Goal: Book appointment/travel/reservation: Book appointment/travel/reservation

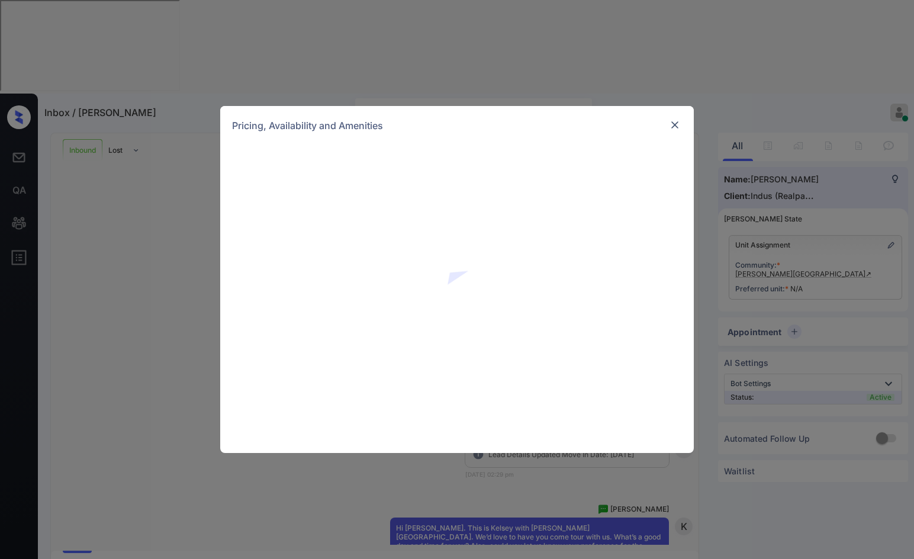
scroll to position [149, 0]
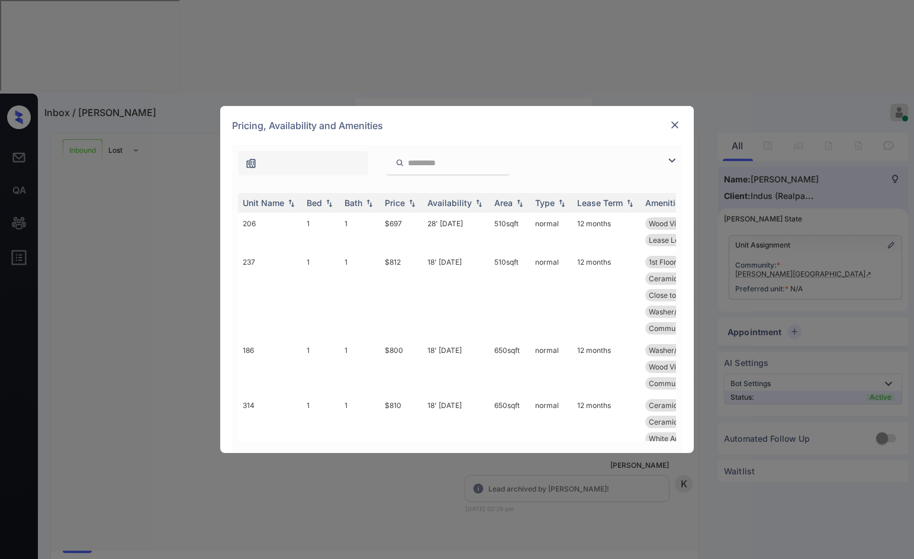
click at [663, 162] on div at bounding box center [457, 160] width 450 height 30
click at [678, 156] on img at bounding box center [672, 160] width 14 height 14
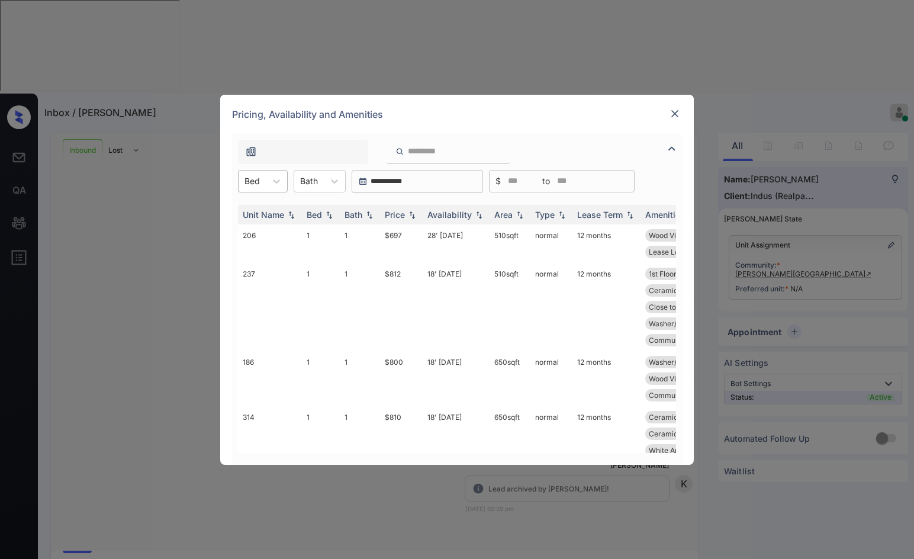
click at [257, 186] on div at bounding box center [251, 181] width 15 height 12
click at [261, 215] on div "1" at bounding box center [263, 209] width 50 height 21
click at [415, 208] on th "Price" at bounding box center [401, 215] width 43 height 20
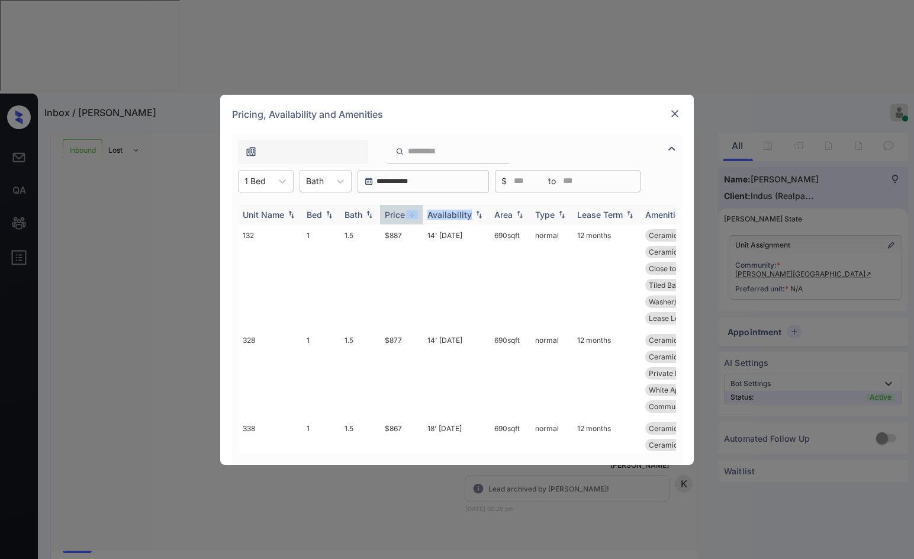
click at [415, 208] on th "Price" at bounding box center [401, 215] width 43 height 20
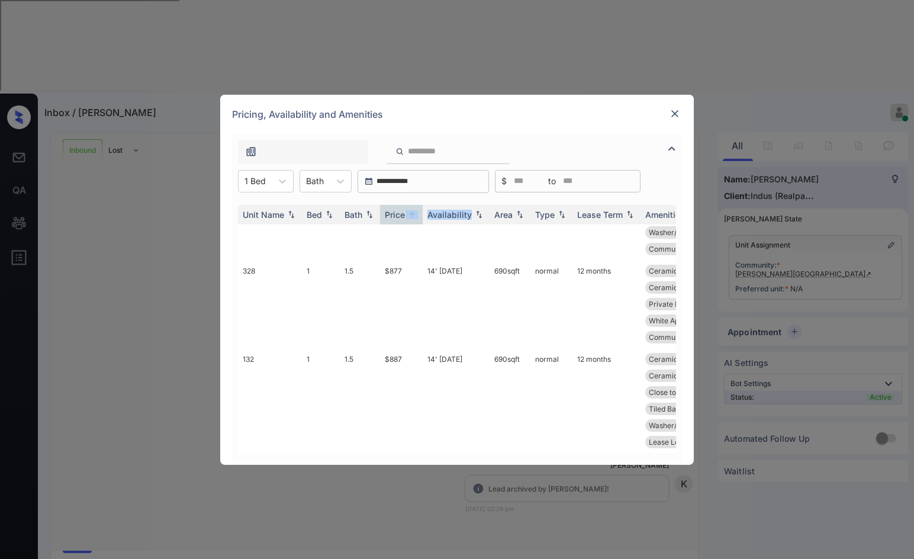
scroll to position [0, 0]
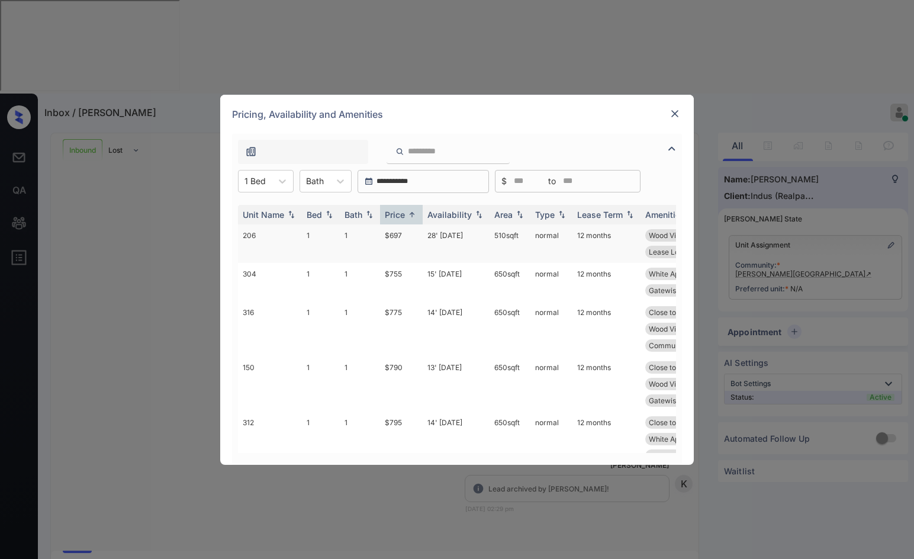
click at [427, 237] on td "28' Aug 25" at bounding box center [456, 243] width 67 height 38
click at [428, 237] on td "28' Aug 25" at bounding box center [456, 243] width 67 height 38
click at [405, 240] on td "$697" at bounding box center [401, 243] width 43 height 38
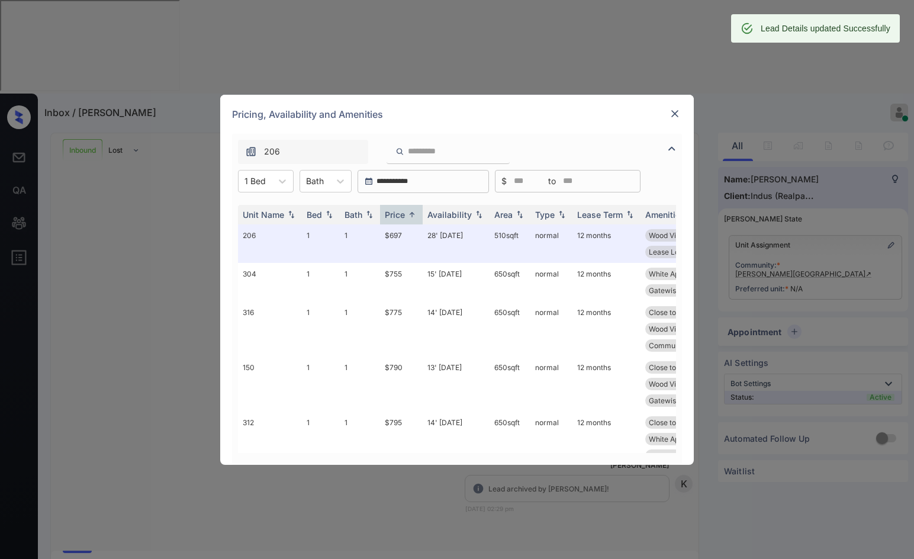
click at [673, 117] on img at bounding box center [675, 114] width 12 height 12
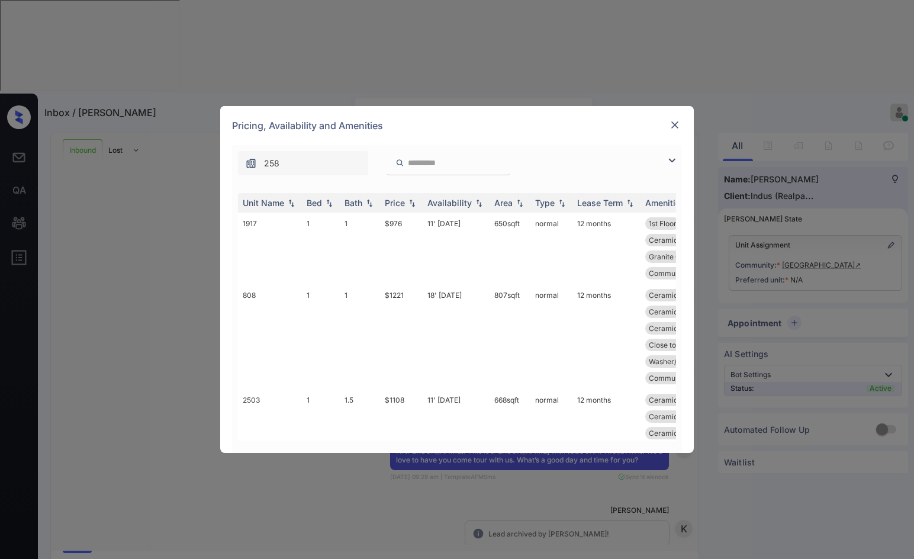
click at [672, 160] on img at bounding box center [672, 160] width 14 height 14
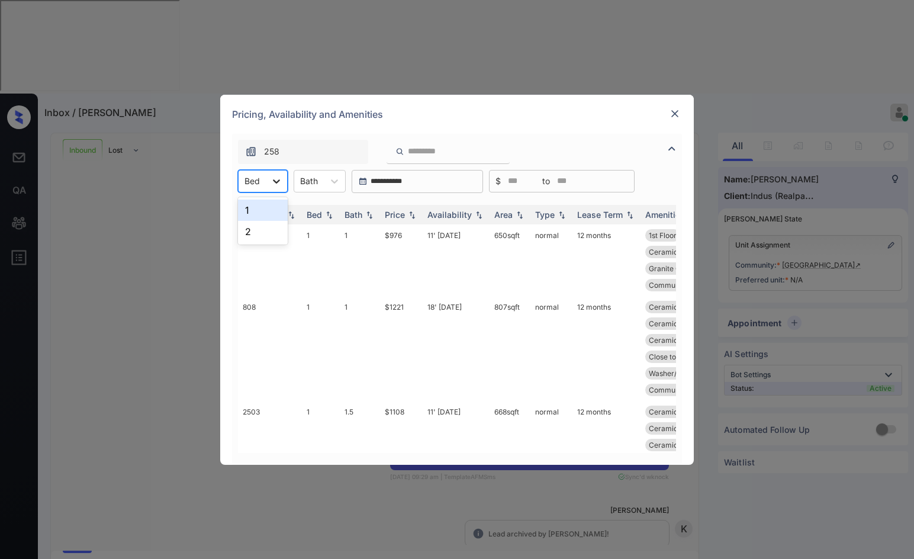
click at [274, 183] on icon at bounding box center [276, 181] width 12 height 12
click at [263, 228] on div "2" at bounding box center [263, 231] width 50 height 21
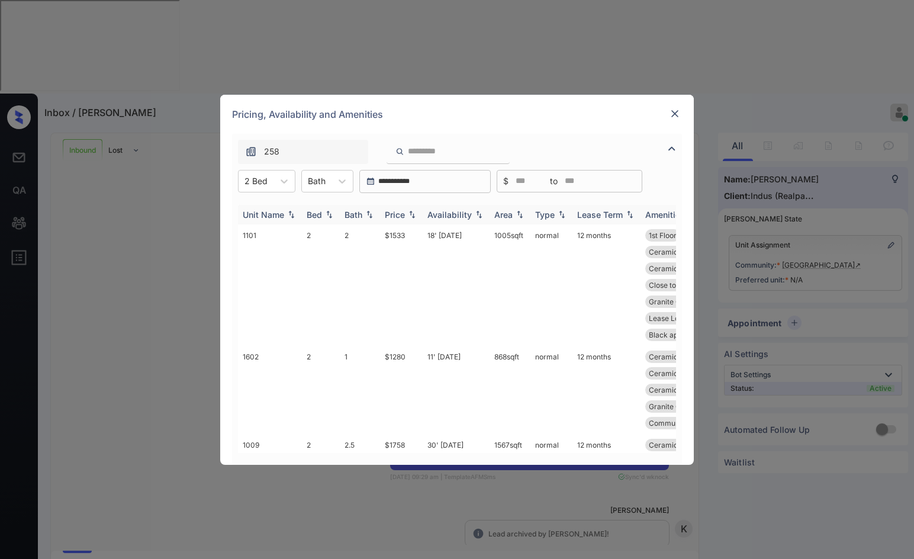
click at [415, 212] on img at bounding box center [412, 214] width 12 height 8
click at [417, 214] on img at bounding box center [412, 214] width 12 height 9
click at [272, 180] on div "2 Bed" at bounding box center [255, 180] width 35 height 17
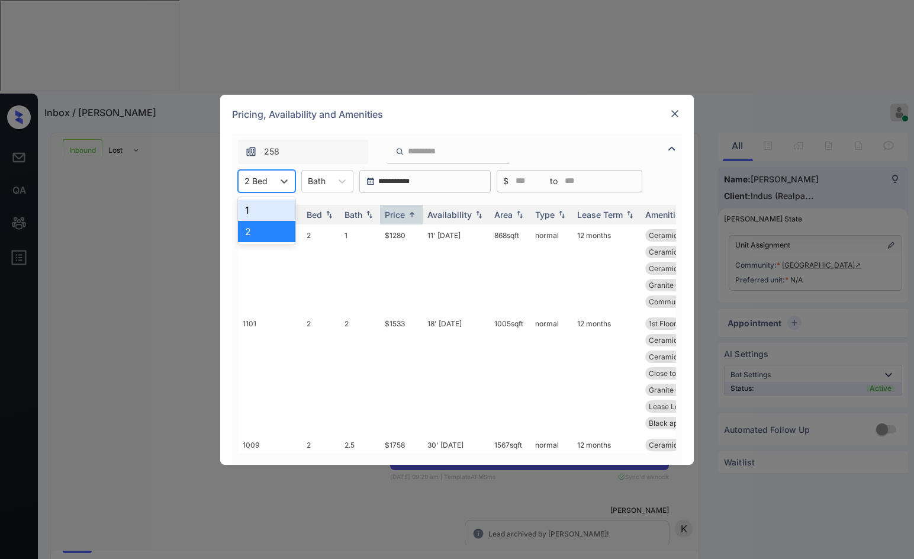
click at [279, 202] on div "1" at bounding box center [266, 209] width 57 height 21
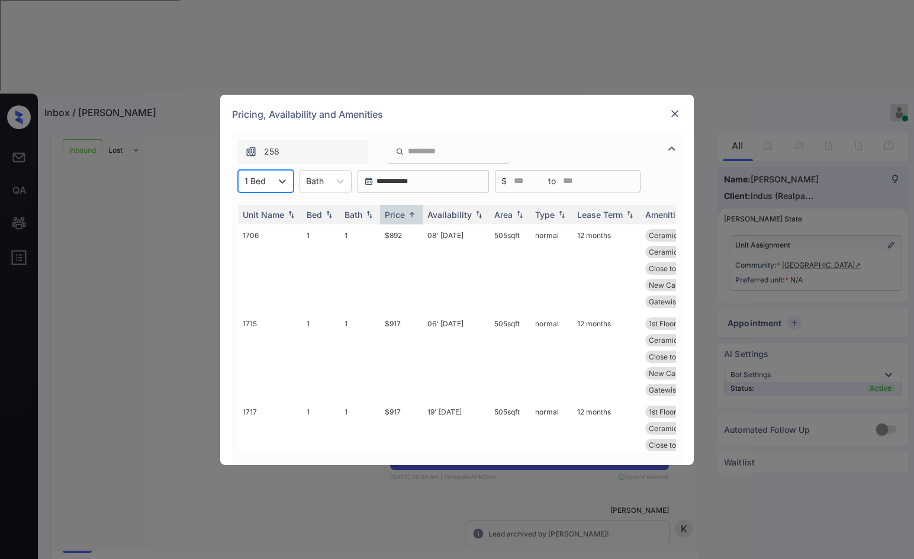
click at [669, 114] on img at bounding box center [675, 114] width 12 height 12
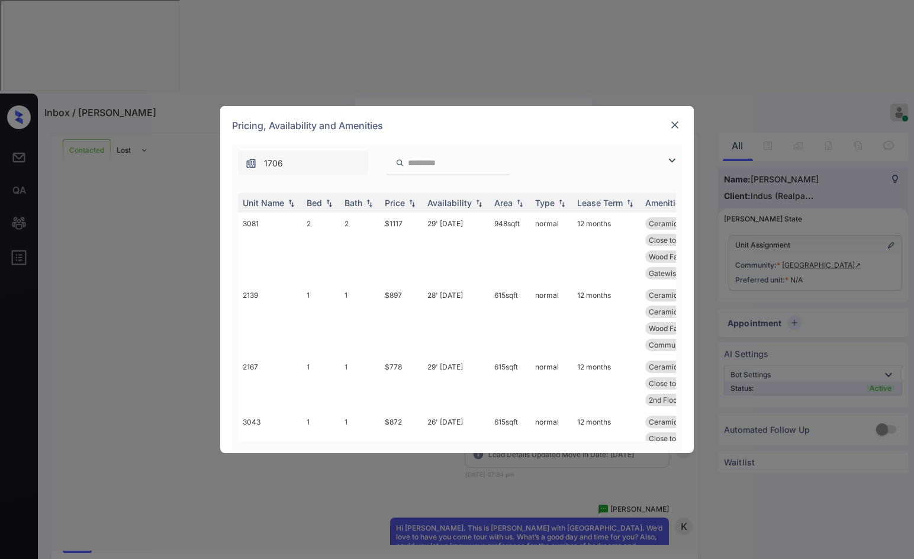
click at [675, 163] on img at bounding box center [672, 160] width 14 height 14
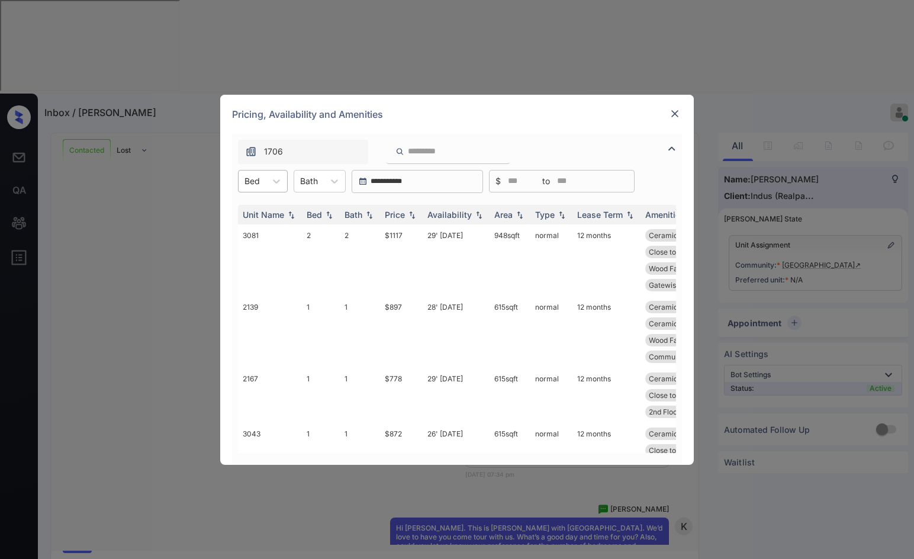
click at [263, 189] on div "Bed" at bounding box center [251, 180] width 27 height 17
click at [265, 212] on div "1" at bounding box center [263, 209] width 50 height 21
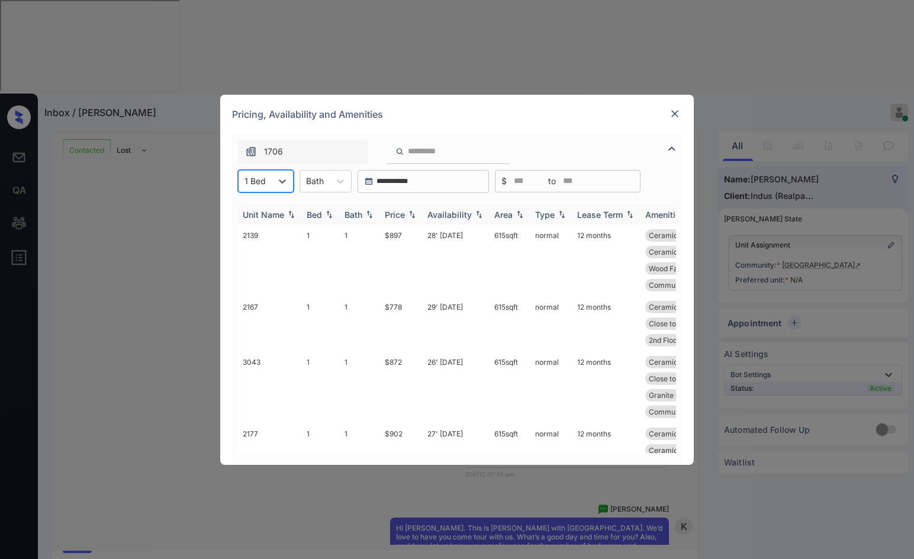
click at [410, 212] on img at bounding box center [412, 214] width 12 height 8
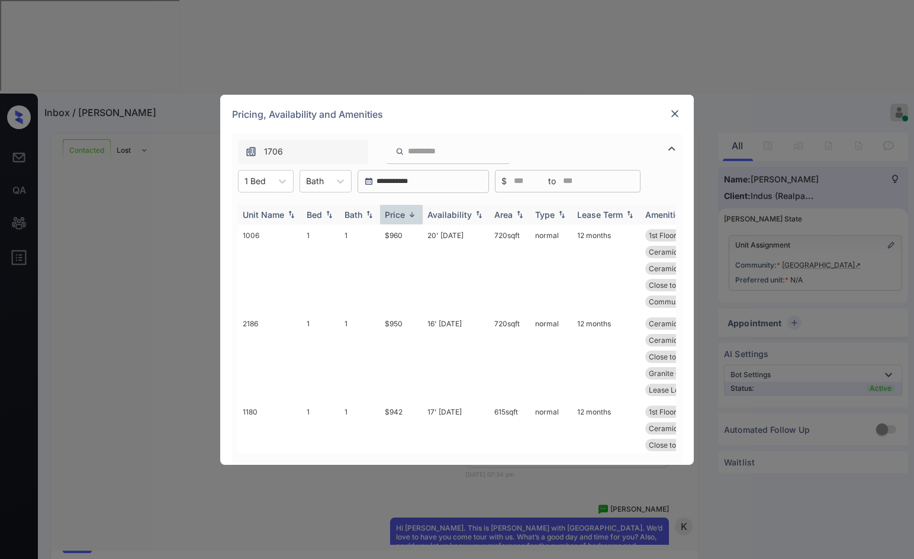
click at [410, 212] on img at bounding box center [412, 214] width 12 height 9
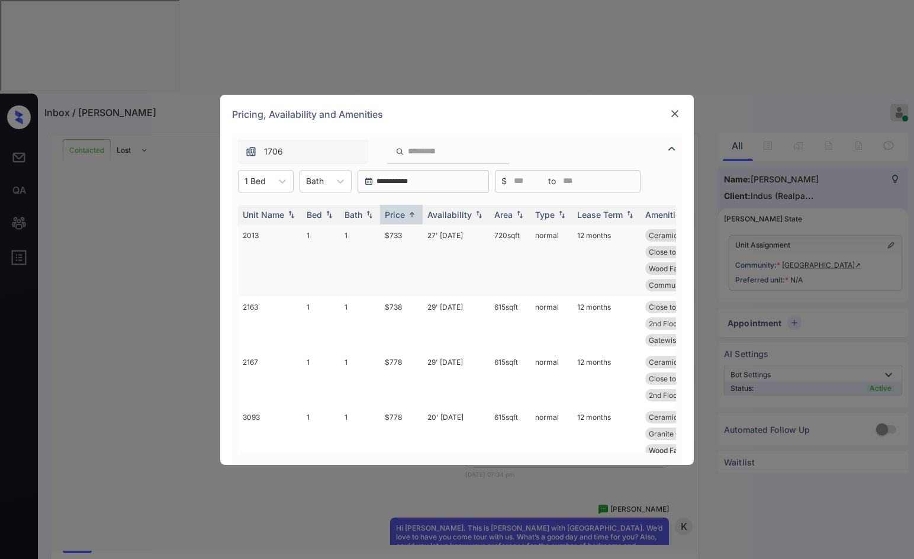
click at [422, 241] on td "$733" at bounding box center [401, 260] width 43 height 72
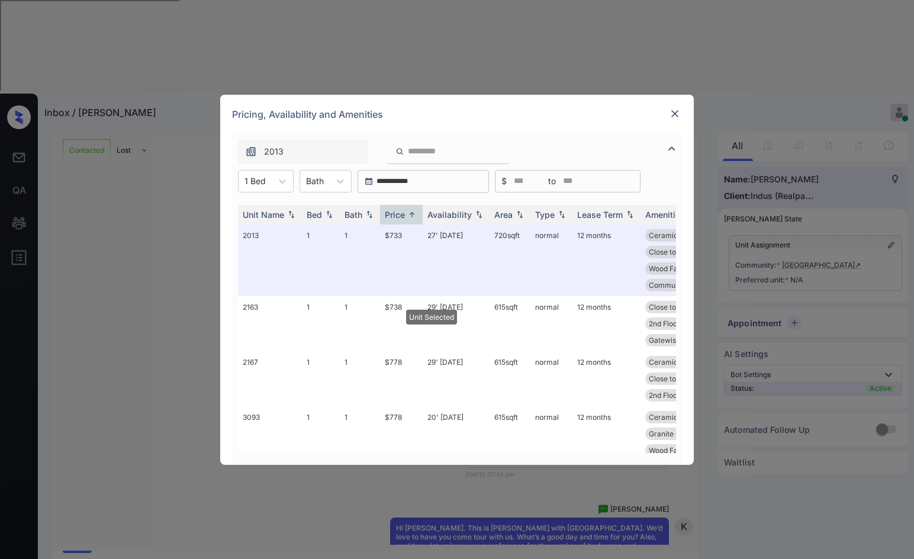
click at [668, 120] on div at bounding box center [675, 114] width 14 height 14
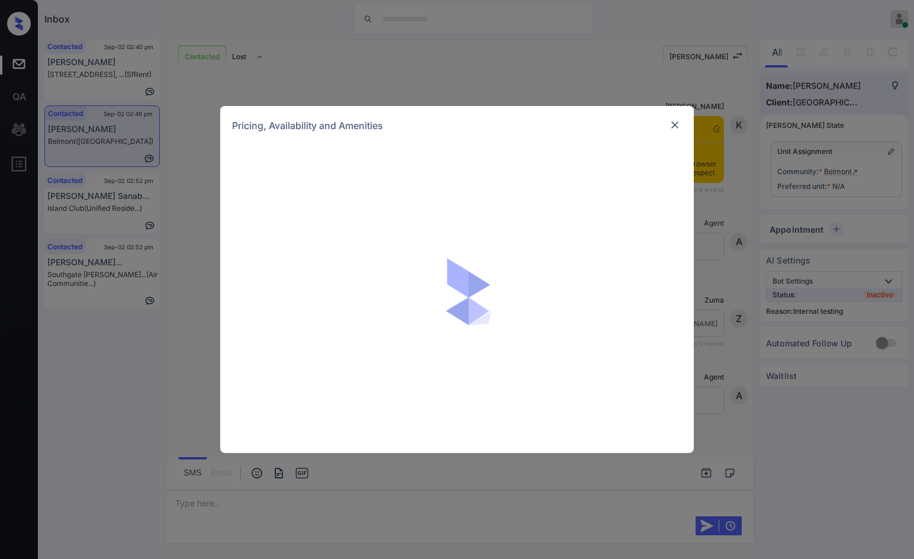
scroll to position [2260, 0]
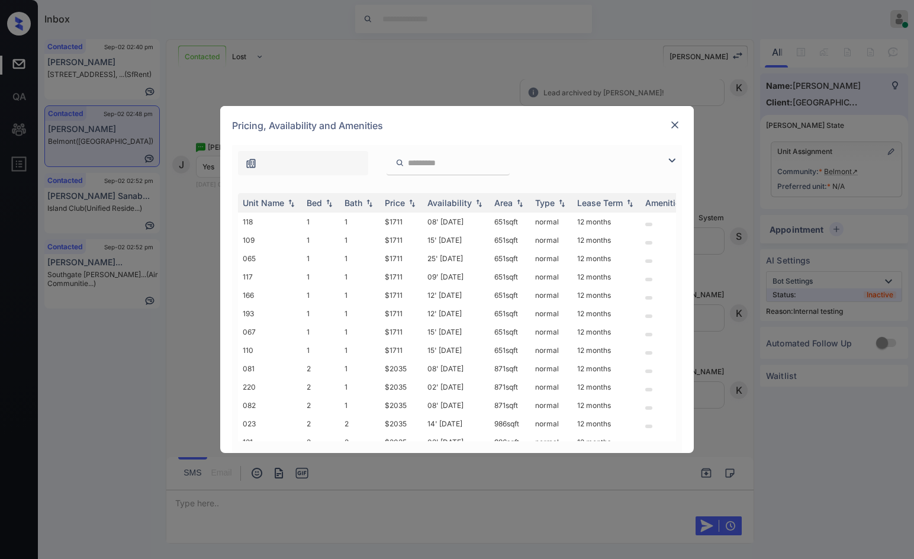
click at [669, 160] on img at bounding box center [672, 160] width 14 height 14
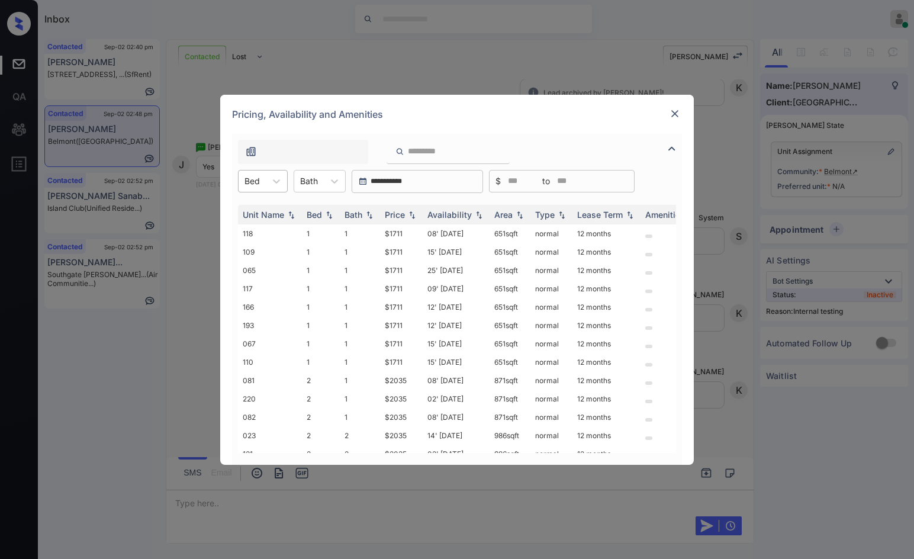
click at [259, 177] on div at bounding box center [251, 181] width 15 height 12
click at [263, 208] on div "1" at bounding box center [263, 209] width 50 height 21
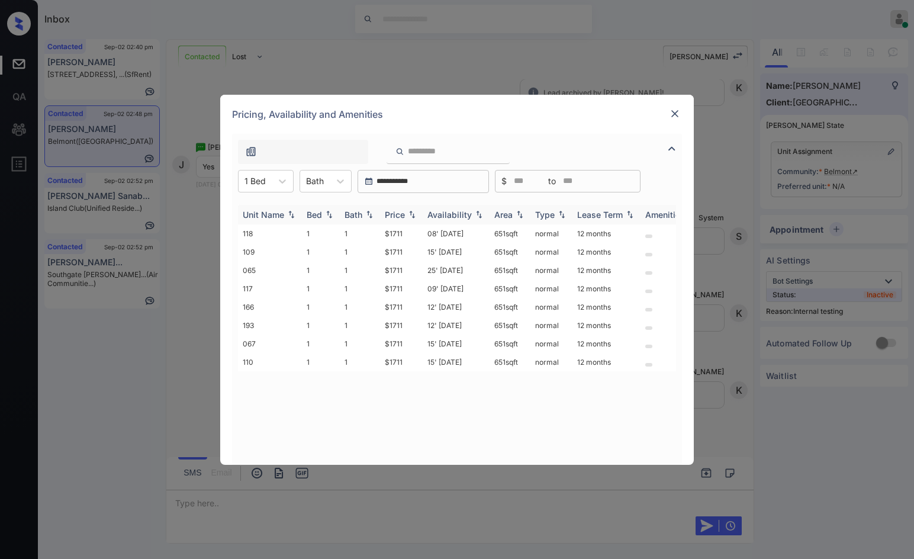
click at [407, 210] on div "Price" at bounding box center [401, 214] width 33 height 10
click at [407, 210] on img at bounding box center [412, 214] width 12 height 8
drag, startPoint x: 388, startPoint y: 233, endPoint x: 413, endPoint y: 231, distance: 24.9
click at [413, 231] on td "$1711" at bounding box center [401, 233] width 43 height 18
click at [412, 231] on td "$1711" at bounding box center [401, 233] width 43 height 18
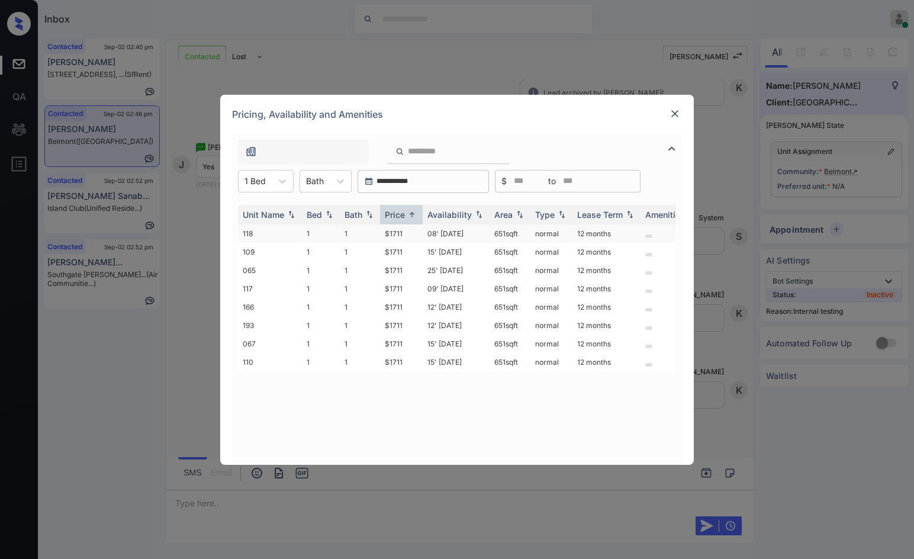
click at [412, 231] on td "$1711" at bounding box center [401, 233] width 43 height 18
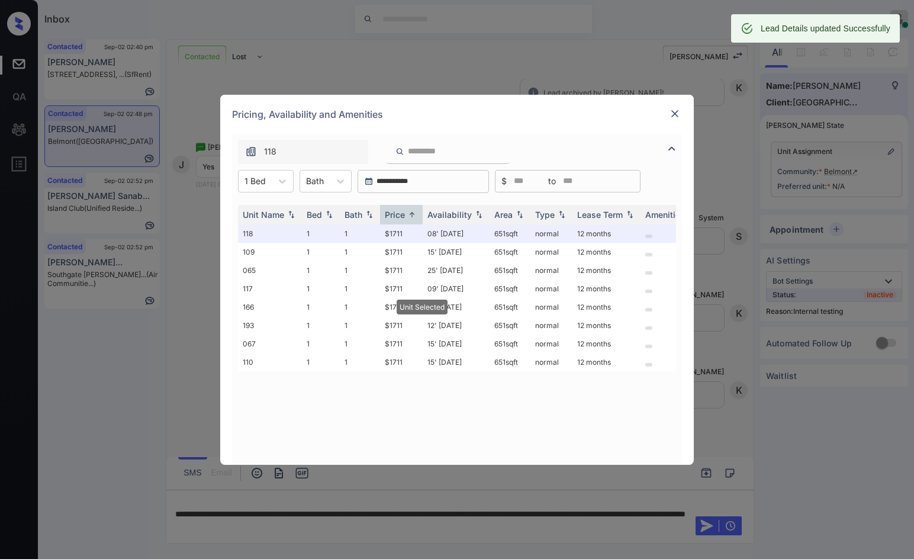
drag, startPoint x: 666, startPoint y: 115, endPoint x: 672, endPoint y: 115, distance: 6.5
click at [668, 115] on div "Pricing, Availability and Amenities" at bounding box center [456, 114] width 473 height 39
click at [672, 115] on img at bounding box center [675, 114] width 12 height 12
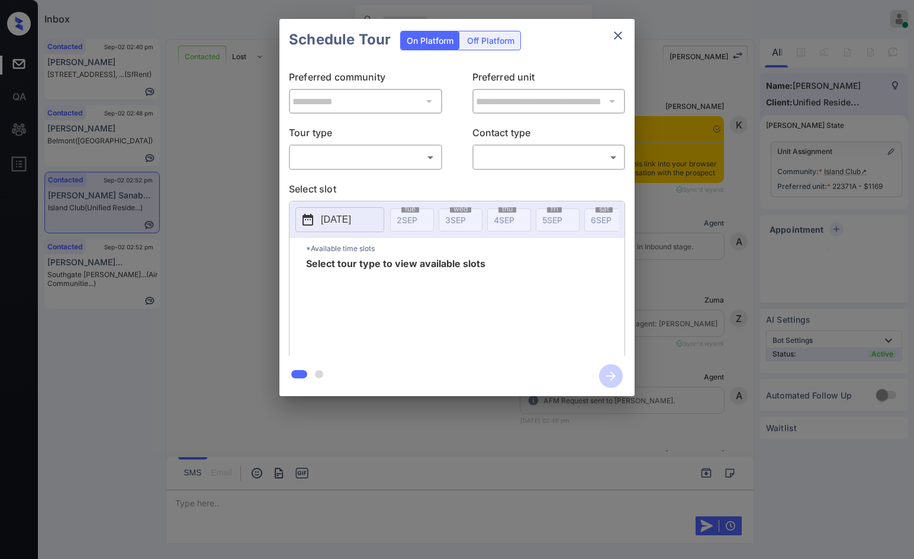
scroll to position [1604, 0]
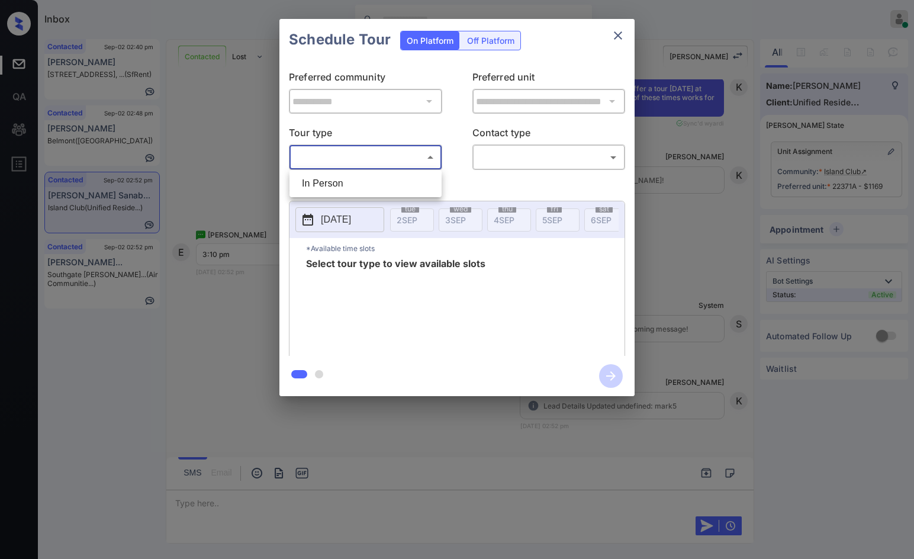
click at [392, 159] on body "Inbox Jezcil Usanastre Online Set yourself offline Set yourself on break Profil…" at bounding box center [457, 279] width 914 height 559
click at [369, 192] on li "In Person" at bounding box center [365, 183] width 146 height 21
type input "********"
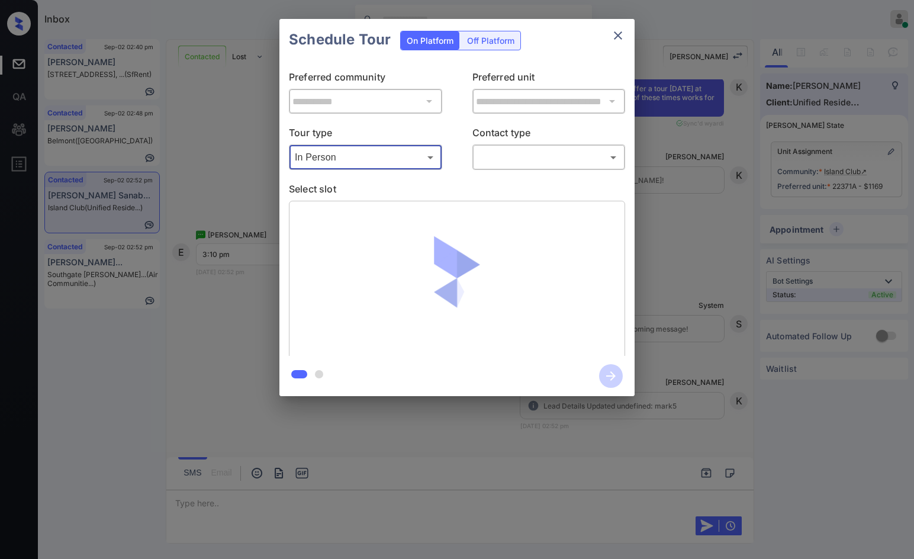
click at [520, 153] on body "Inbox Jezcil Usanastre Online Set yourself offline Set yourself on break Profil…" at bounding box center [457, 279] width 914 height 559
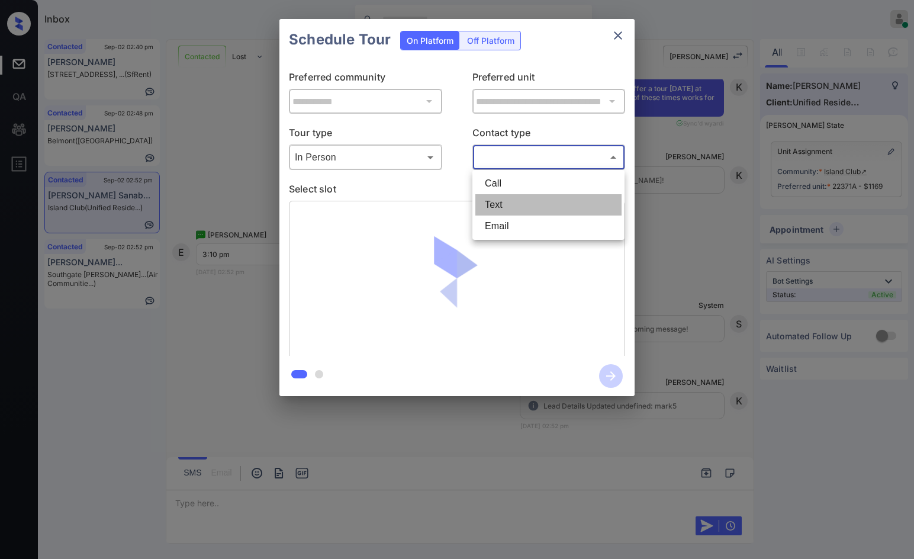
click at [512, 202] on li "Text" at bounding box center [548, 204] width 146 height 21
type input "****"
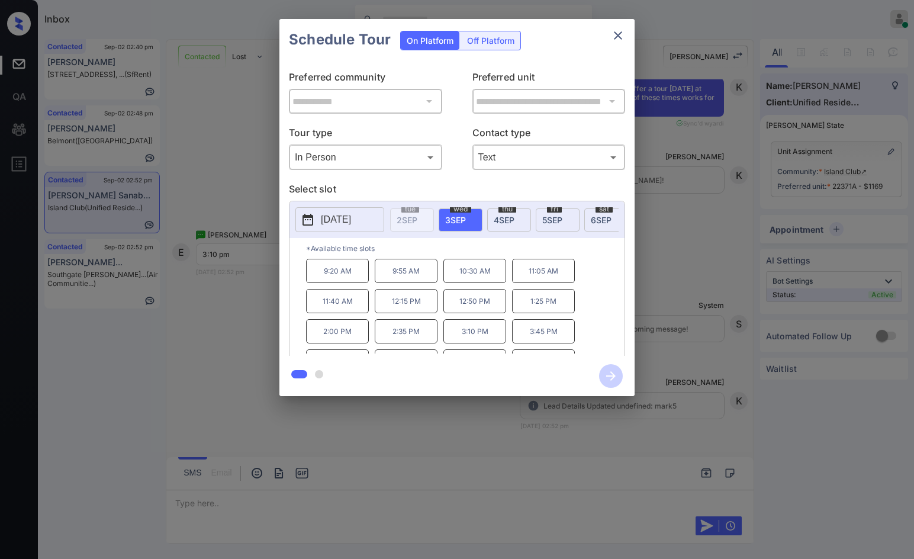
click at [256, 307] on div "**********" at bounding box center [457, 207] width 914 height 415
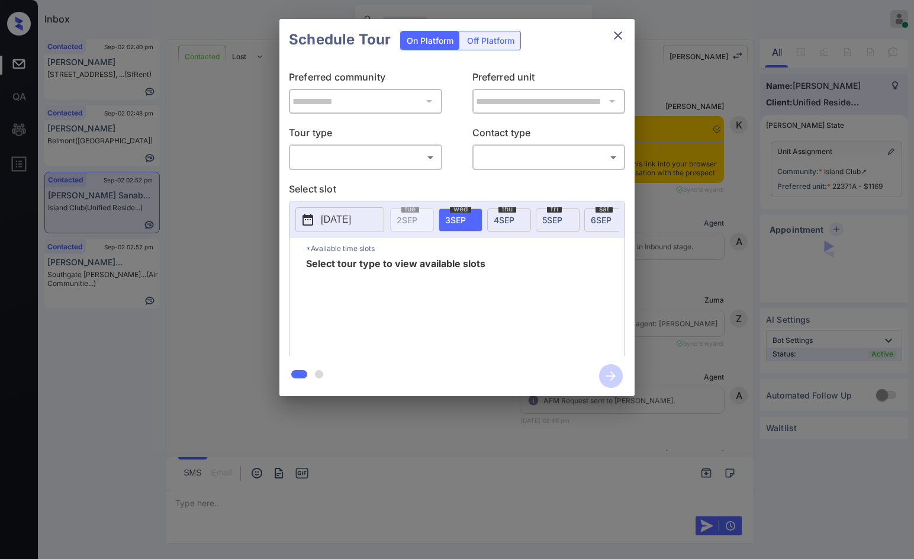
scroll to position [1771, 0]
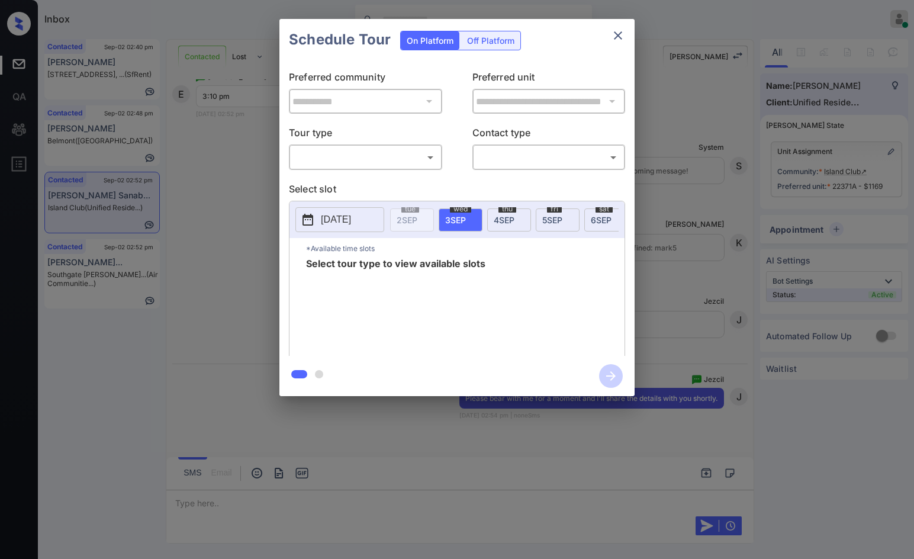
click at [356, 165] on body "Inbox Jezcil Usanastre Online Set yourself offline Set yourself on break Profil…" at bounding box center [457, 279] width 914 height 559
click at [362, 173] on ul "In Person" at bounding box center [365, 183] width 152 height 27
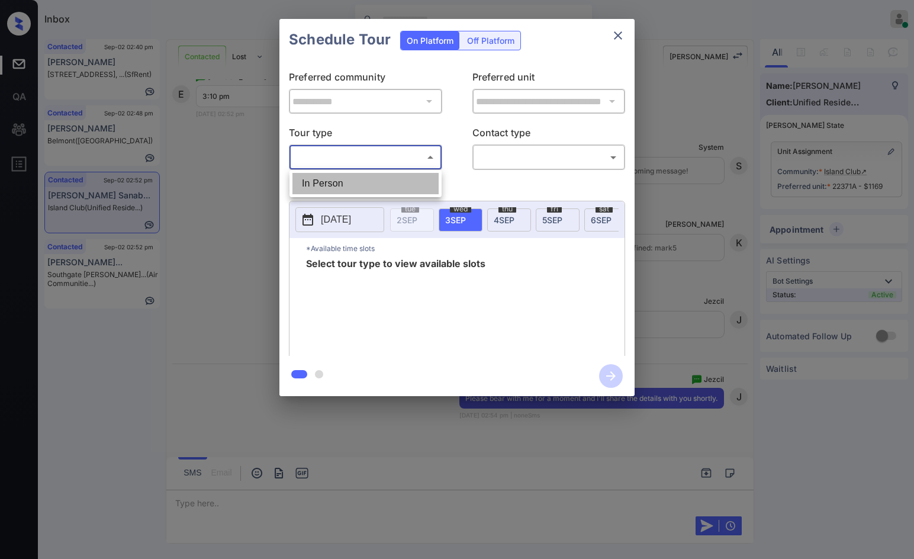
click at [363, 179] on li "In Person" at bounding box center [365, 183] width 146 height 21
type input "********"
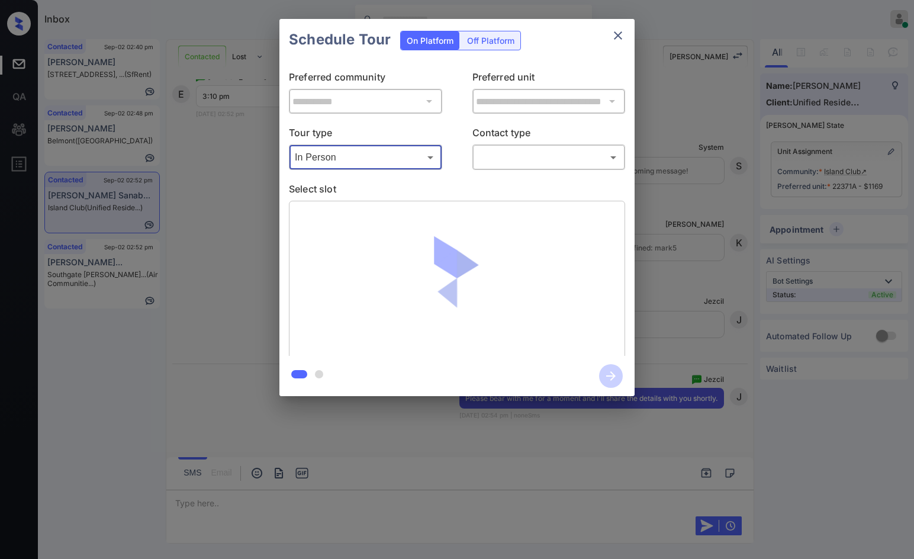
click at [573, 130] on p "Contact type" at bounding box center [548, 134] width 153 height 19
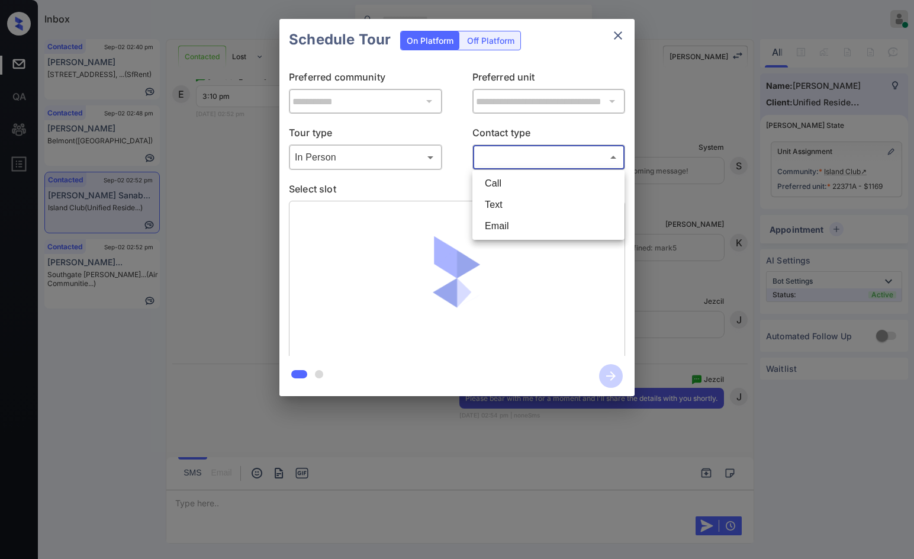
click at [570, 159] on body "Inbox Jezcil Usanastre Online Set yourself offline Set yourself on break Profil…" at bounding box center [457, 279] width 914 height 559
click at [565, 200] on li "Text" at bounding box center [548, 204] width 146 height 21
type input "****"
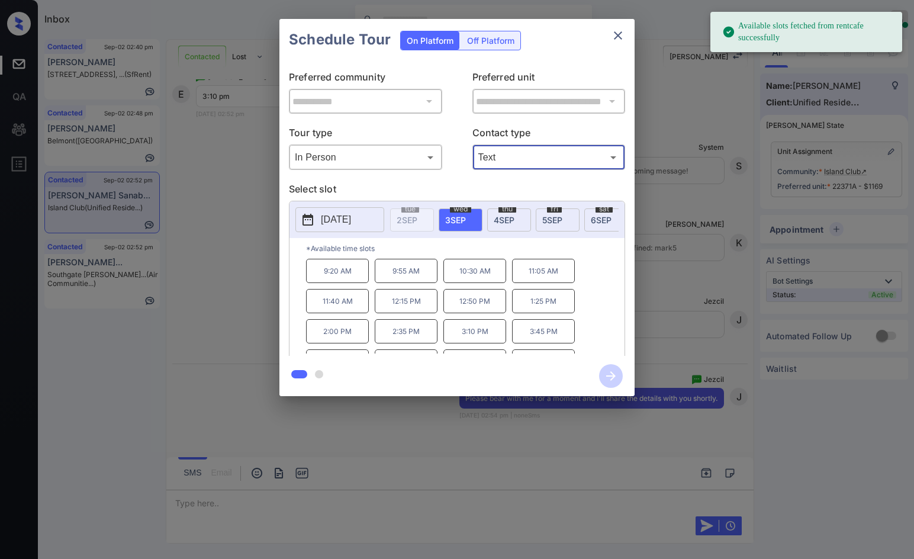
click at [464, 341] on p "3:10 PM" at bounding box center [474, 331] width 63 height 24
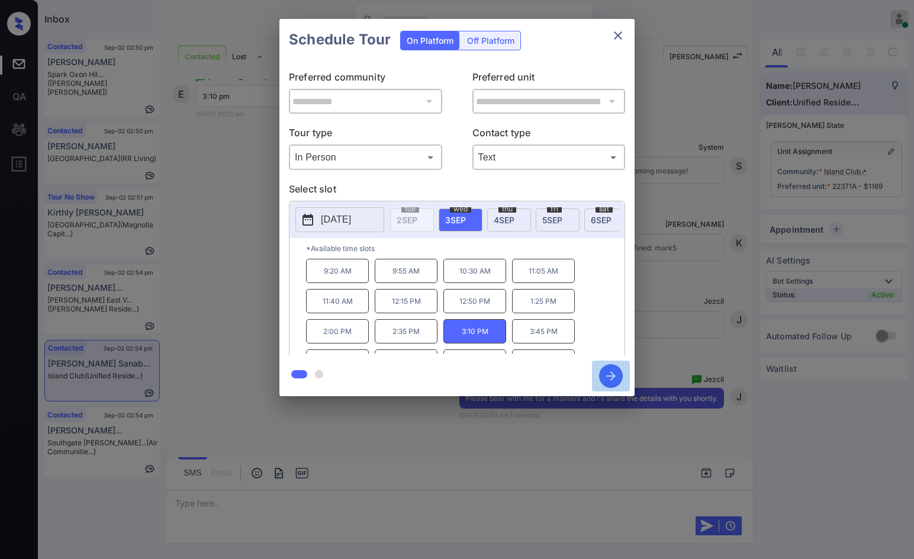
click at [610, 374] on icon "button" at bounding box center [611, 376] width 24 height 24
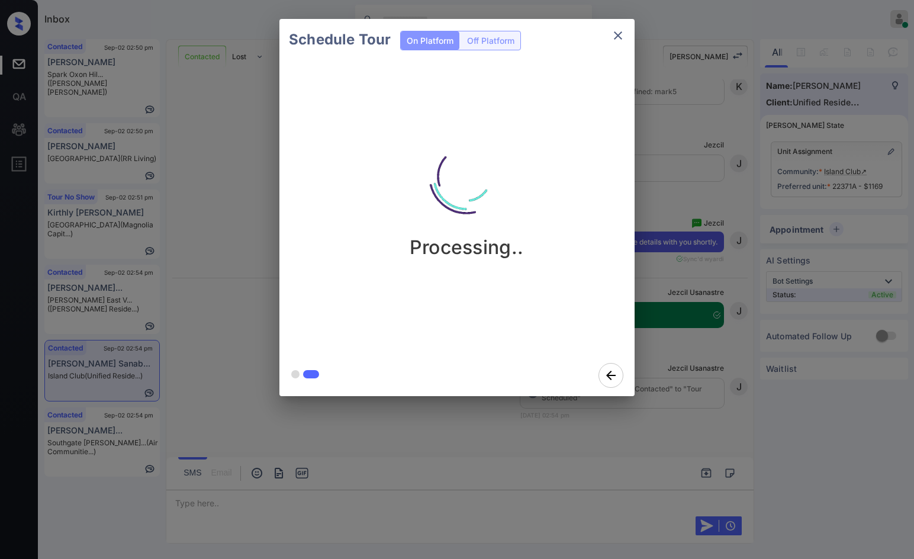
scroll to position [1927, 0]
click at [236, 240] on div "Schedule Tour On Platform Off Platform Processing.." at bounding box center [457, 207] width 914 height 415
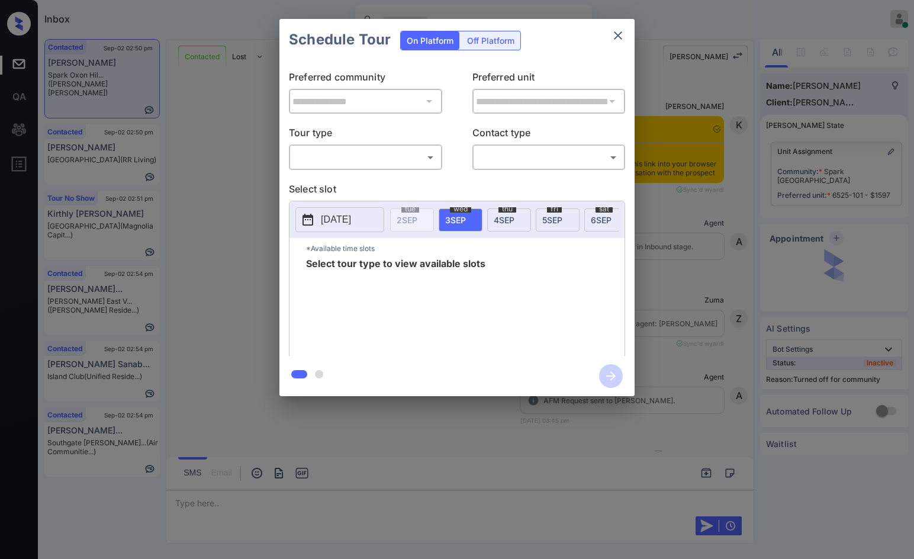
scroll to position [2719, 0]
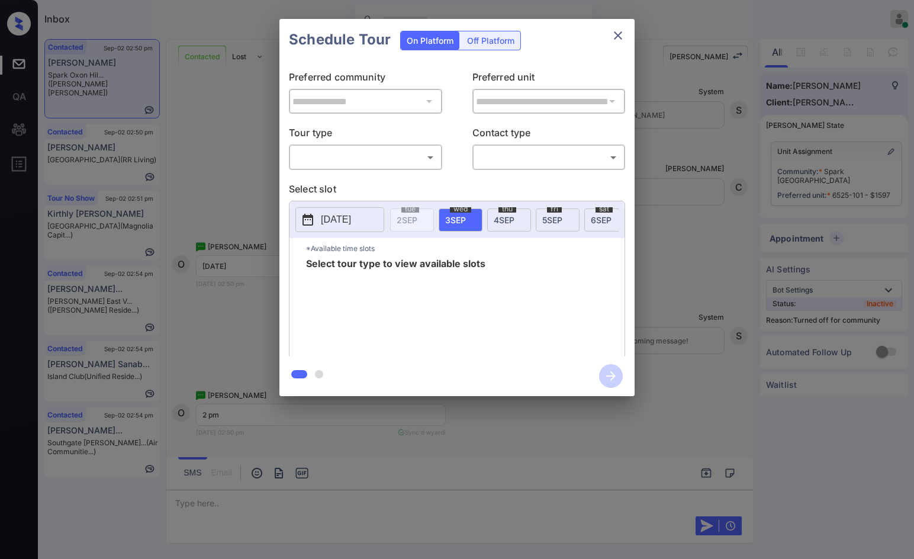
click at [376, 164] on body "Inbox Jezcil Usanastre Online Set yourself offline Set yourself on break Profil…" at bounding box center [457, 279] width 914 height 559
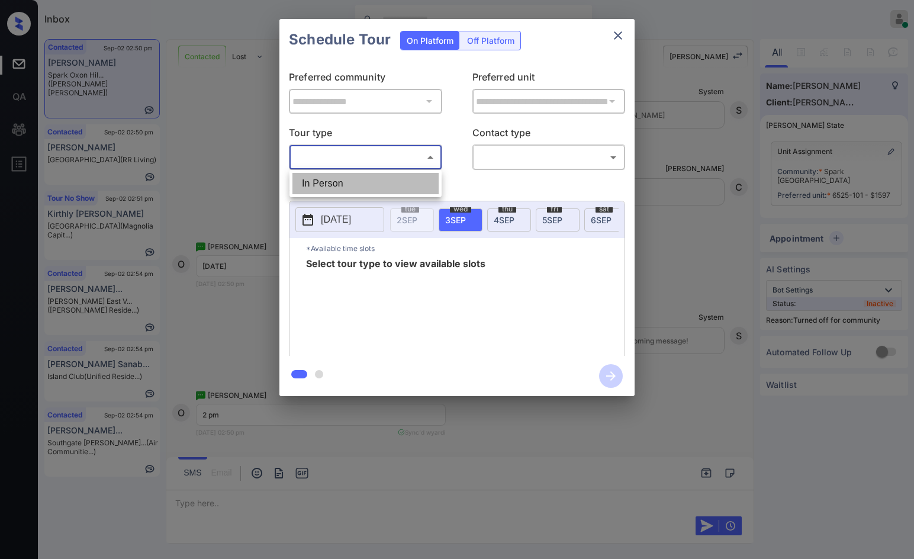
click at [363, 181] on li "In Person" at bounding box center [365, 183] width 146 height 21
type input "********"
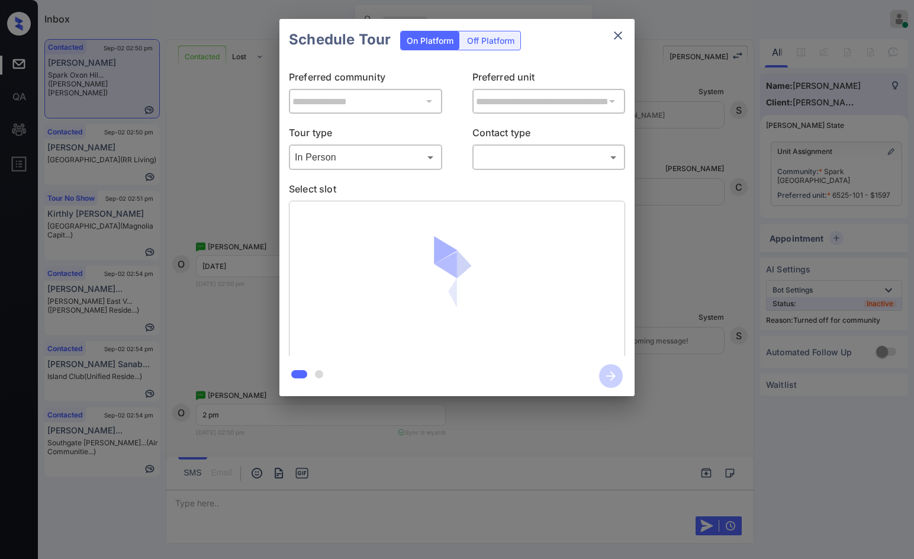
click at [527, 170] on div "​ ​" at bounding box center [548, 156] width 153 height 25
click at [520, 150] on body "Inbox Jezcil Usanastre Online Set yourself offline Set yourself on break Profil…" at bounding box center [457, 279] width 914 height 559
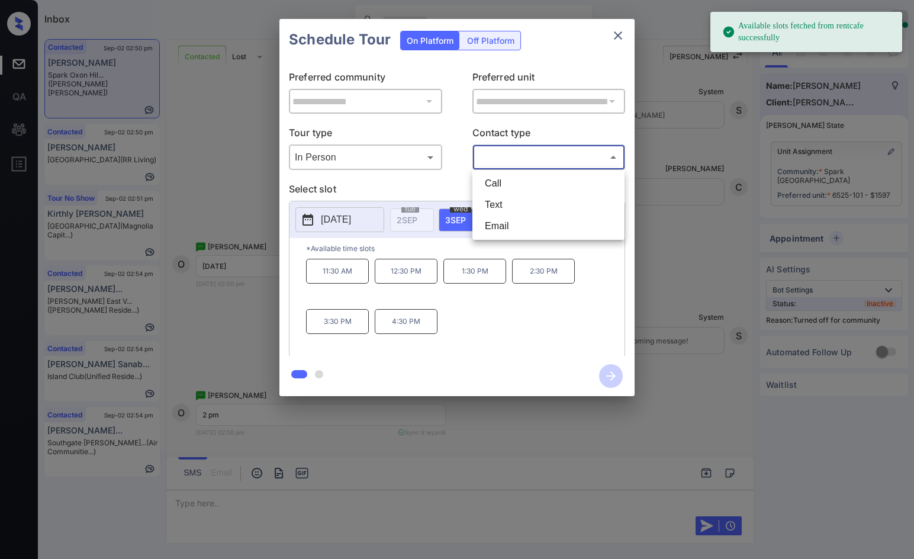
click at [498, 212] on li "Text" at bounding box center [548, 204] width 146 height 21
type input "****"
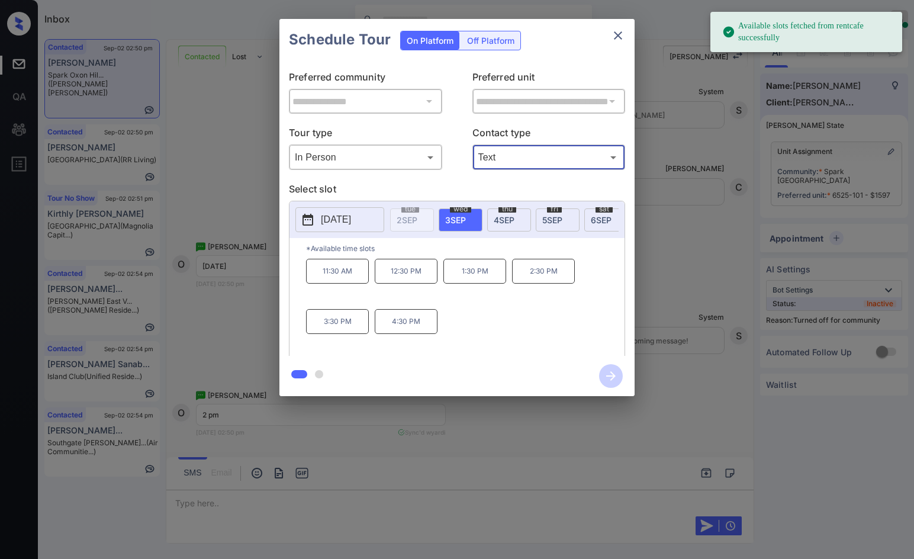
click at [565, 216] on div "fri 5 SEP" at bounding box center [558, 219] width 44 height 23
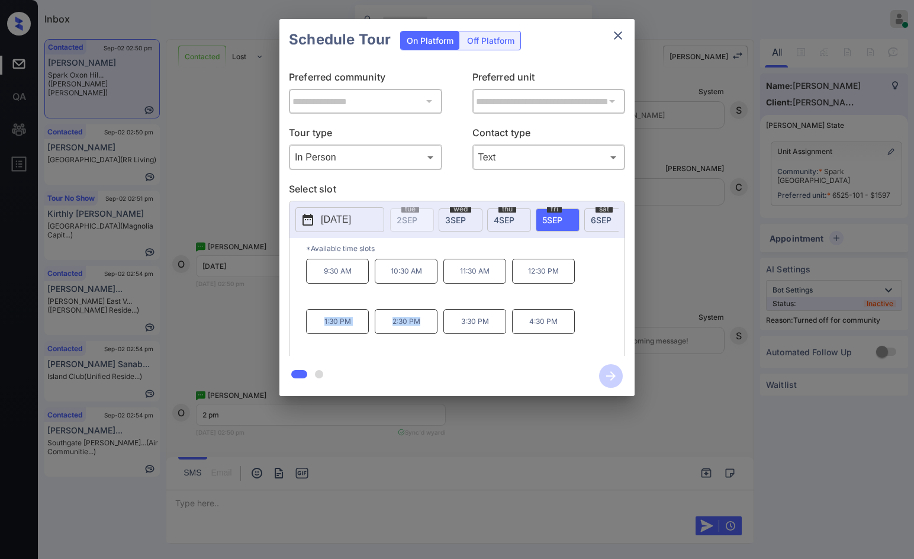
drag, startPoint x: 382, startPoint y: 330, endPoint x: 421, endPoint y: 331, distance: 38.5
click at [421, 332] on div "9:30 AM 10:30 AM 11:30 AM 12:30 PM 1:30 PM 2:30 PM 3:30 PM 4:30 PM" at bounding box center [465, 306] width 318 height 95
copy div "1:30 PM 2:30 PM"
click at [249, 304] on div "**********" at bounding box center [457, 207] width 914 height 415
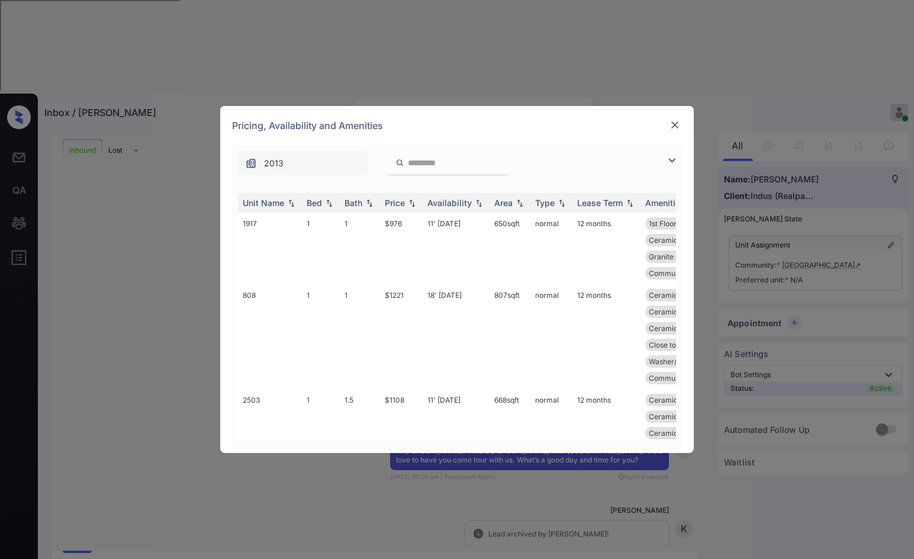
scroll to position [242, 0]
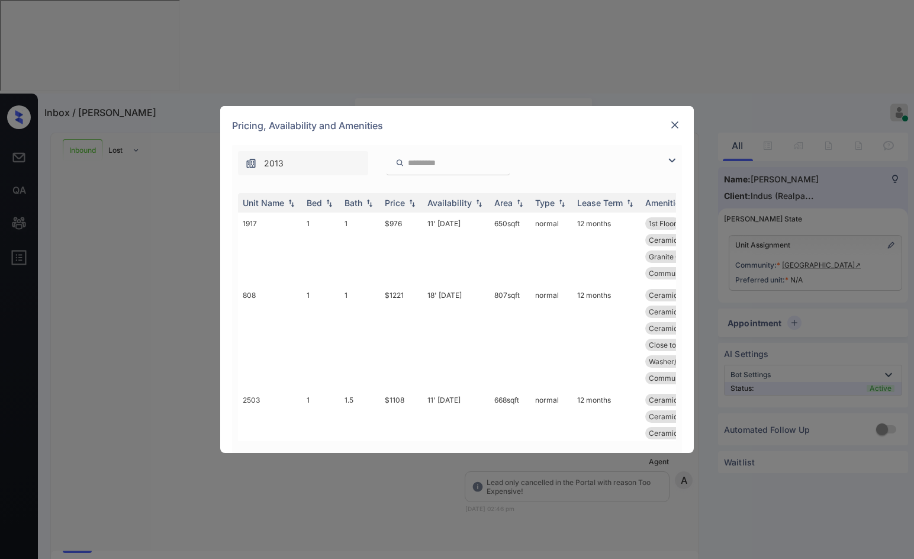
click at [668, 160] on img at bounding box center [672, 160] width 14 height 14
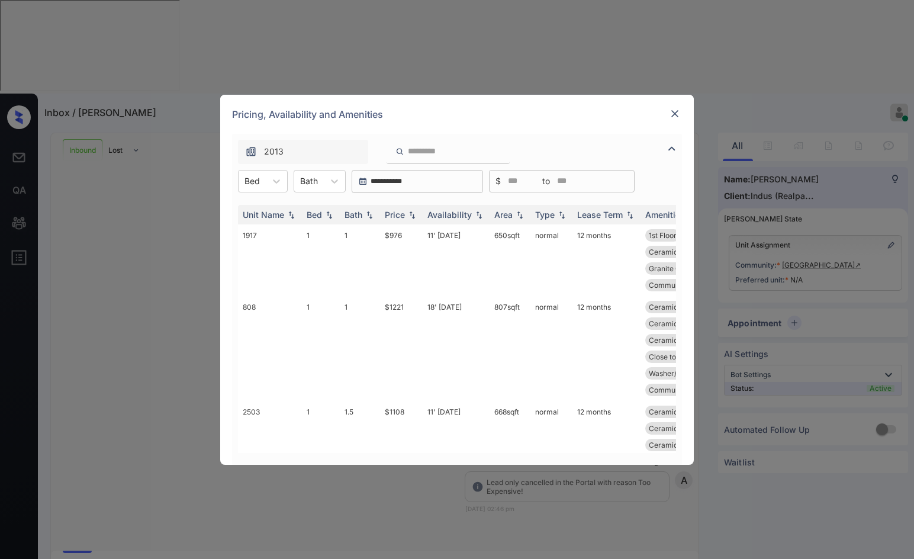
click at [288, 179] on div "**********" at bounding box center [457, 181] width 450 height 23
click at [418, 212] on img at bounding box center [412, 214] width 12 height 8
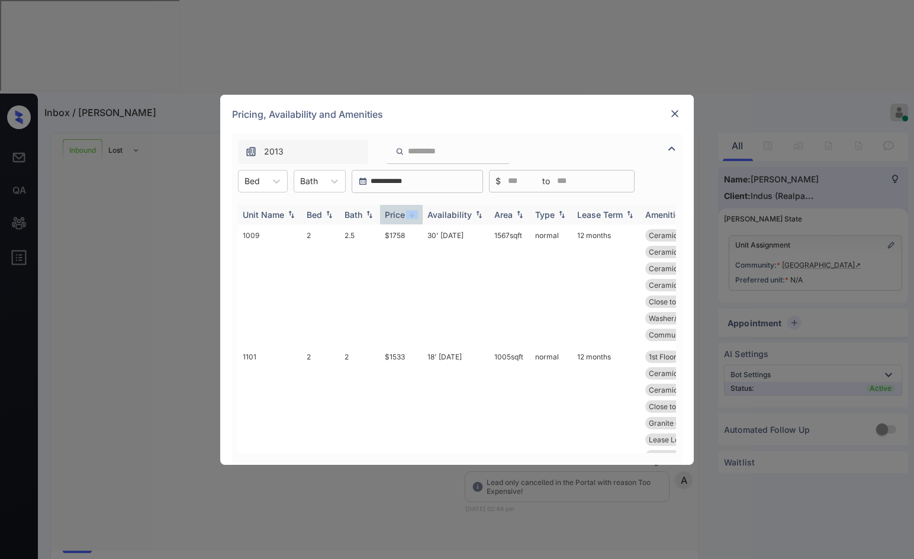
click at [419, 212] on th "Price" at bounding box center [401, 215] width 43 height 20
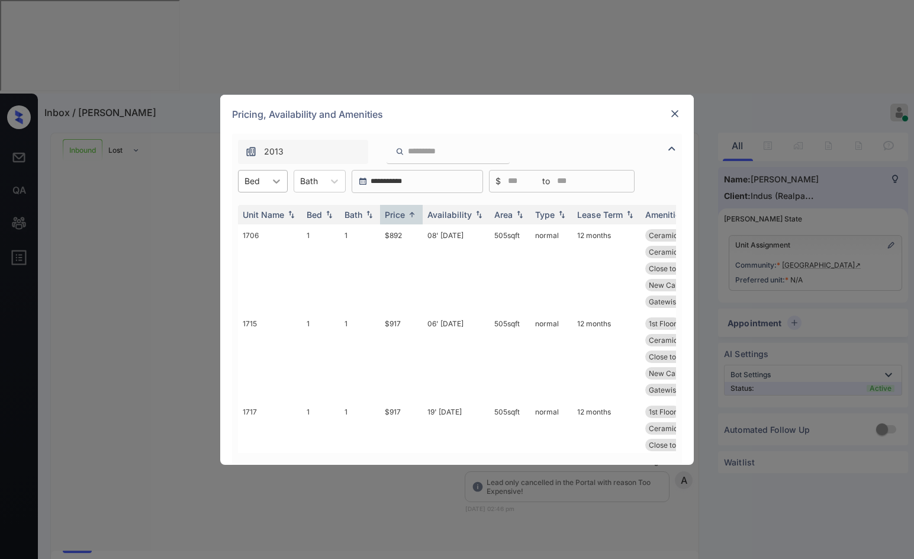
click at [269, 181] on div at bounding box center [276, 180] width 21 height 21
drag, startPoint x: 275, startPoint y: 225, endPoint x: 306, endPoint y: 218, distance: 32.0
click at [276, 226] on div "2" at bounding box center [263, 231] width 50 height 21
click at [411, 213] on img at bounding box center [412, 214] width 12 height 9
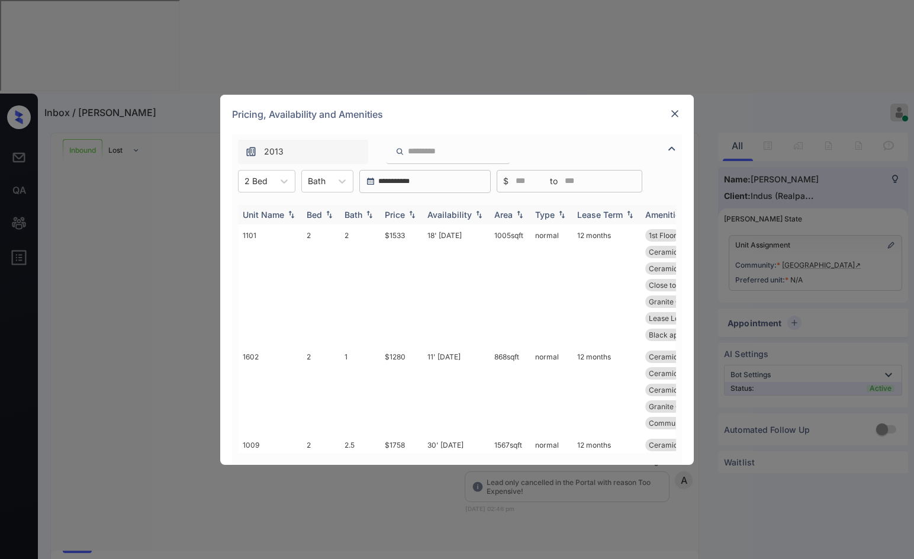
click at [411, 213] on img at bounding box center [412, 214] width 12 height 8
click at [411, 214] on img at bounding box center [412, 214] width 12 height 9
click at [678, 111] on img at bounding box center [675, 114] width 12 height 12
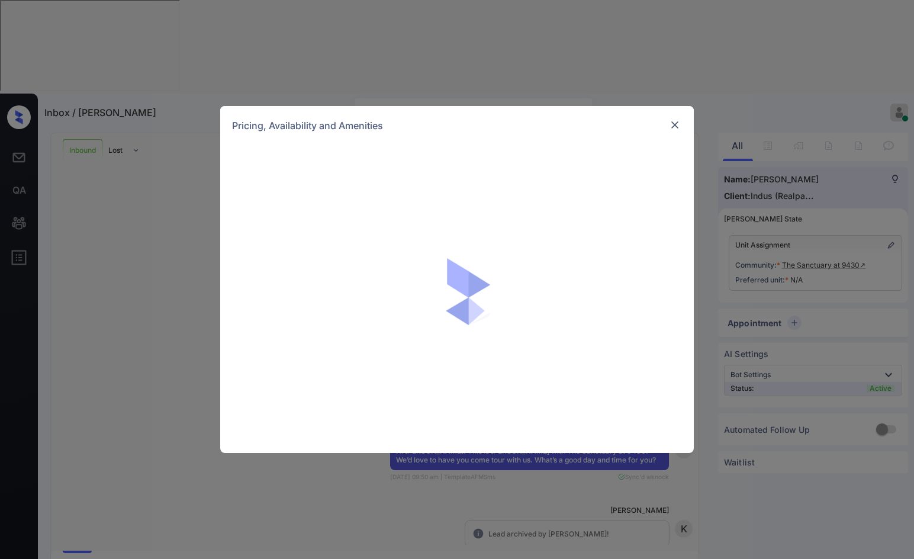
scroll to position [54, 0]
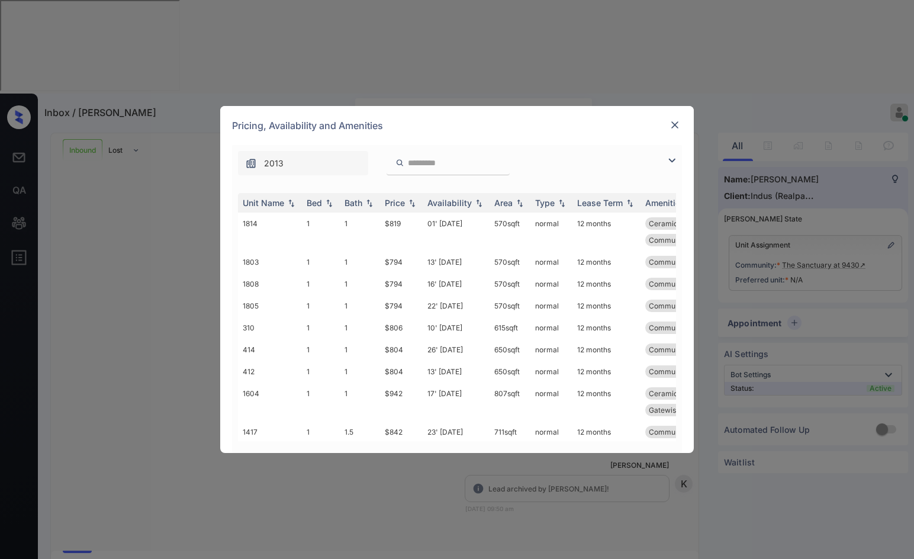
click at [673, 159] on img at bounding box center [672, 160] width 14 height 14
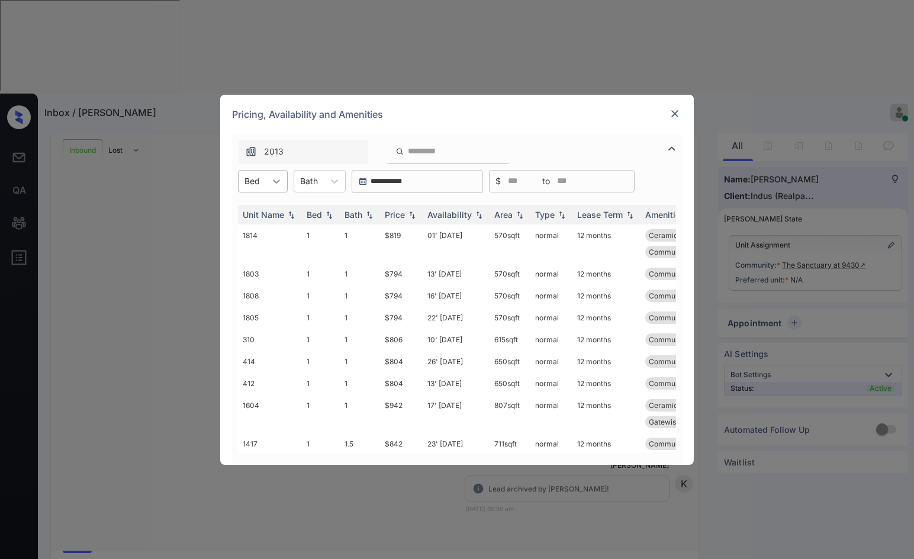
click at [278, 178] on icon at bounding box center [276, 181] width 12 height 12
click at [267, 234] on div "2" at bounding box center [263, 231] width 50 height 21
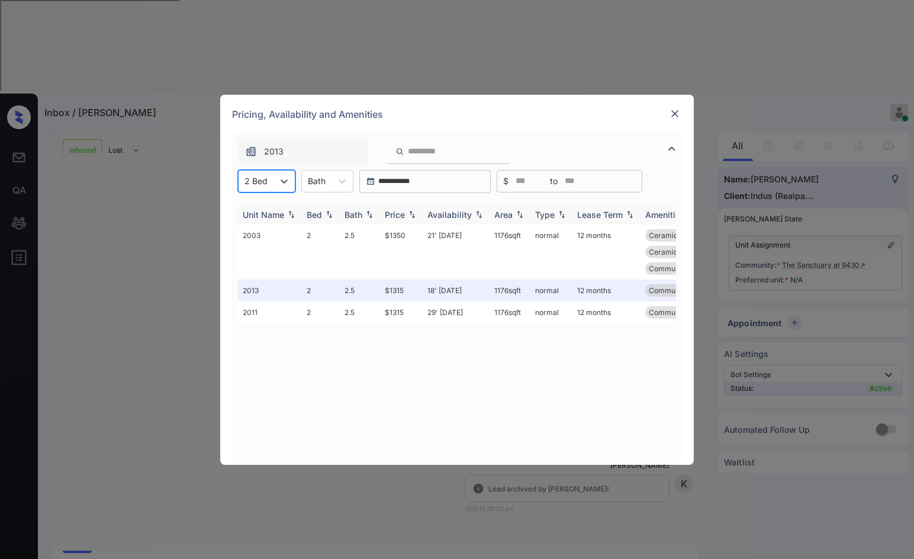
click at [411, 215] on img at bounding box center [412, 214] width 12 height 8
click at [411, 215] on img at bounding box center [412, 214] width 12 height 9
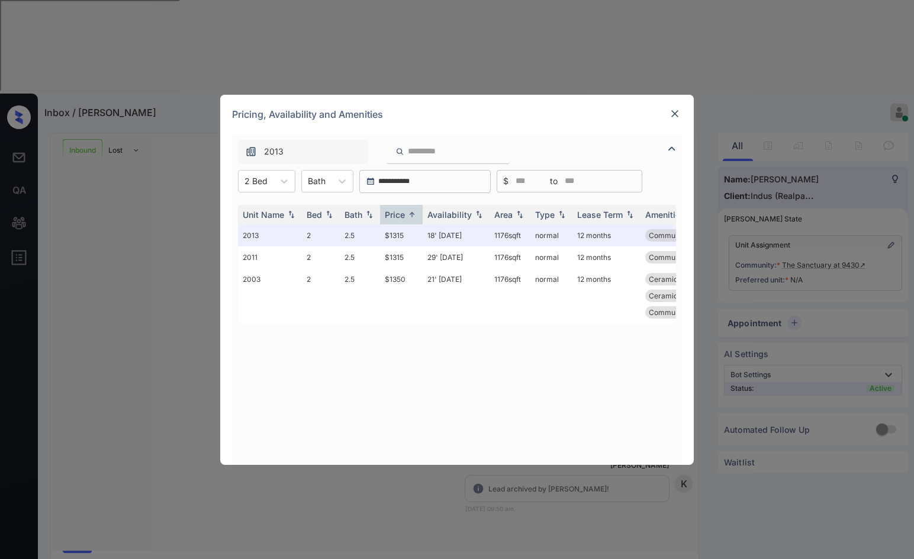
click at [663, 115] on div "Pricing, Availability and Amenities" at bounding box center [456, 114] width 473 height 39
click at [668, 114] on div at bounding box center [675, 114] width 14 height 14
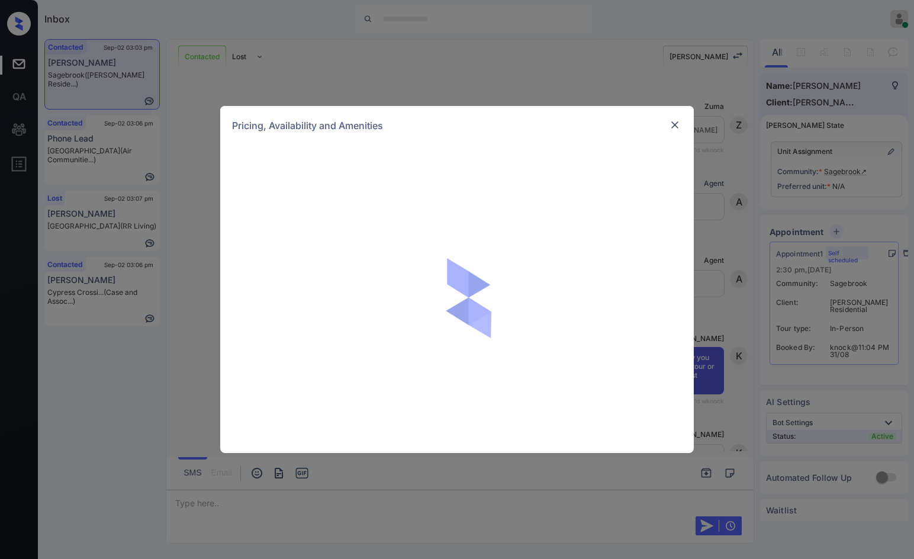
scroll to position [1471, 0]
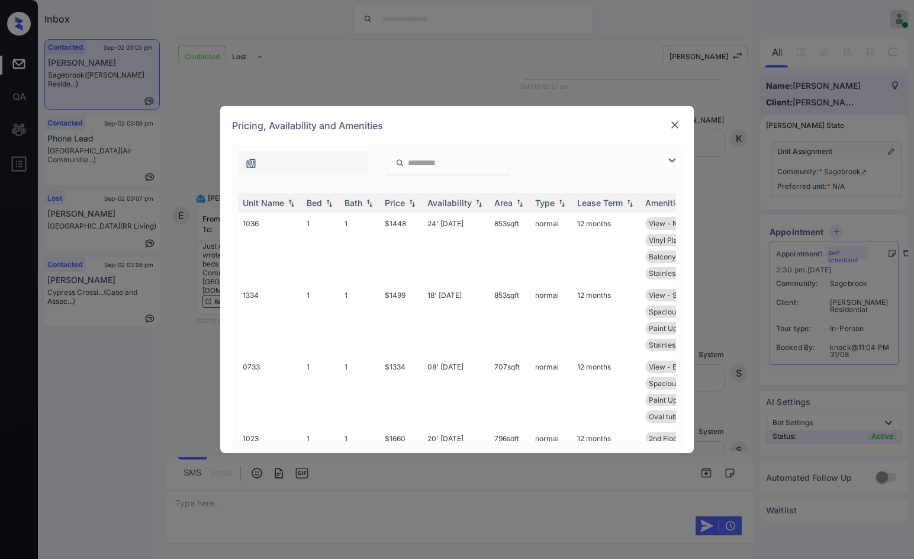
click at [668, 160] on img at bounding box center [672, 160] width 14 height 14
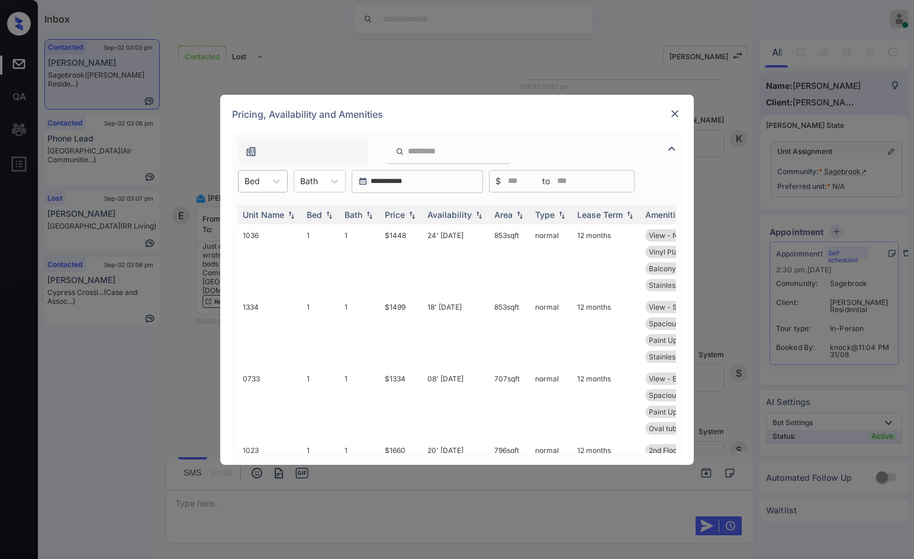
click at [263, 178] on div "Bed" at bounding box center [251, 180] width 27 height 17
click at [264, 214] on div "1" at bounding box center [263, 209] width 50 height 21
click at [414, 216] on img at bounding box center [412, 214] width 12 height 8
click at [414, 216] on img at bounding box center [412, 214] width 12 height 9
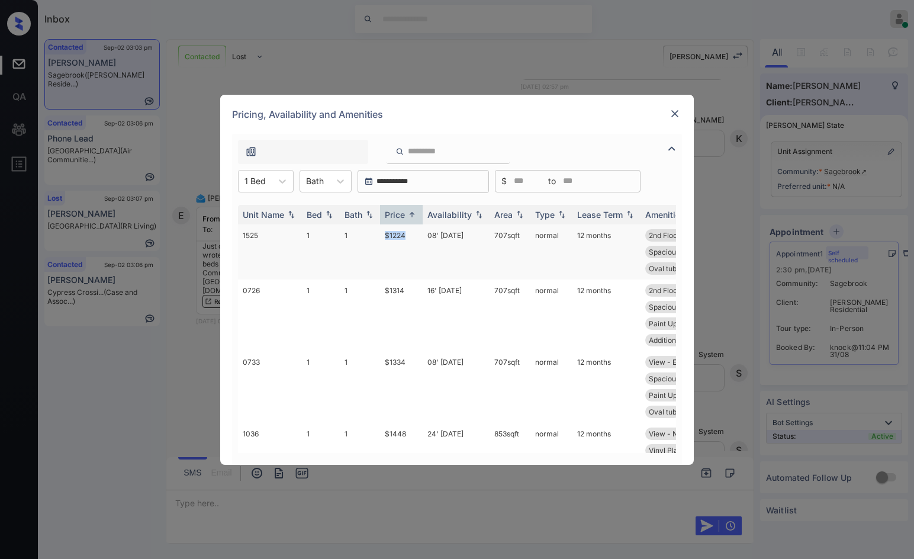
drag, startPoint x: 386, startPoint y: 237, endPoint x: 405, endPoint y: 237, distance: 18.3
click at [405, 237] on tr "1525 1 1 $1224 08' [DATE] 707 sqft normal 12 months 2nd Floor View - North Upgr…" at bounding box center [547, 251] width 618 height 55
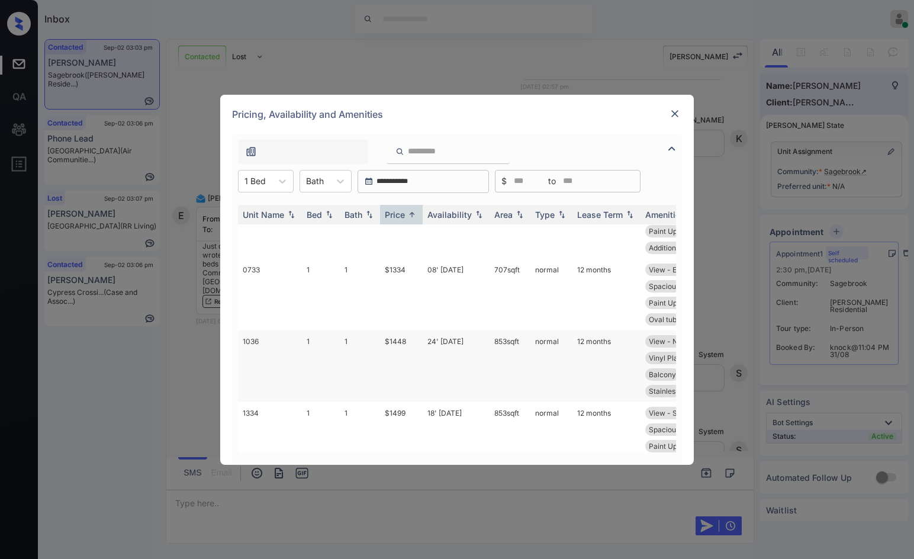
scroll to position [118, 0]
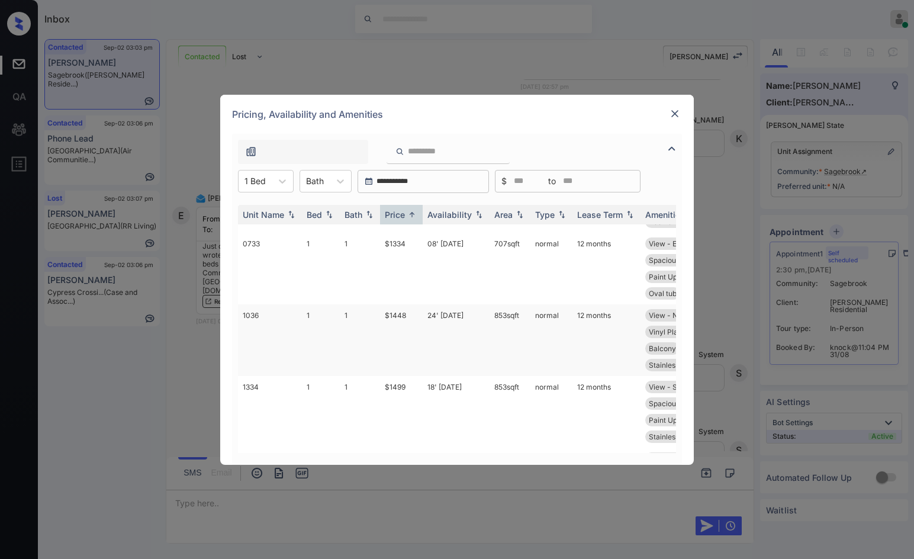
click at [402, 319] on td "$1448" at bounding box center [401, 340] width 43 height 72
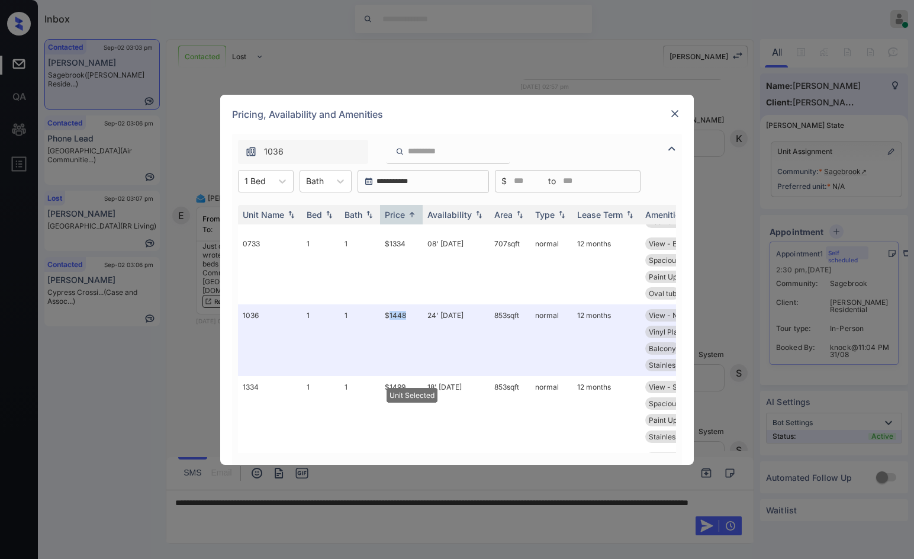
click at [670, 114] on img at bounding box center [675, 114] width 12 height 12
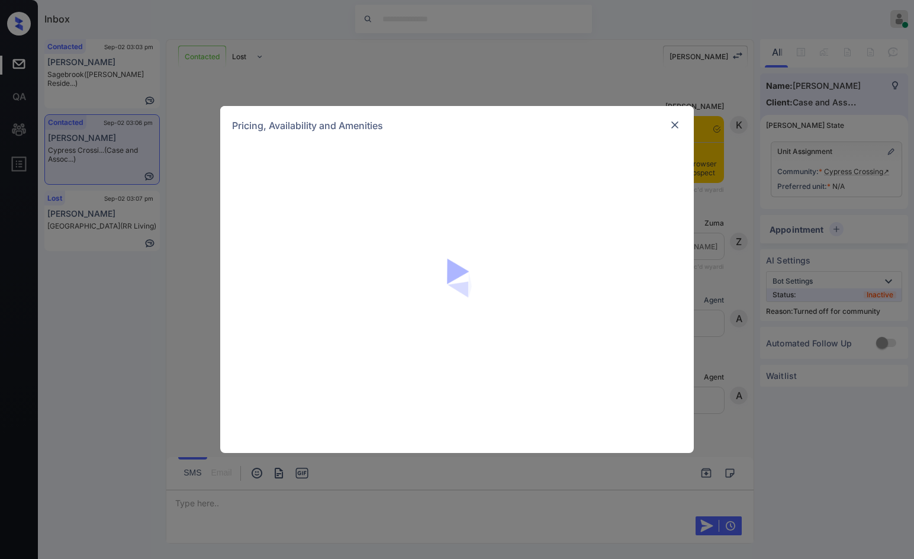
scroll to position [1458, 0]
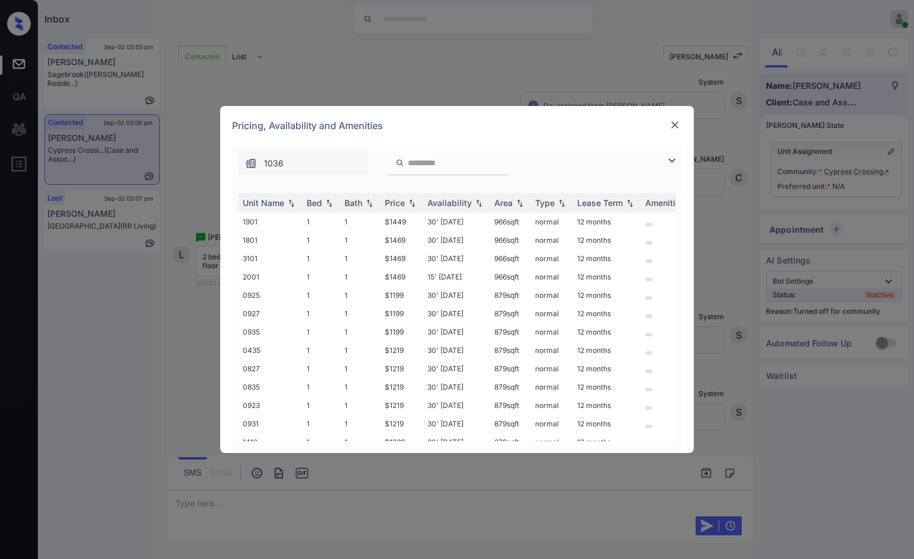
click at [673, 157] on img at bounding box center [672, 160] width 14 height 14
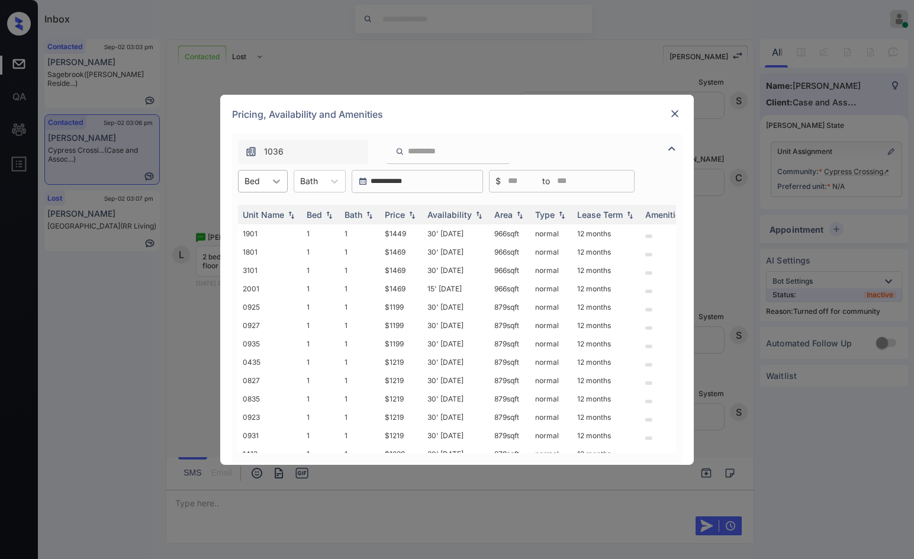
click at [275, 185] on icon at bounding box center [276, 181] width 12 height 12
click at [271, 231] on div "2" at bounding box center [263, 231] width 50 height 21
click at [413, 215] on img at bounding box center [412, 214] width 12 height 8
drag, startPoint x: 375, startPoint y: 232, endPoint x: 409, endPoint y: 234, distance: 33.8
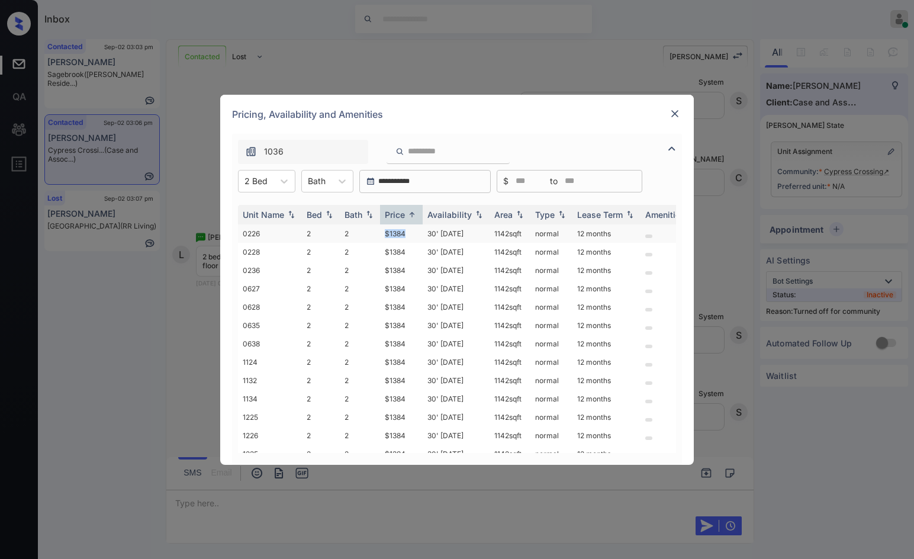
click at [410, 234] on tr "0226 2 2 $1384 30' Aug 25 1142 sqft normal 12 months" at bounding box center [547, 233] width 618 height 18
click at [409, 234] on td "$1384" at bounding box center [401, 233] width 43 height 18
click at [410, 234] on td "$1384" at bounding box center [401, 233] width 43 height 18
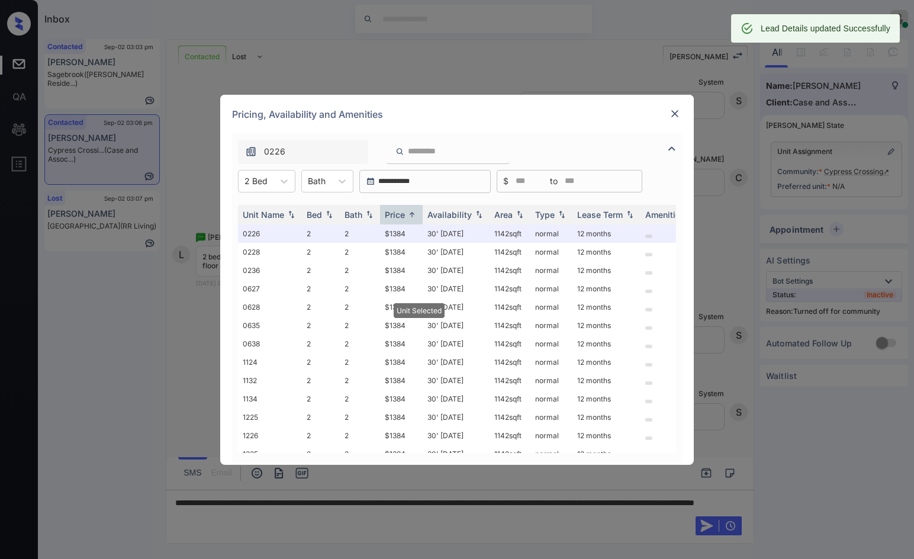
click at [670, 114] on img at bounding box center [675, 114] width 12 height 12
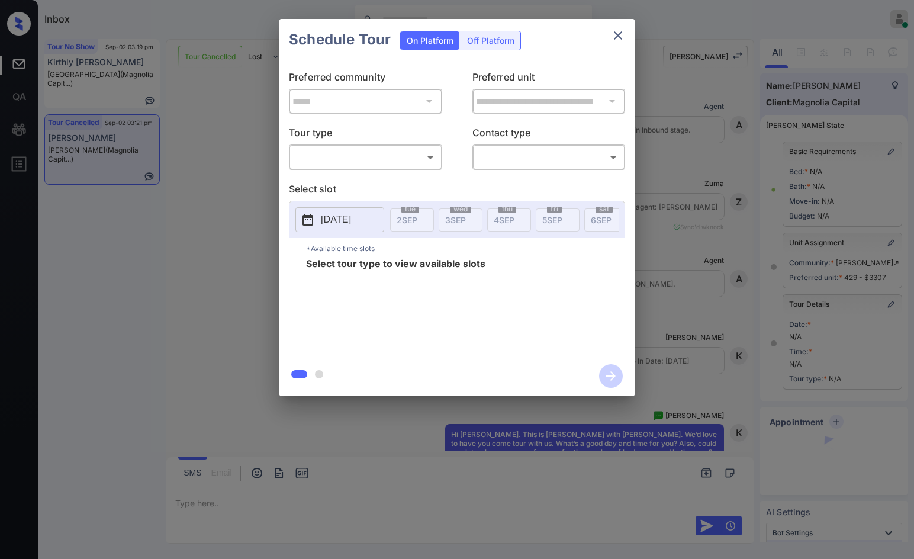
scroll to position [4671, 0]
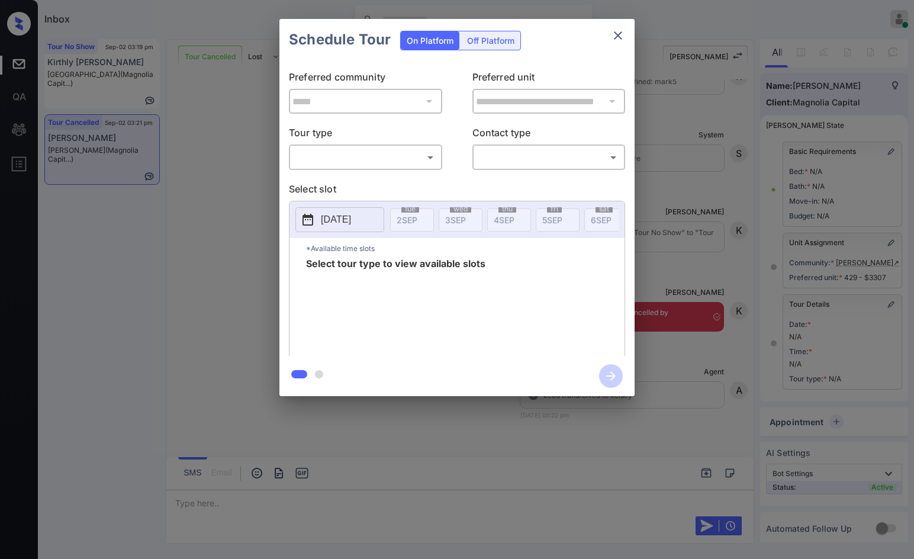
click at [377, 160] on body "Inbox Jezcil Usanastre Online Set yourself offline Set yourself on break Profil…" at bounding box center [457, 279] width 914 height 559
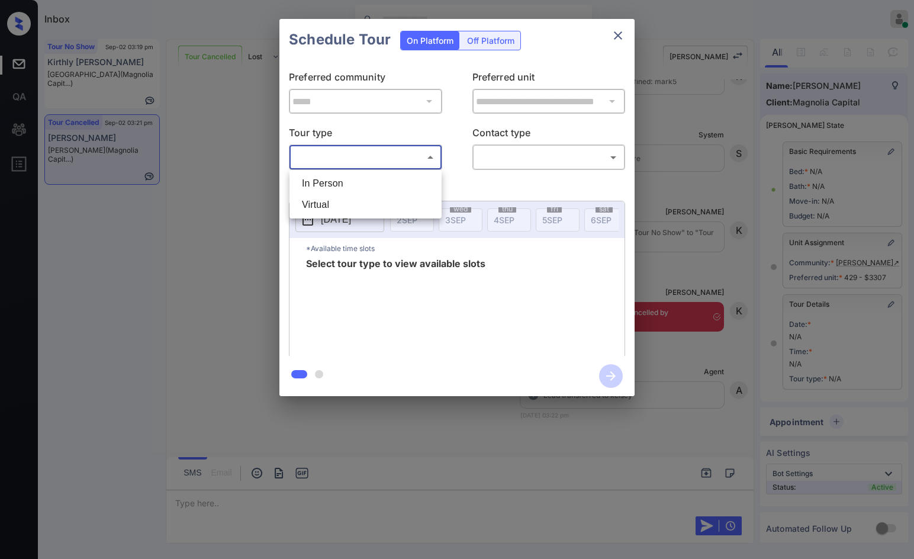
click at [361, 198] on li "Virtual" at bounding box center [365, 204] width 146 height 21
type input "*******"
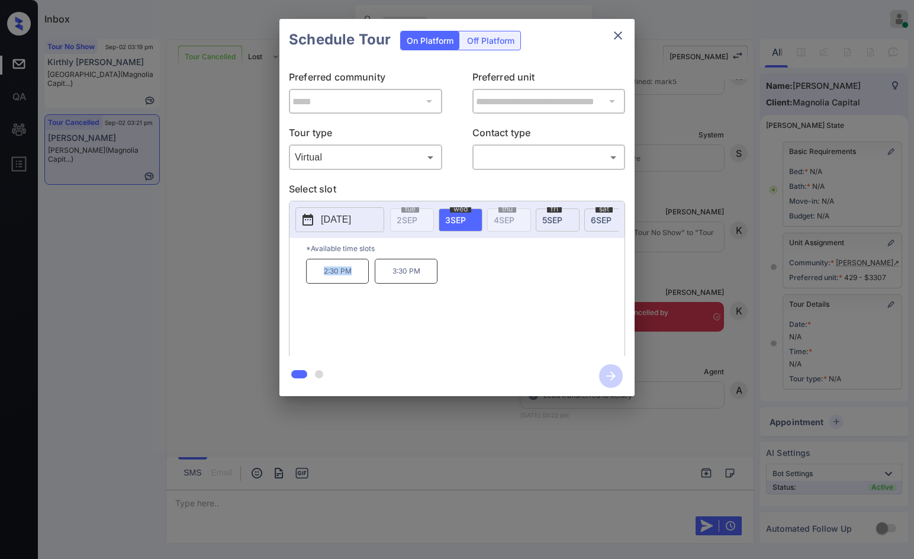
drag, startPoint x: 309, startPoint y: 273, endPoint x: 356, endPoint y: 276, distance: 46.8
click at [356, 276] on p "2:30 PM" at bounding box center [337, 271] width 63 height 25
copy p "2:30 PM"
click at [260, 257] on div "**********" at bounding box center [457, 207] width 914 height 415
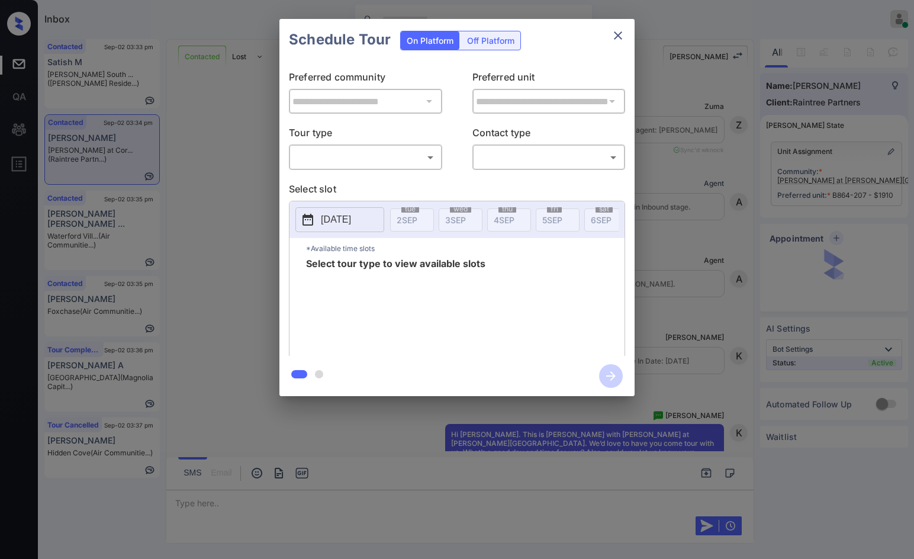
scroll to position [2096, 0]
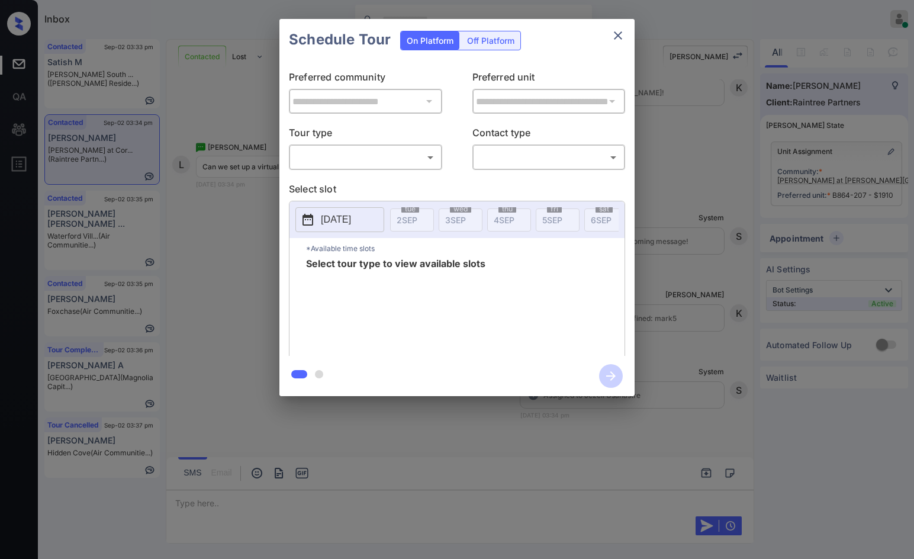
click at [377, 154] on body "Inbox Jezcil Usanastre Online Set yourself offline Set yourself on break Profil…" at bounding box center [457, 279] width 914 height 559
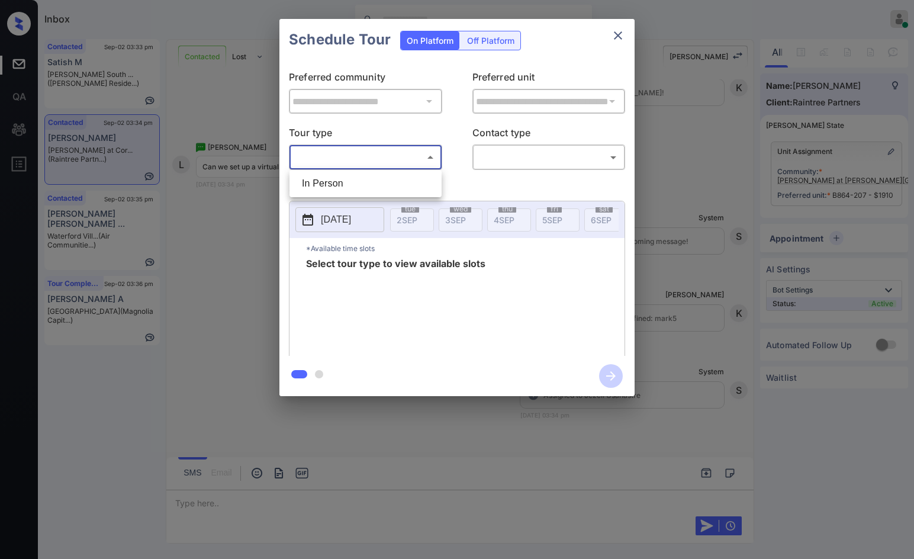
click at [265, 234] on div at bounding box center [457, 279] width 914 height 559
click at [615, 35] on icon "close" at bounding box center [618, 35] width 14 height 14
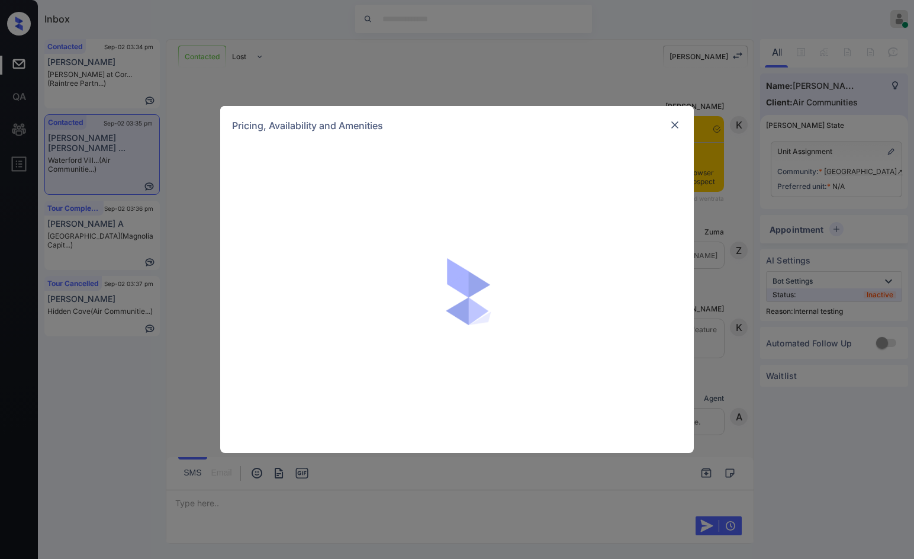
scroll to position [1843, 0]
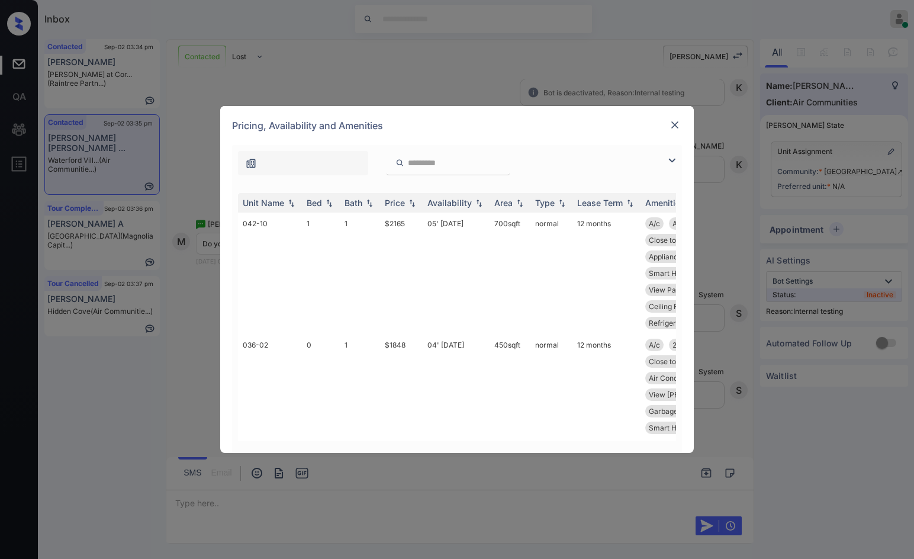
click at [678, 156] on img at bounding box center [672, 160] width 14 height 14
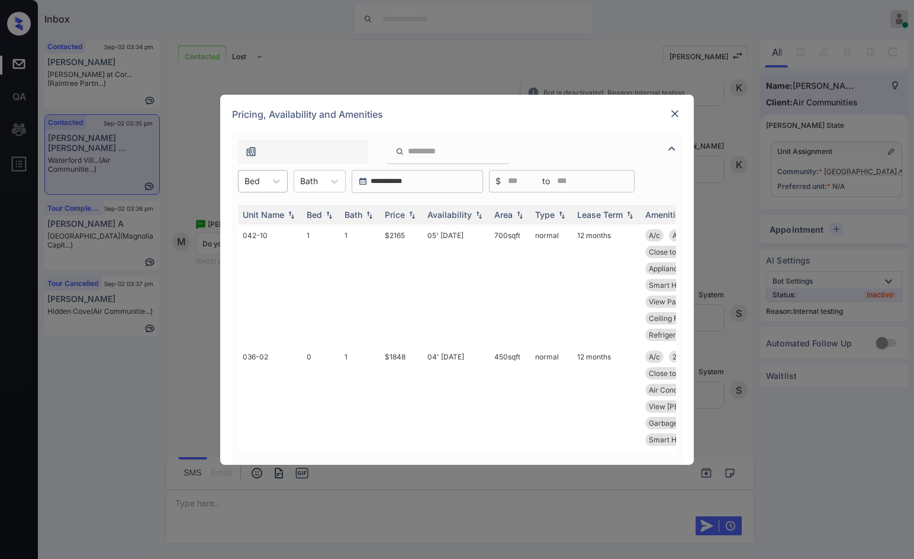
click at [254, 187] on div "Bed" at bounding box center [251, 180] width 27 height 17
click at [682, 116] on div "Pricing, Availability and Amenities" at bounding box center [456, 114] width 473 height 39
click at [673, 116] on img at bounding box center [675, 114] width 12 height 12
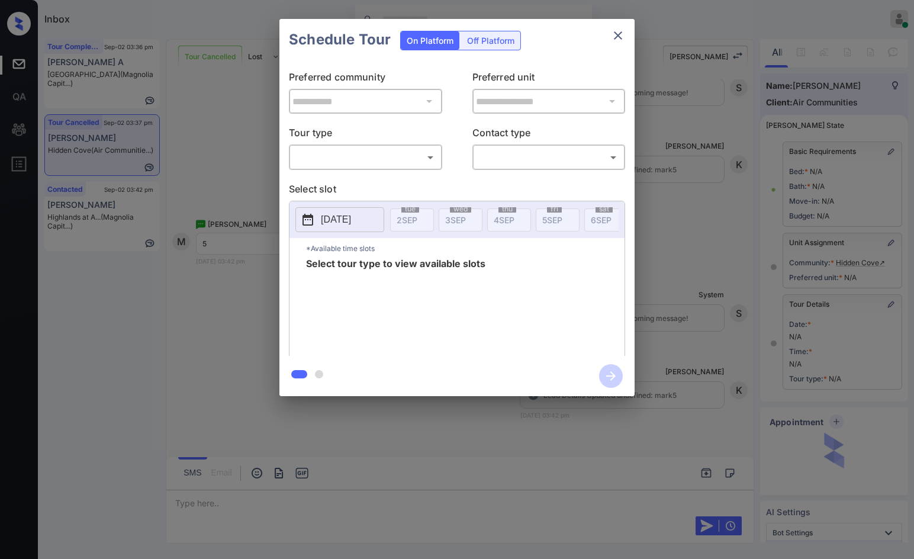
scroll to position [38, 0]
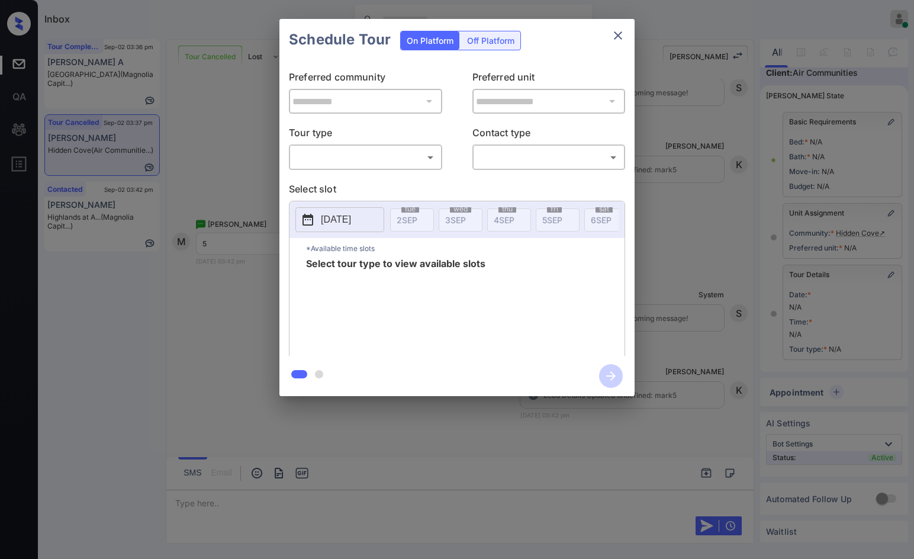
click at [338, 155] on body "Inbox Jezcil Usanastre Online Set yourself offline Set yourself on break Profil…" at bounding box center [457, 279] width 914 height 559
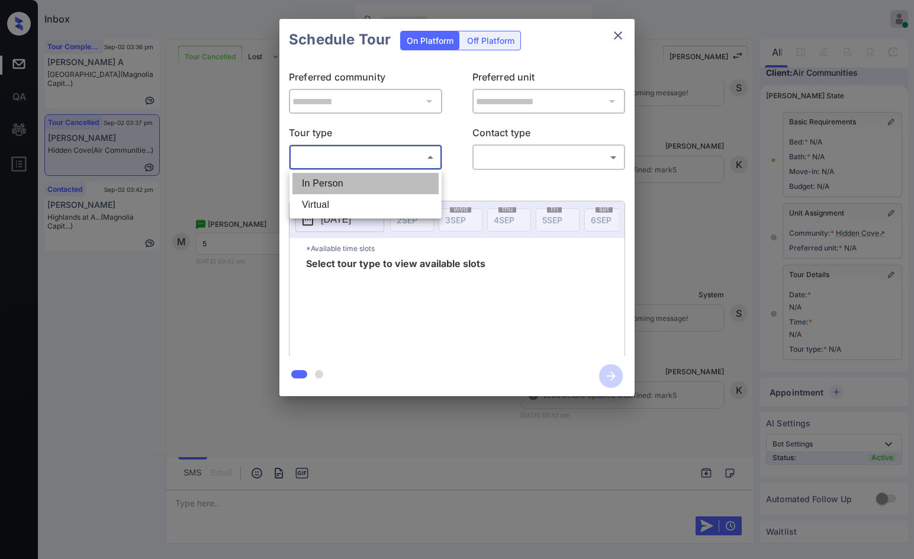
click at [339, 188] on li "In Person" at bounding box center [365, 183] width 146 height 21
type input "********"
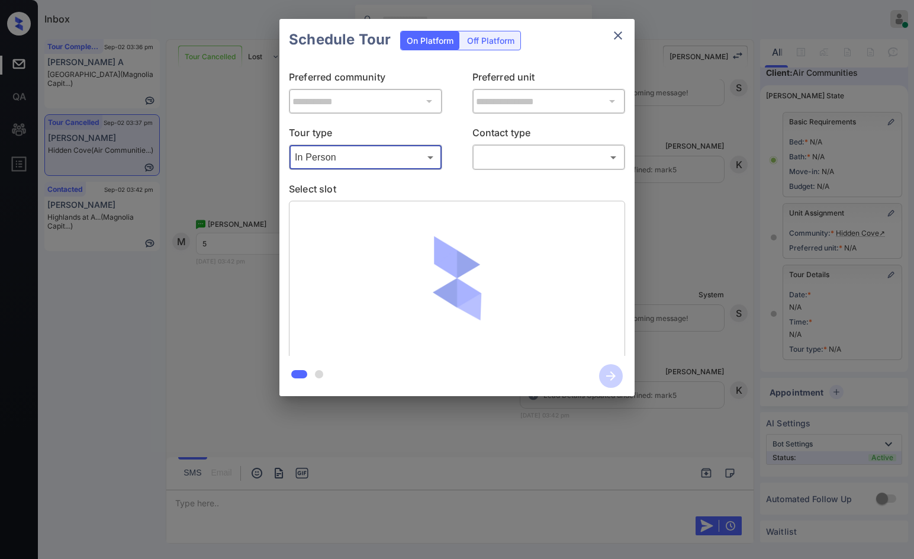
click at [483, 153] on body "Inbox Jezcil Usanastre Online Set yourself offline Set yourself on break Profil…" at bounding box center [457, 279] width 914 height 559
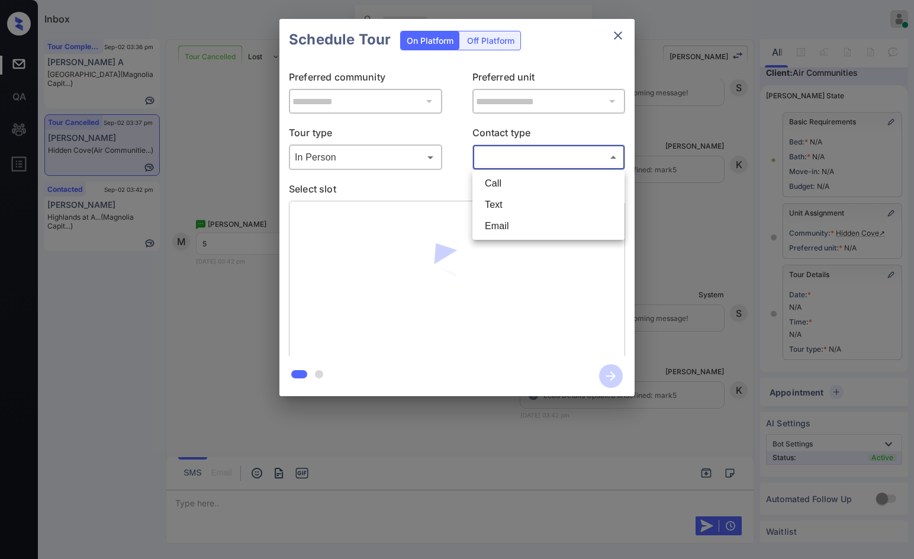
click at [531, 197] on li "Text" at bounding box center [548, 204] width 146 height 21
type input "****"
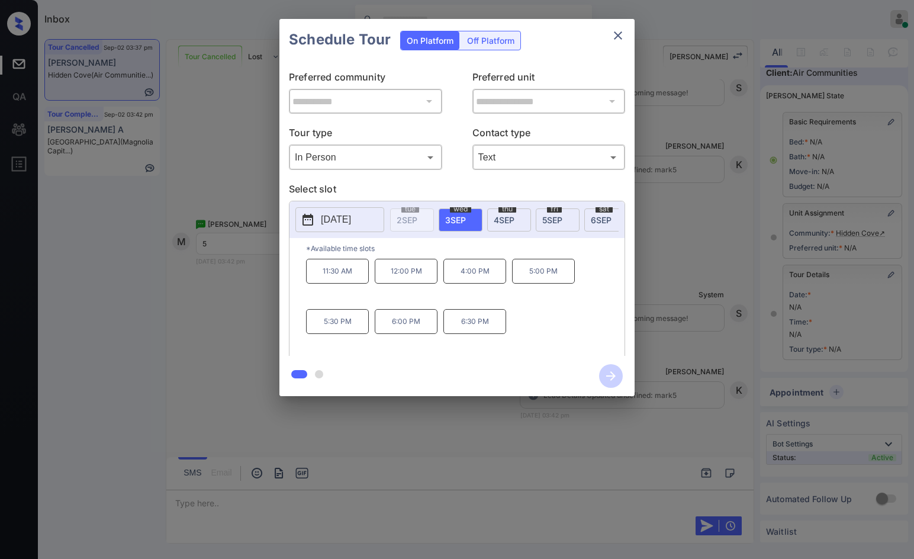
click at [202, 105] on div "**********" at bounding box center [457, 207] width 914 height 415
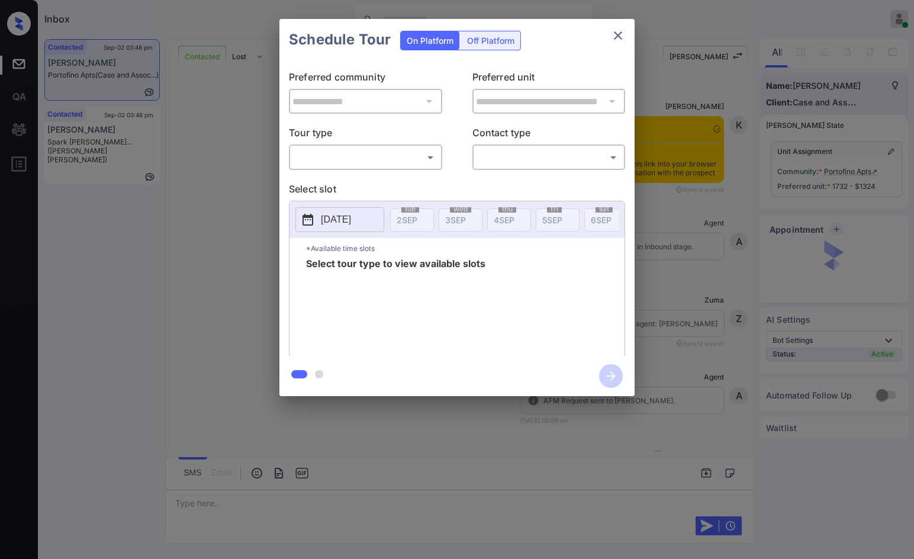
scroll to position [2193, 0]
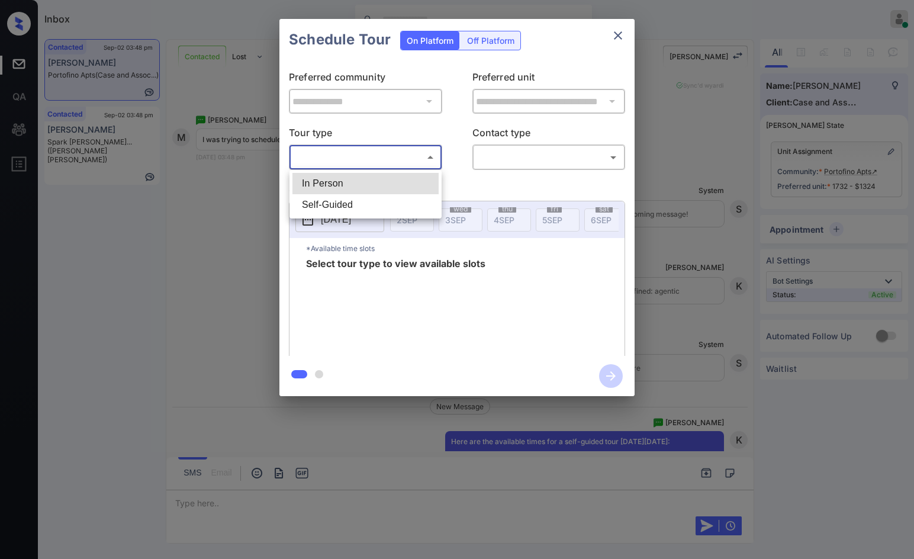
drag, startPoint x: 292, startPoint y: 165, endPoint x: 298, endPoint y: 172, distance: 9.2
click at [294, 165] on body "Inbox Jezcil Usanastre Online Set yourself offline Set yourself on break Profil…" at bounding box center [457, 279] width 914 height 559
click at [304, 179] on li "In Person" at bounding box center [365, 183] width 146 height 21
type input "********"
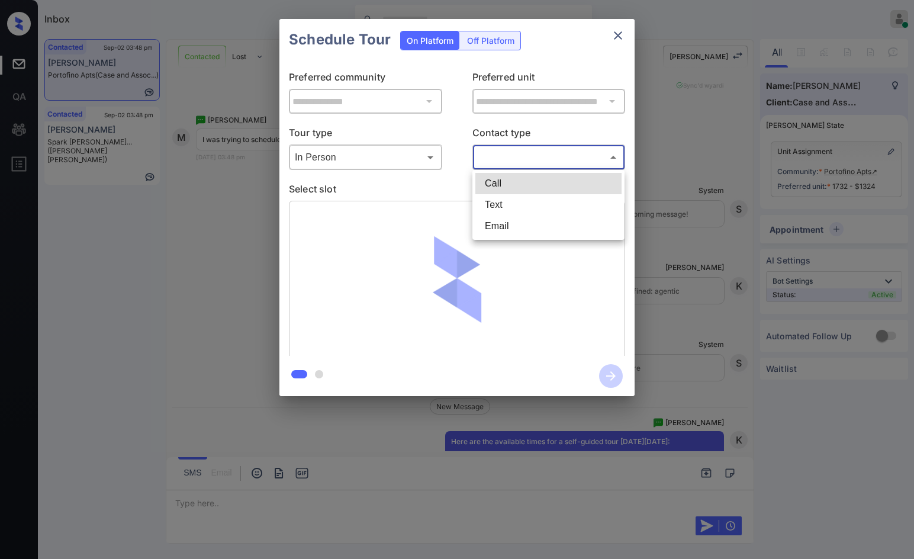
click at [481, 155] on body "Inbox Jezcil Usanastre Online Set yourself offline Set yourself on break Profil…" at bounding box center [457, 279] width 914 height 559
click at [491, 207] on li "Text" at bounding box center [548, 204] width 146 height 21
type input "****"
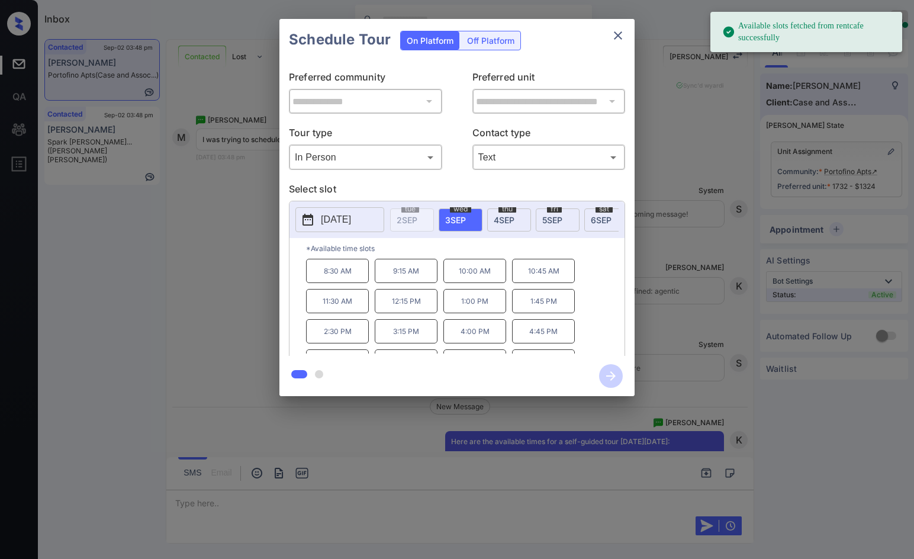
click at [589, 219] on div "sat 6 SEP" at bounding box center [606, 219] width 44 height 23
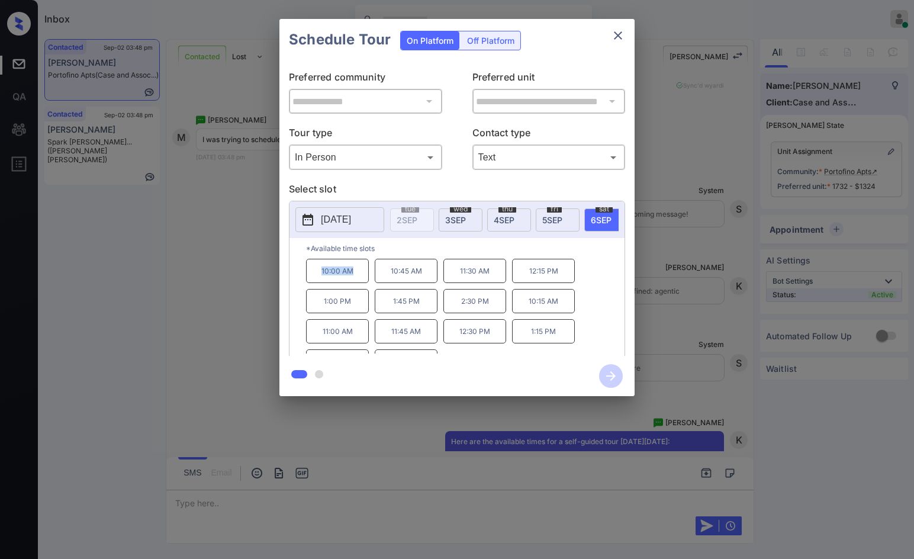
drag, startPoint x: 318, startPoint y: 277, endPoint x: 354, endPoint y: 283, distance: 37.2
click at [354, 283] on p "10:00 AM" at bounding box center [337, 271] width 63 height 24
copy p "10:00 AM"
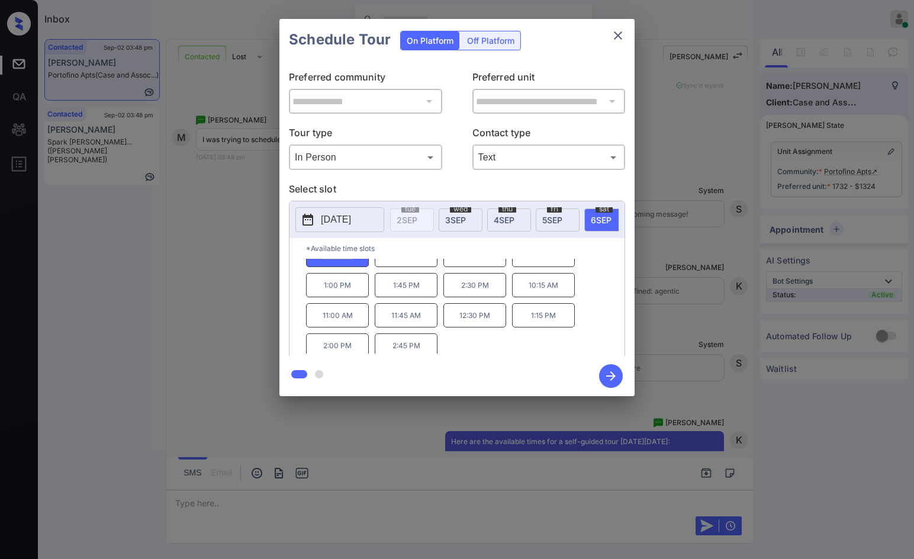
scroll to position [20, 0]
drag, startPoint x: 387, startPoint y: 348, endPoint x: 424, endPoint y: 350, distance: 36.7
click at [424, 350] on p "2:45 PM" at bounding box center [406, 341] width 63 height 24
copy p "2:45 PM"
click at [246, 99] on div "**********" at bounding box center [457, 207] width 914 height 415
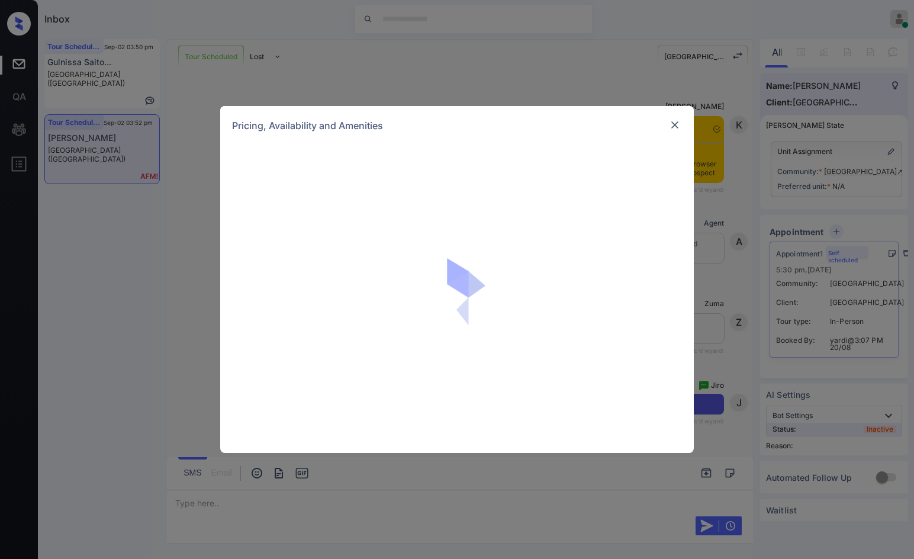
scroll to position [554, 0]
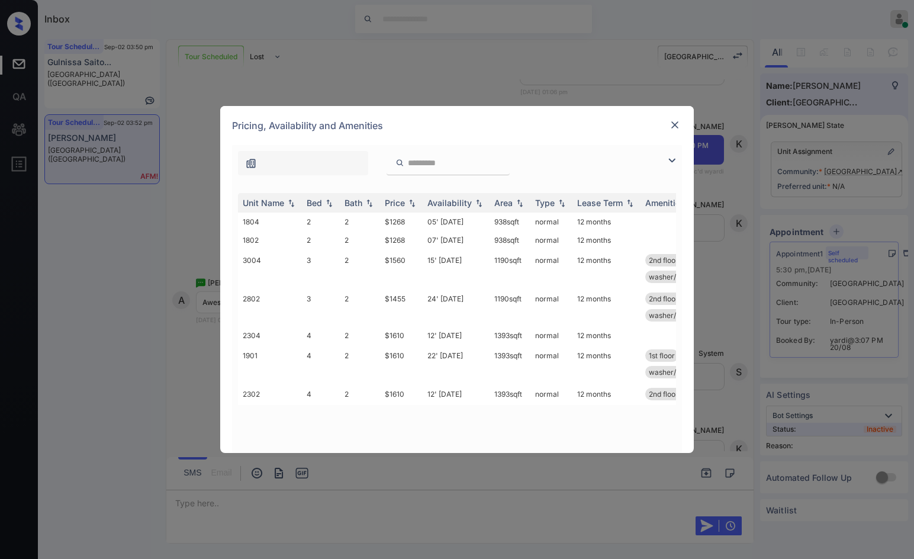
click at [679, 160] on div at bounding box center [675, 160] width 14 height 14
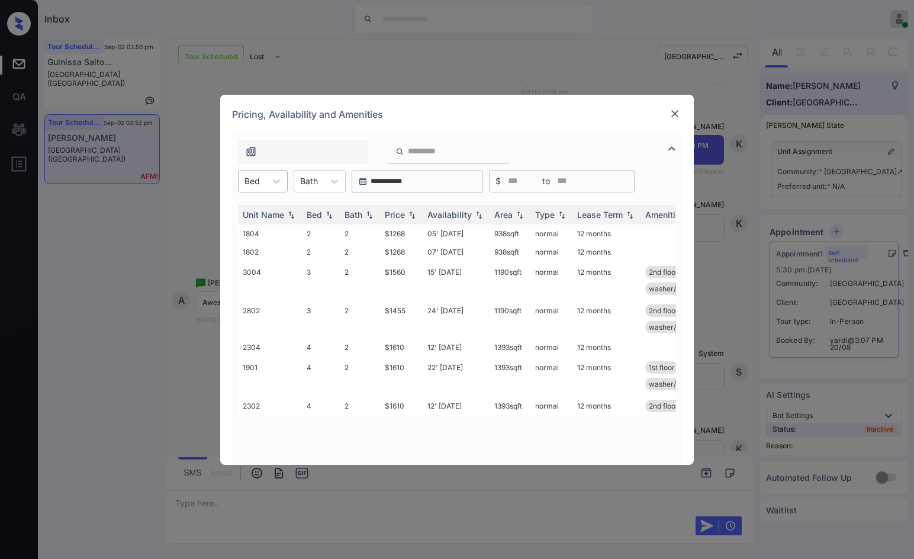
click at [254, 186] on div at bounding box center [251, 181] width 15 height 12
click at [259, 213] on div "2" at bounding box center [263, 209] width 50 height 21
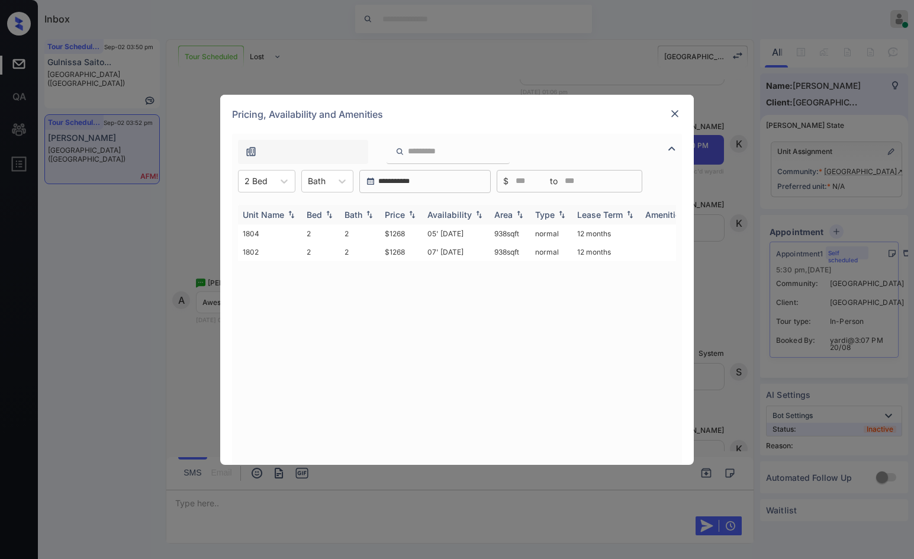
click at [415, 214] on img at bounding box center [412, 214] width 12 height 8
drag, startPoint x: 390, startPoint y: 234, endPoint x: 404, endPoint y: 234, distance: 14.2
click at [404, 234] on tr "1804 2 2 $1268 05' [DATE] 938 sqft normal 12 months" at bounding box center [547, 233] width 618 height 18
click at [404, 234] on td "$1268" at bounding box center [401, 233] width 43 height 18
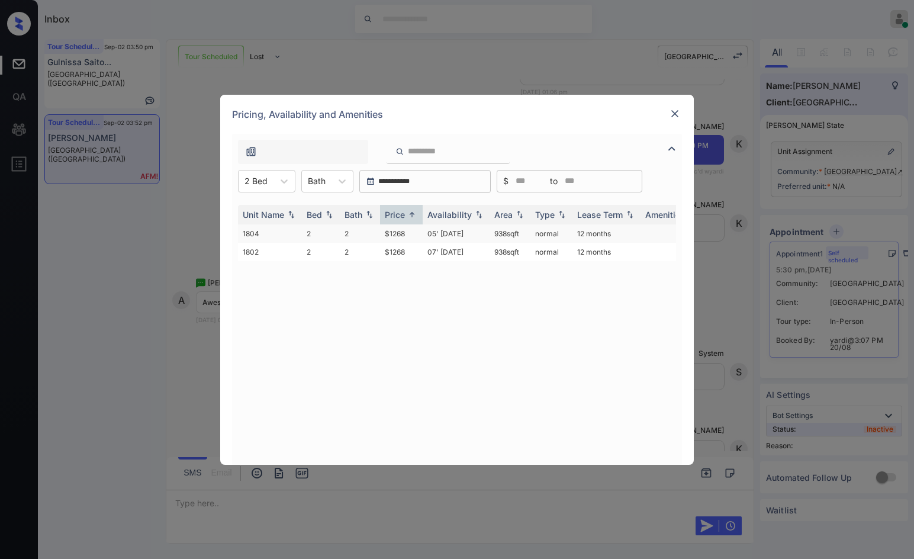
click at [404, 234] on td "$1268" at bounding box center [401, 233] width 43 height 18
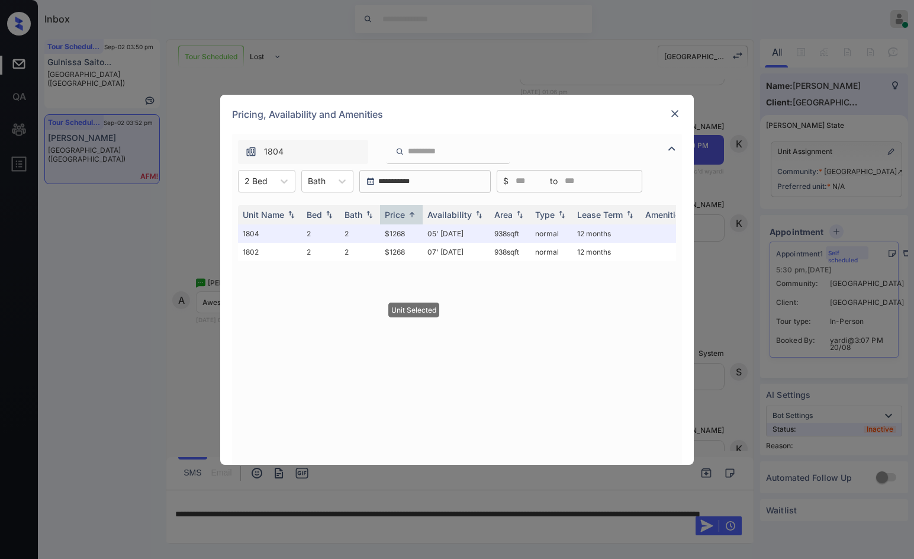
click at [671, 115] on img at bounding box center [675, 114] width 12 height 12
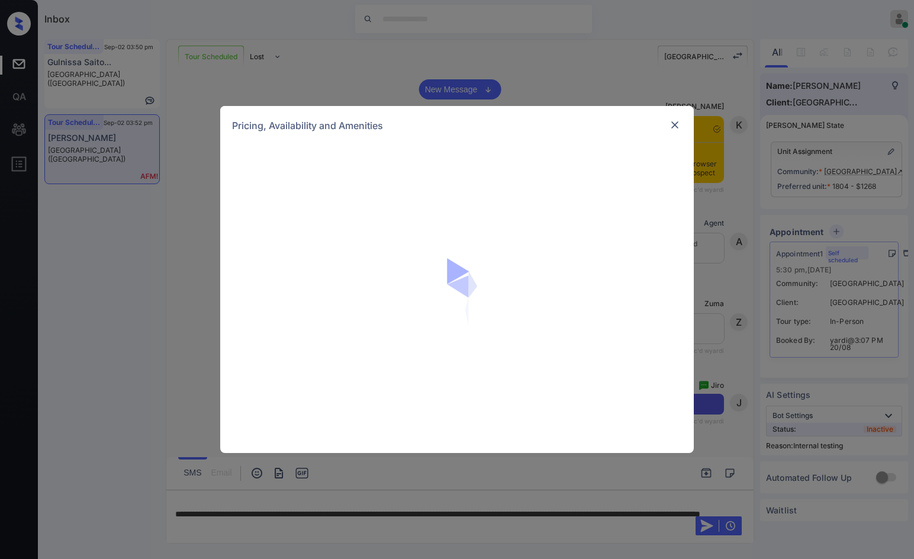
scroll to position [620, 0]
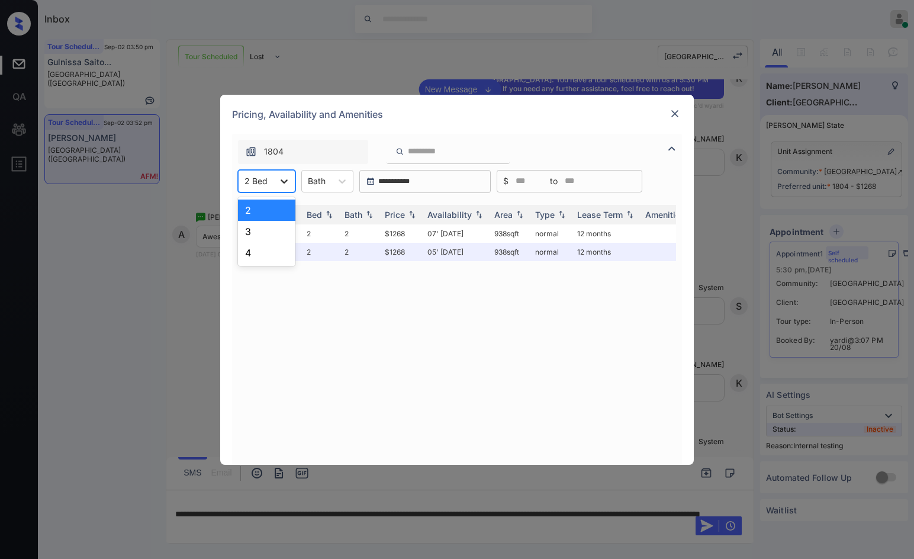
click at [281, 185] on icon at bounding box center [284, 181] width 12 height 12
click at [669, 112] on img at bounding box center [675, 114] width 12 height 12
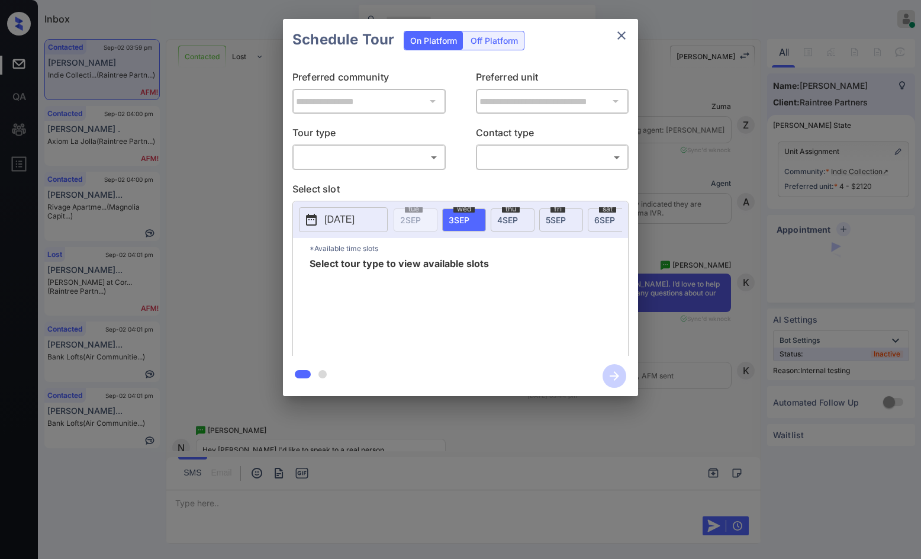
scroll to position [1559, 0]
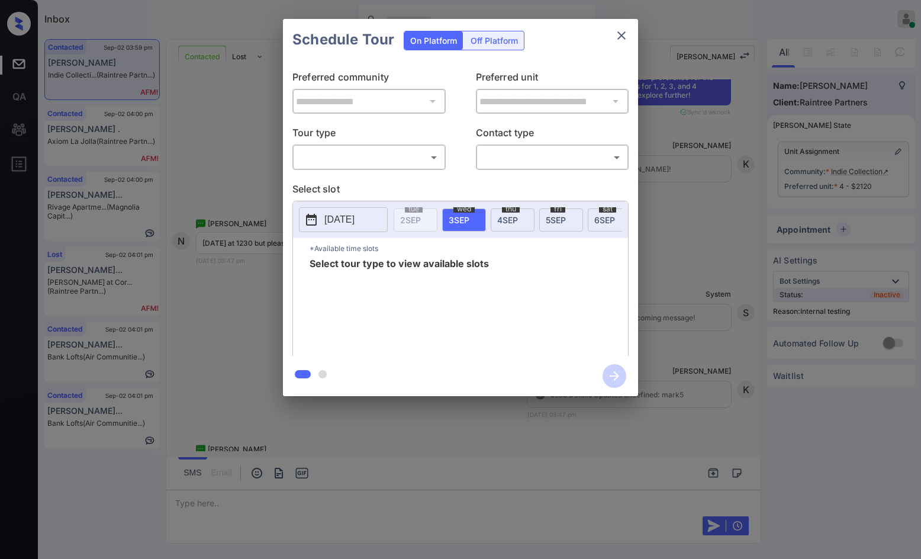
click at [363, 153] on body "Inbox Jezcil Usanastre Online Set yourself offline Set yourself on break Profil…" at bounding box center [460, 279] width 921 height 559
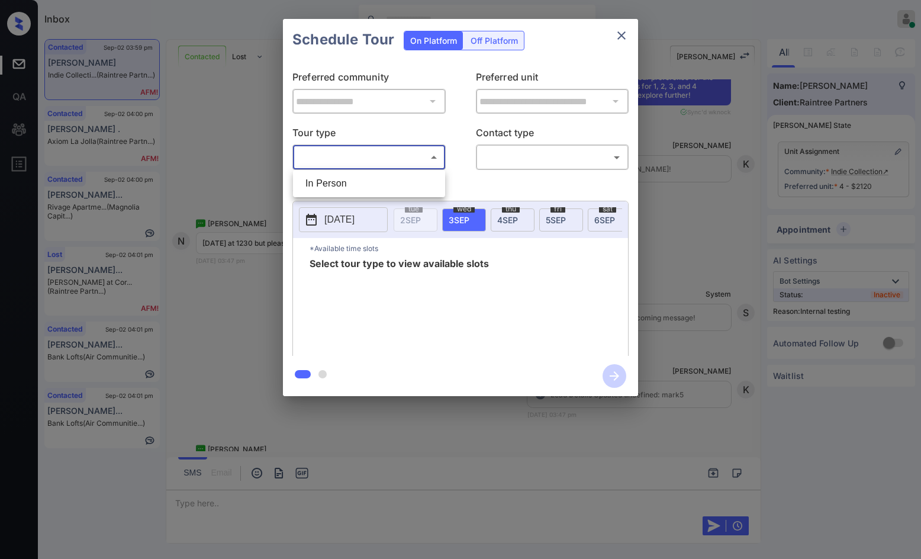
click at [365, 176] on li "In Person" at bounding box center [369, 183] width 146 height 21
type input "********"
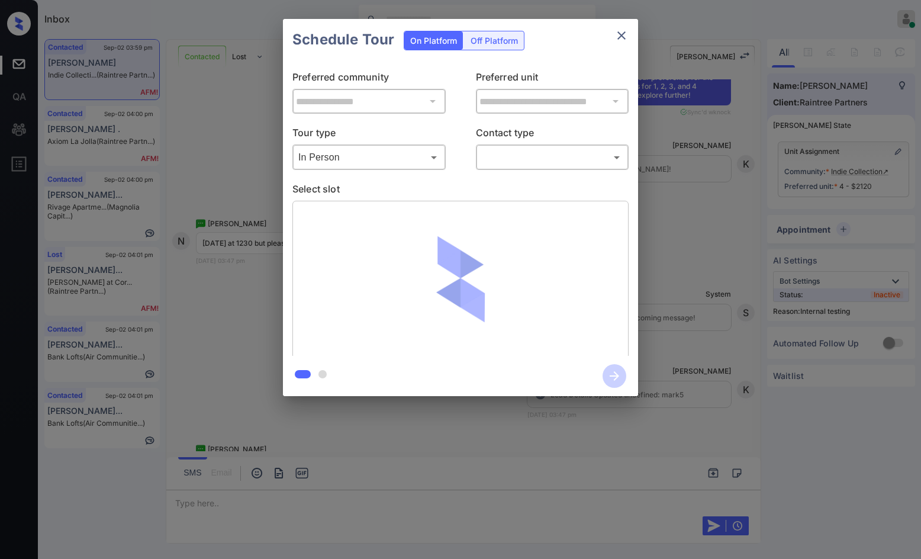
click at [537, 136] on p "Contact type" at bounding box center [552, 134] width 153 height 19
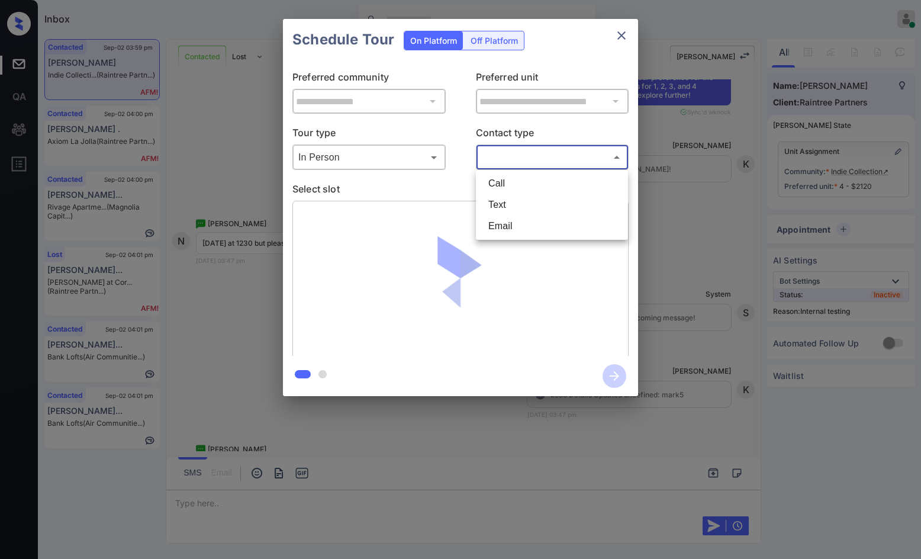
drag, startPoint x: 537, startPoint y: 159, endPoint x: 531, endPoint y: 201, distance: 42.5
click at [534, 161] on body "Inbox Jezcil Usanastre Online Set yourself offline Set yourself on break Profil…" at bounding box center [460, 279] width 921 height 559
click at [525, 211] on li "Text" at bounding box center [552, 204] width 146 height 21
type input "****"
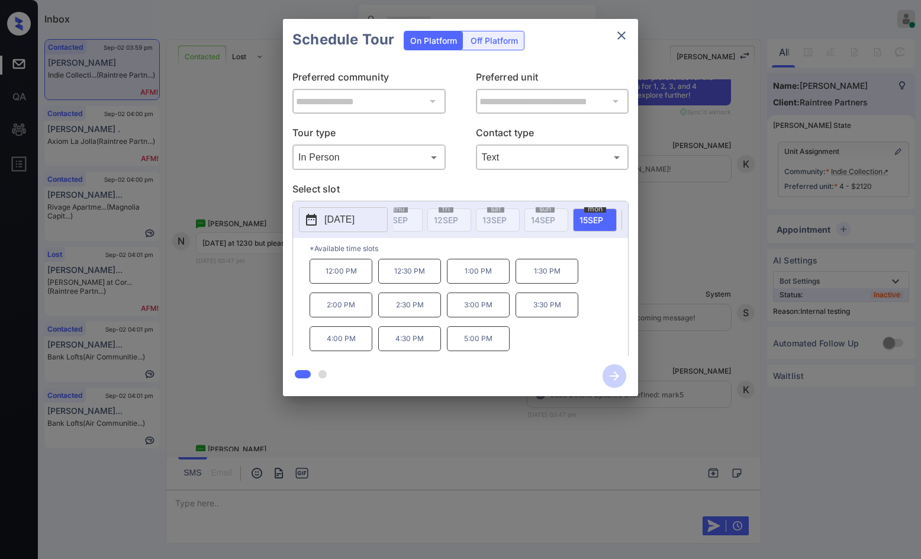
scroll to position [0, 504]
click at [281, 263] on div "**********" at bounding box center [460, 207] width 921 height 415
click at [280, 259] on div "**********" at bounding box center [460, 207] width 921 height 415
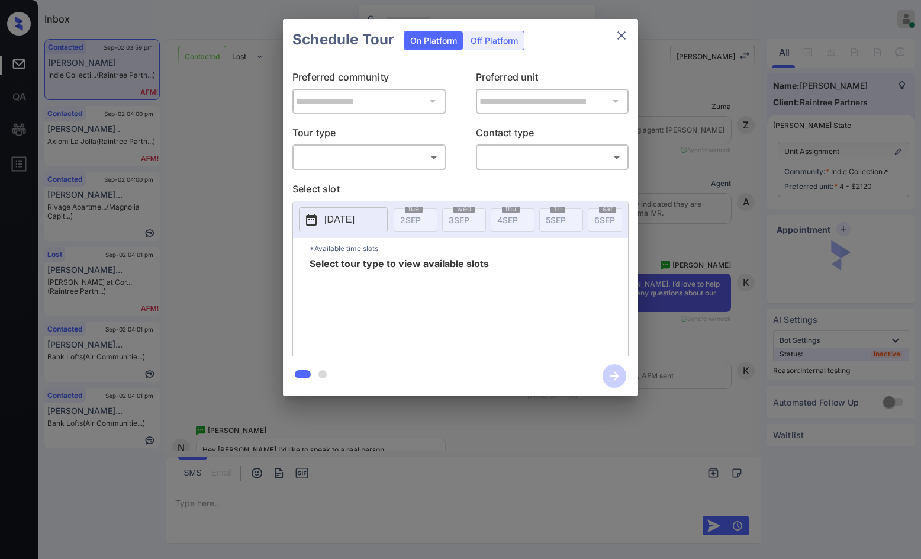
scroll to position [1434, 0]
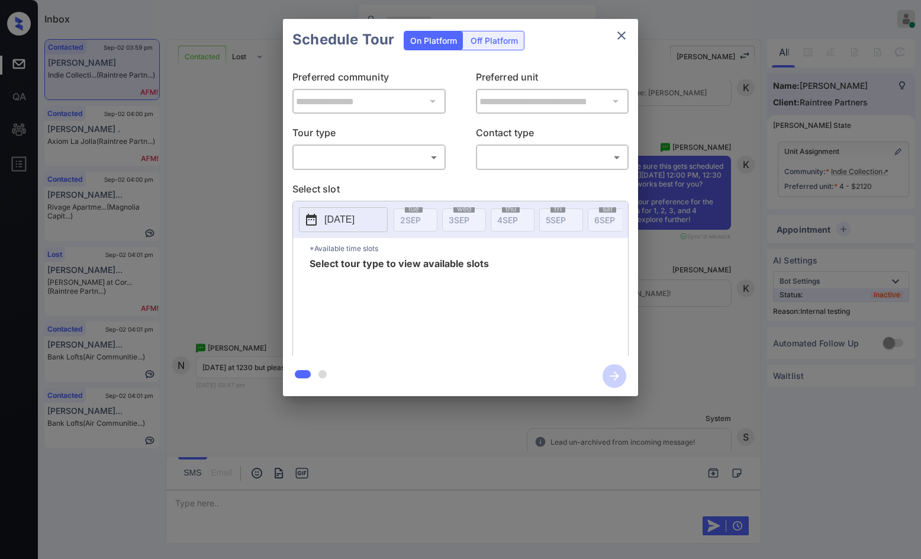
click at [337, 156] on body "Inbox Jezcil Usanastre Online Set yourself offline Set yourself on break Profil…" at bounding box center [460, 279] width 921 height 559
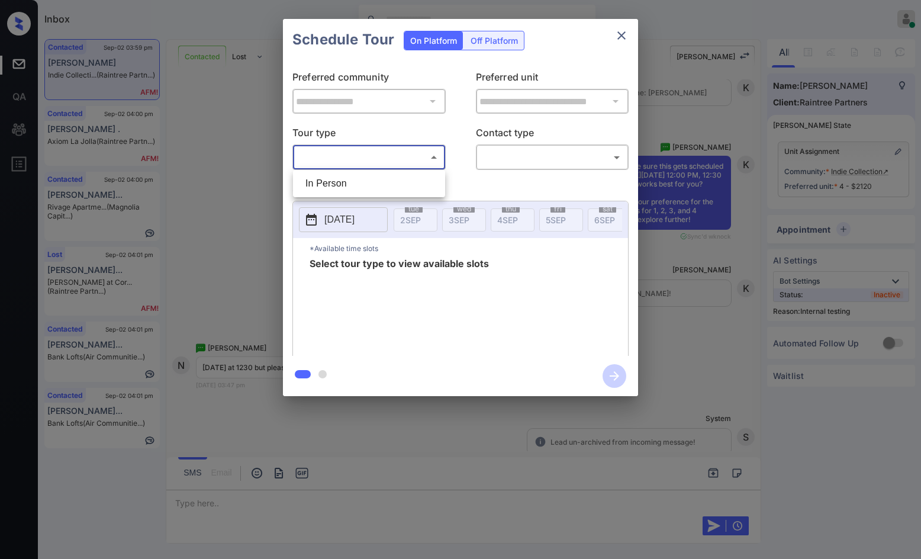
click at [345, 183] on li "In Person" at bounding box center [369, 183] width 146 height 21
type input "********"
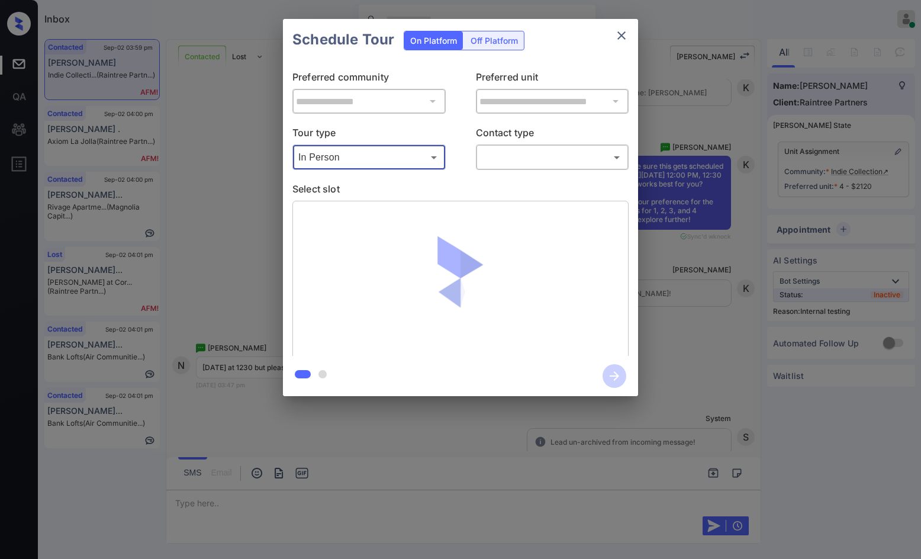
click at [478, 156] on div "​ ​" at bounding box center [552, 156] width 153 height 25
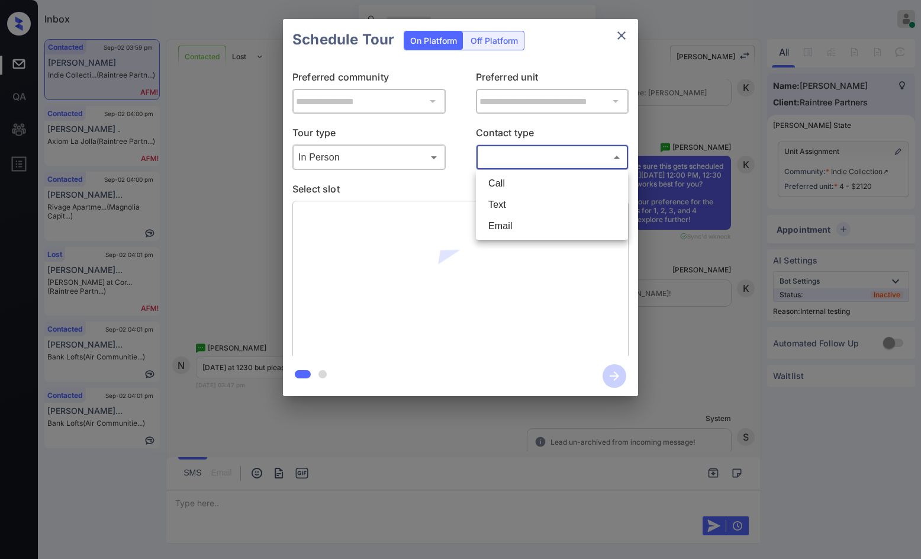
click at [500, 162] on body "Inbox Jezcil Usanastre Online Set yourself offline Set yourself on break Profil…" at bounding box center [460, 279] width 921 height 559
click at [500, 208] on li "Text" at bounding box center [552, 204] width 146 height 21
type input "****"
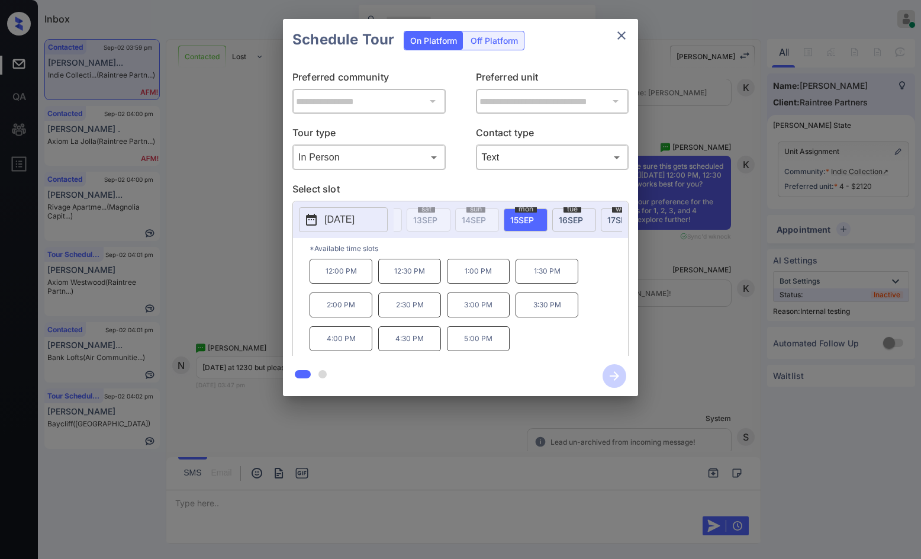
scroll to position [0, 486]
click at [193, 227] on div "**********" at bounding box center [460, 207] width 921 height 415
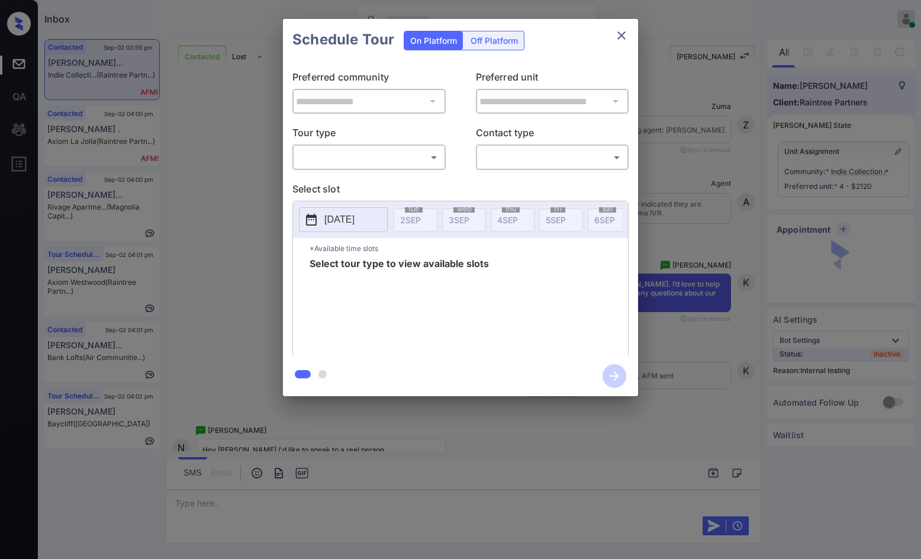
scroll to position [3528, 0]
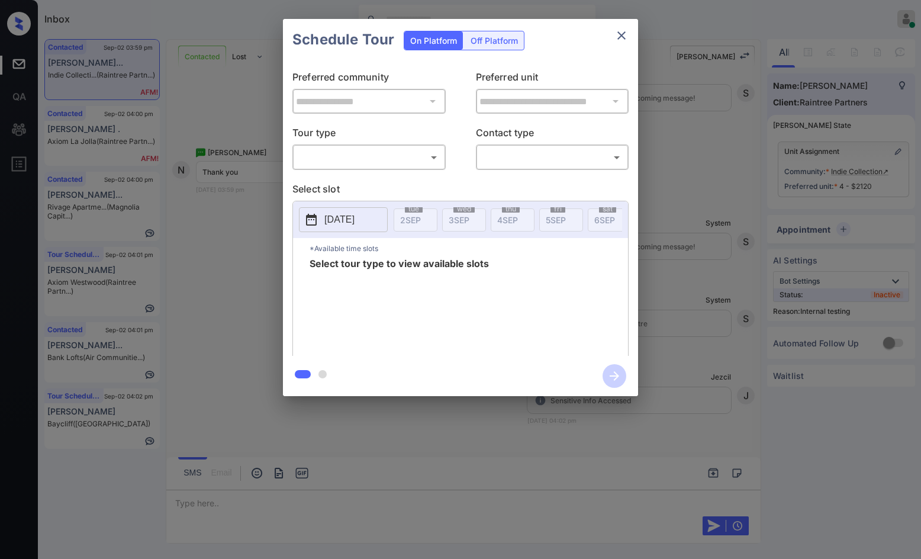
drag, startPoint x: 449, startPoint y: 161, endPoint x: 390, endPoint y: 170, distance: 59.3
click at [445, 162] on div "Tour type ​ ​ Contact type ​ ​" at bounding box center [460, 147] width 336 height 44
click at [385, 166] on body "Inbox Jezcil Usanastre Online Set yourself offline Set yourself on break Profil…" at bounding box center [460, 279] width 921 height 559
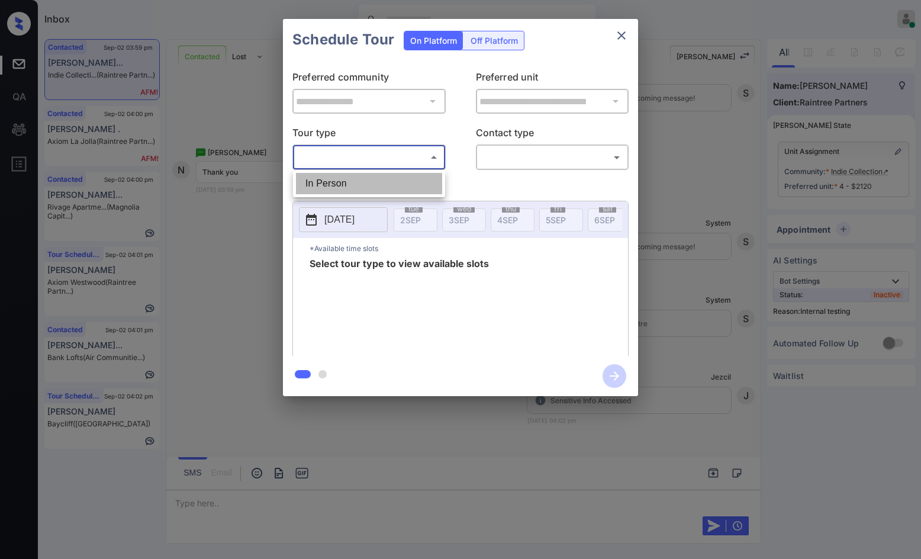
click at [378, 181] on li "In Person" at bounding box center [369, 183] width 146 height 21
type input "********"
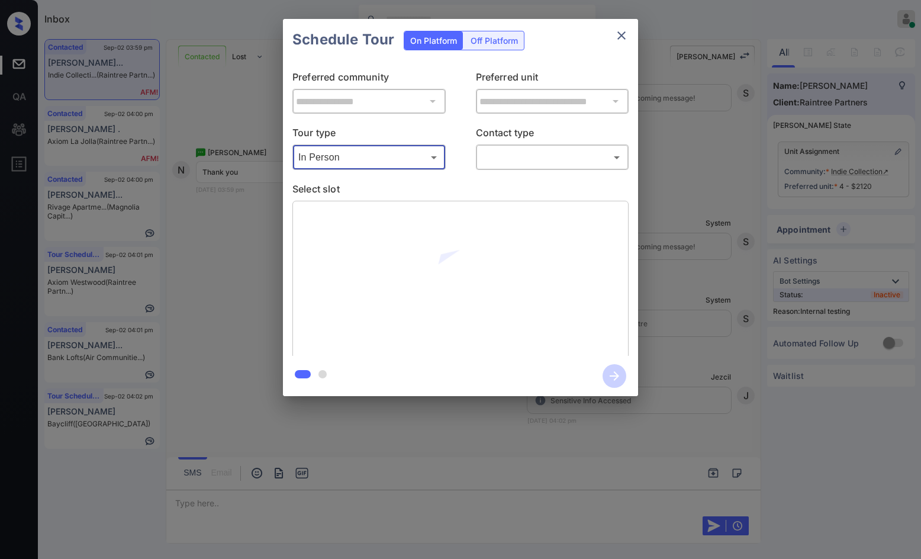
click at [496, 156] on body "Inbox Jezcil Usanastre Online Set yourself offline Set yourself on break Profil…" at bounding box center [460, 279] width 921 height 559
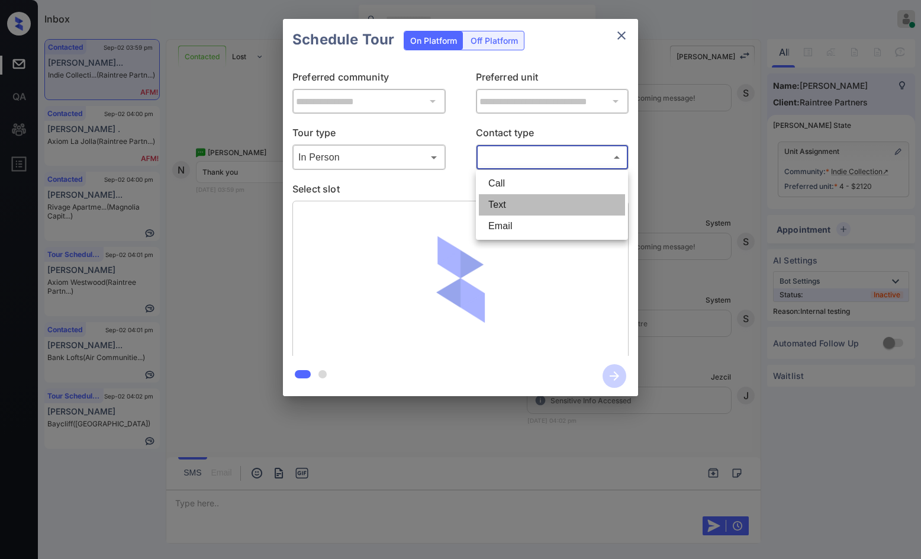
click at [505, 200] on li "Text" at bounding box center [552, 204] width 146 height 21
type input "****"
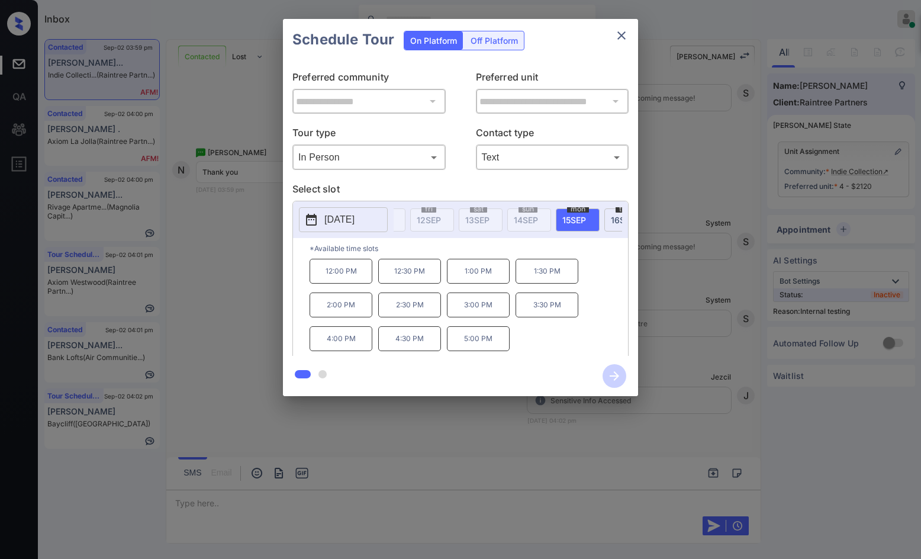
scroll to position [0, 521]
click at [402, 283] on p "12:30 PM" at bounding box center [409, 271] width 63 height 25
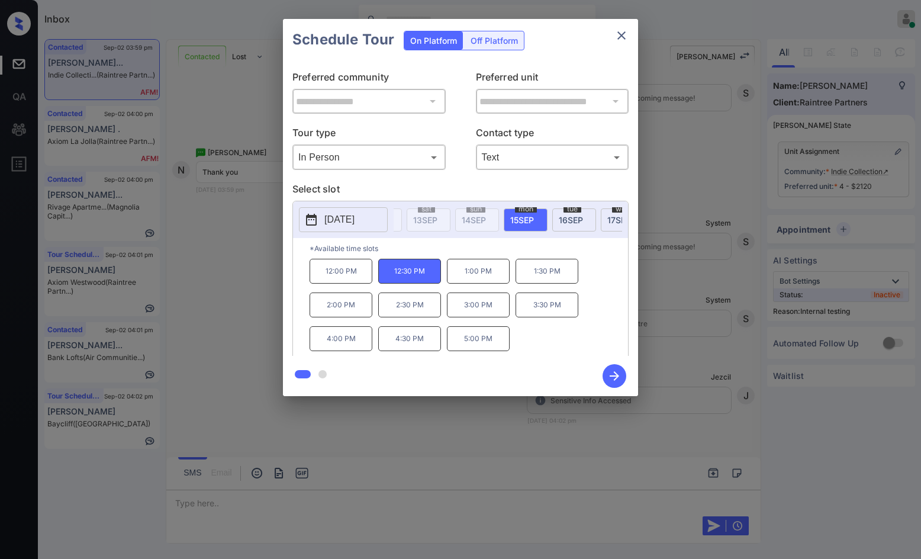
click at [614, 373] on icon "button" at bounding box center [614, 376] width 24 height 24
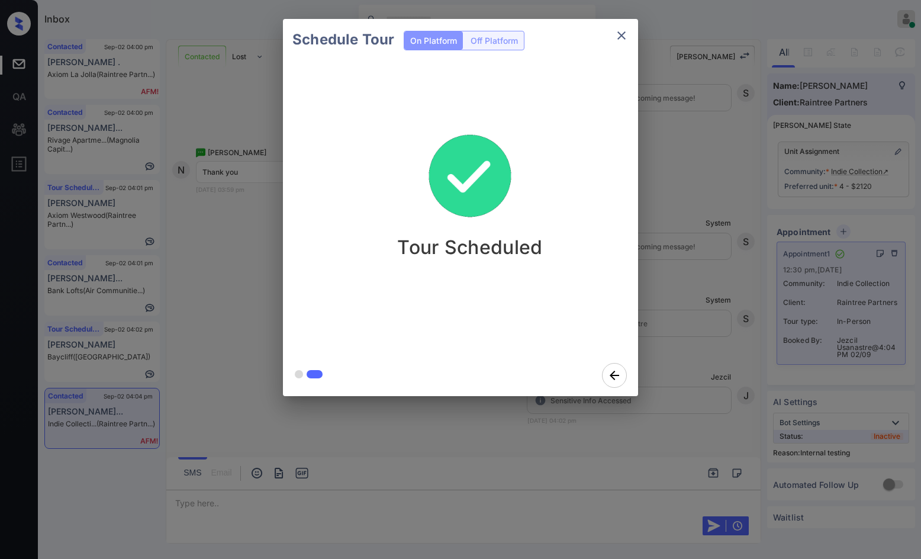
click at [228, 227] on div "Schedule Tour On Platform Off Platform Tour Scheduled" at bounding box center [460, 207] width 921 height 415
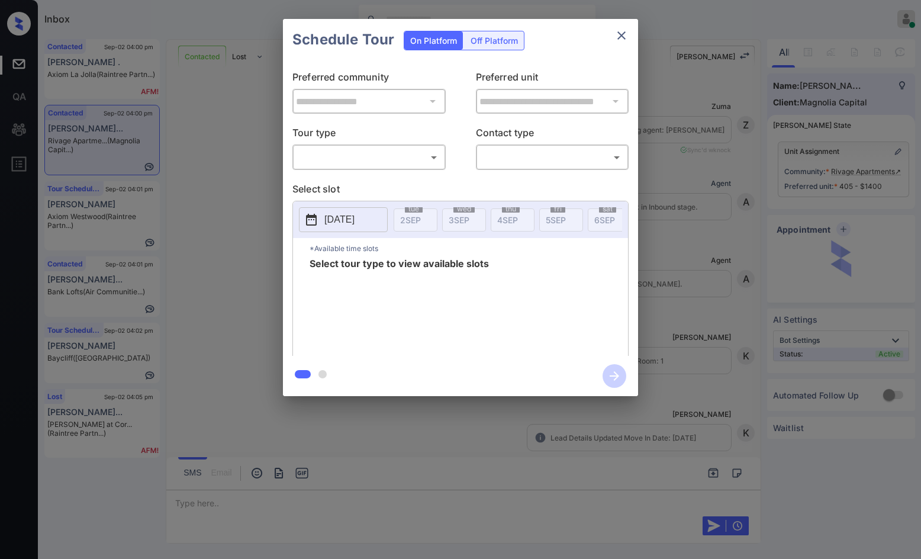
scroll to position [614, 0]
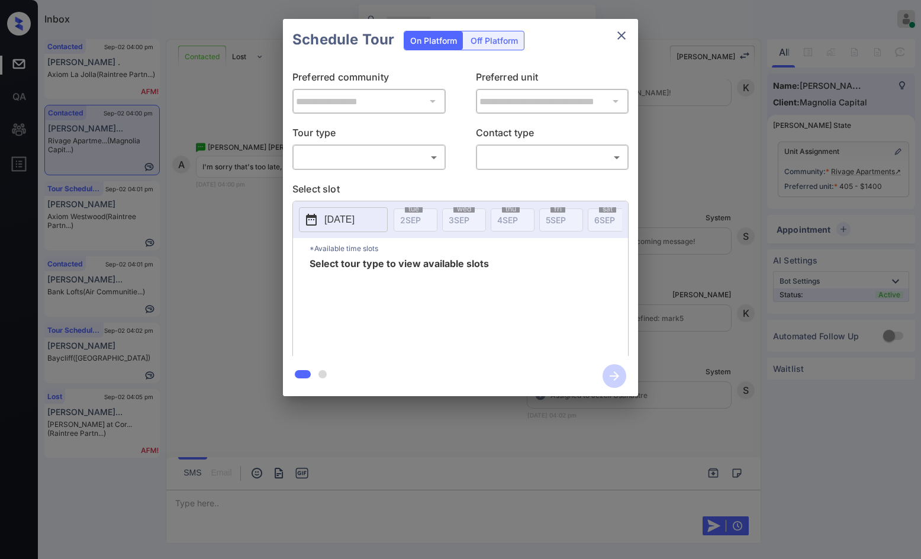
click at [367, 151] on body "Inbox Jezcil Usanastre Online Set yourself offline Set yourself on break Profil…" at bounding box center [460, 279] width 921 height 559
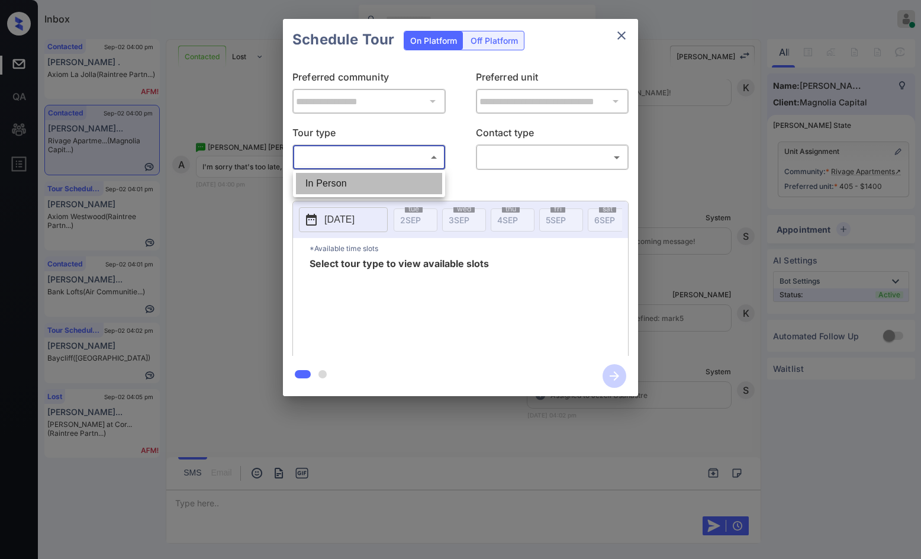
click at [365, 173] on li "In Person" at bounding box center [369, 183] width 146 height 21
type input "********"
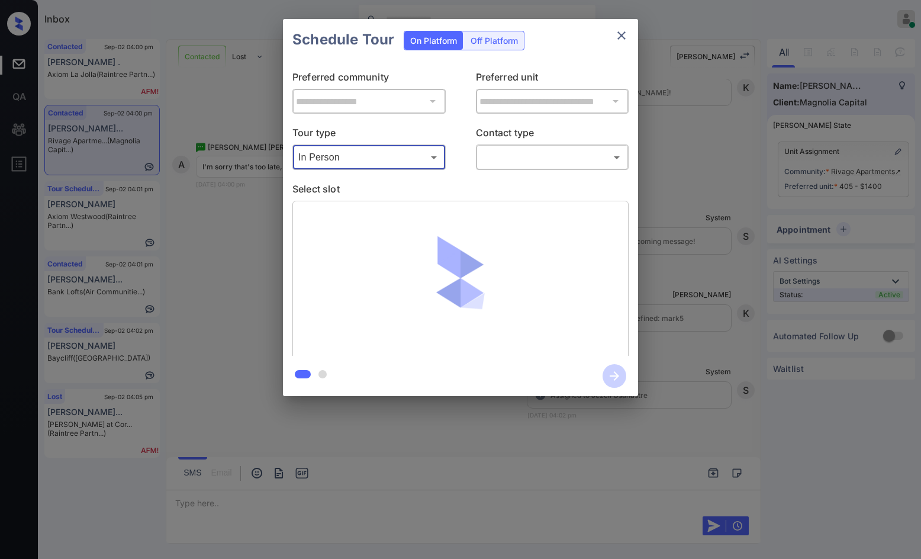
click at [531, 150] on body "Inbox Jezcil Usanastre Online Set yourself offline Set yourself on break Profil…" at bounding box center [460, 279] width 921 height 559
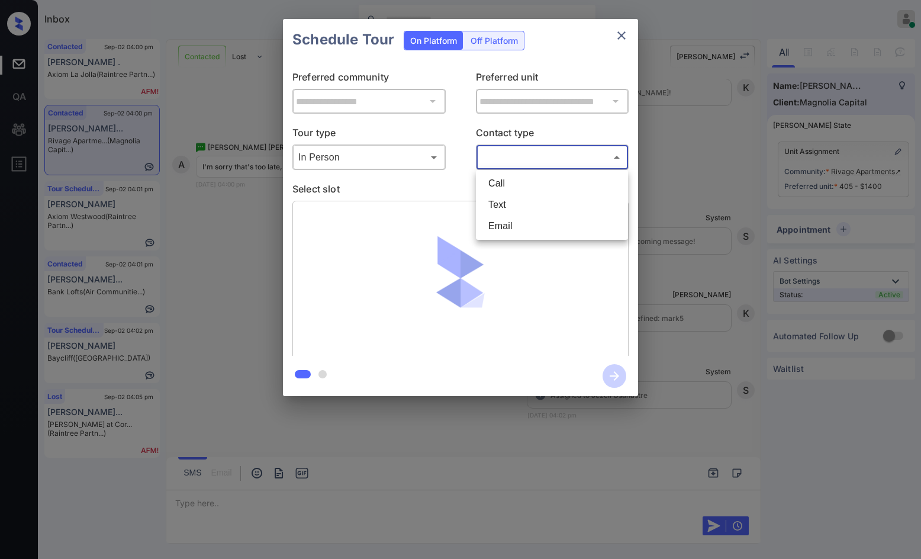
click at [541, 198] on li "Text" at bounding box center [552, 204] width 146 height 21
type input "****"
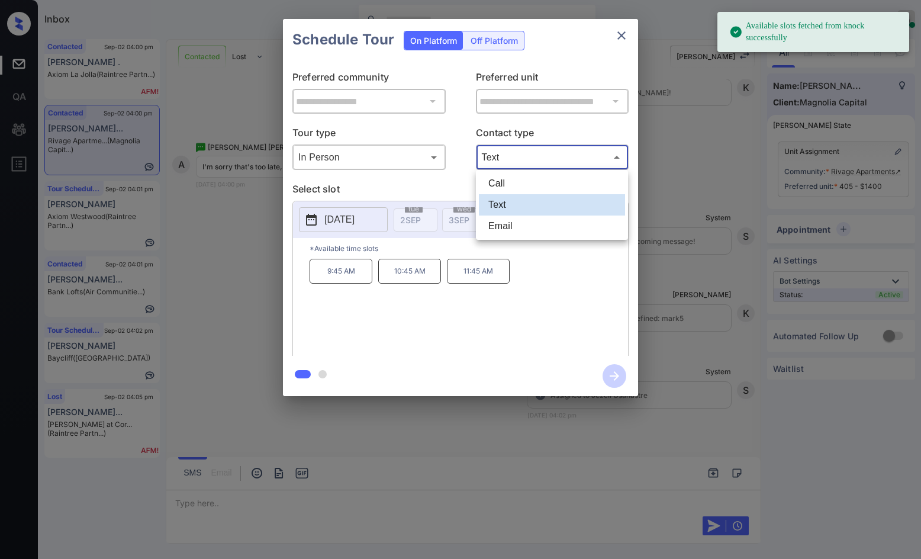
click at [365, 207] on div at bounding box center [460, 279] width 921 height 559
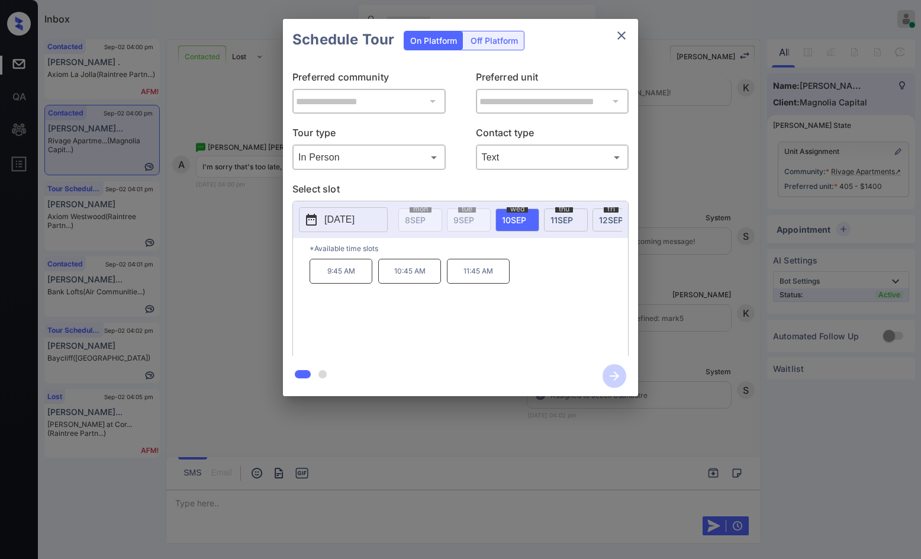
scroll to position [0, 269]
click at [253, 231] on div "**********" at bounding box center [460, 207] width 921 height 415
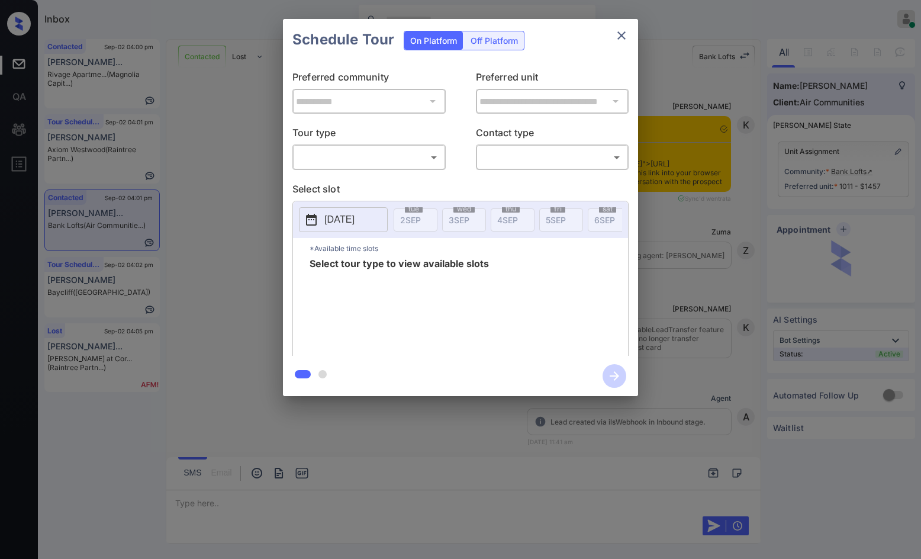
scroll to position [2836, 0]
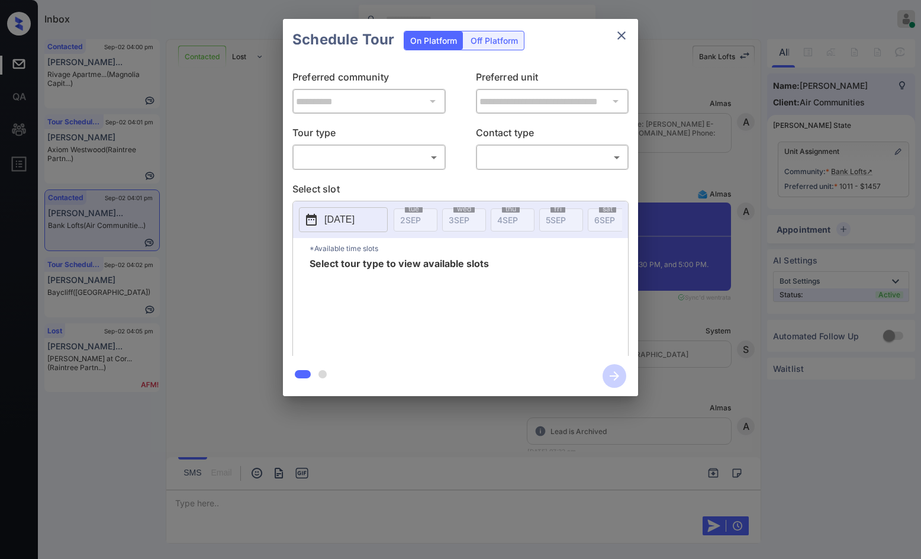
click at [408, 163] on body "Inbox Jezcil Usanastre Online Set yourself offline Set yourself on break Profil…" at bounding box center [460, 279] width 921 height 559
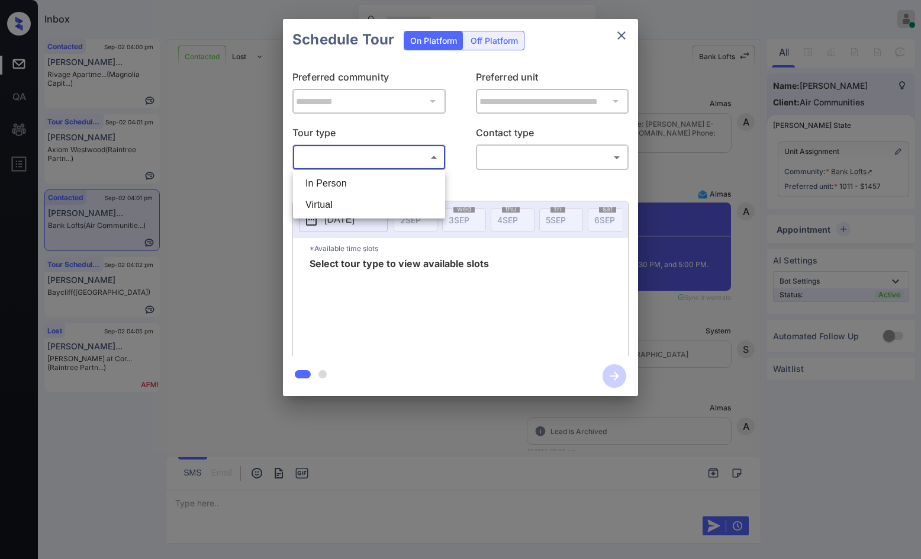
click at [372, 184] on li "In Person" at bounding box center [369, 183] width 146 height 21
type input "********"
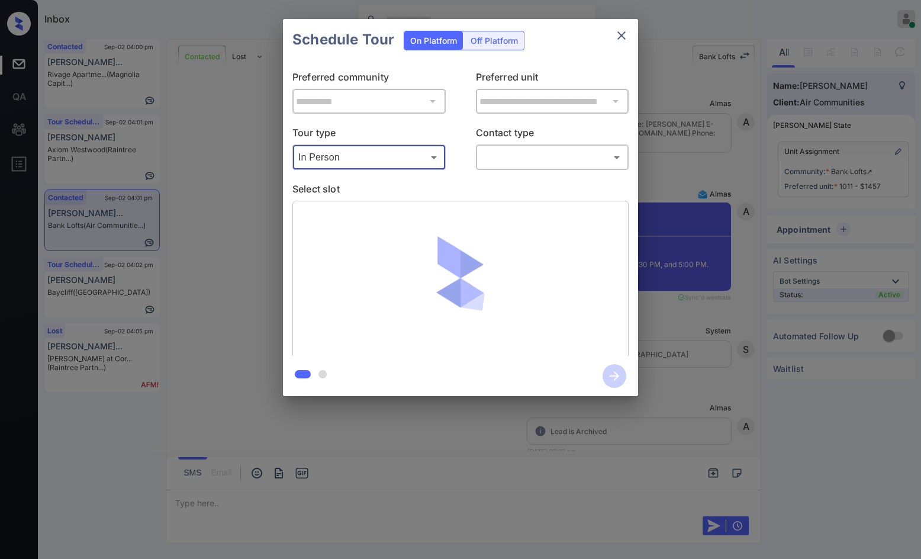
click at [482, 165] on body "Inbox Jezcil Usanastre Online Set yourself offline Set yourself on break Profil…" at bounding box center [460, 279] width 921 height 559
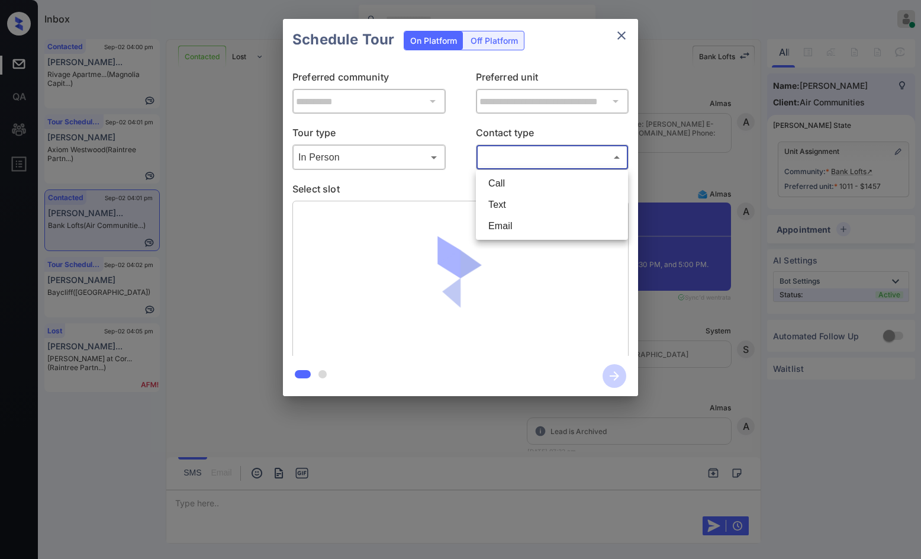
click at [499, 199] on li "Text" at bounding box center [552, 204] width 146 height 21
type input "****"
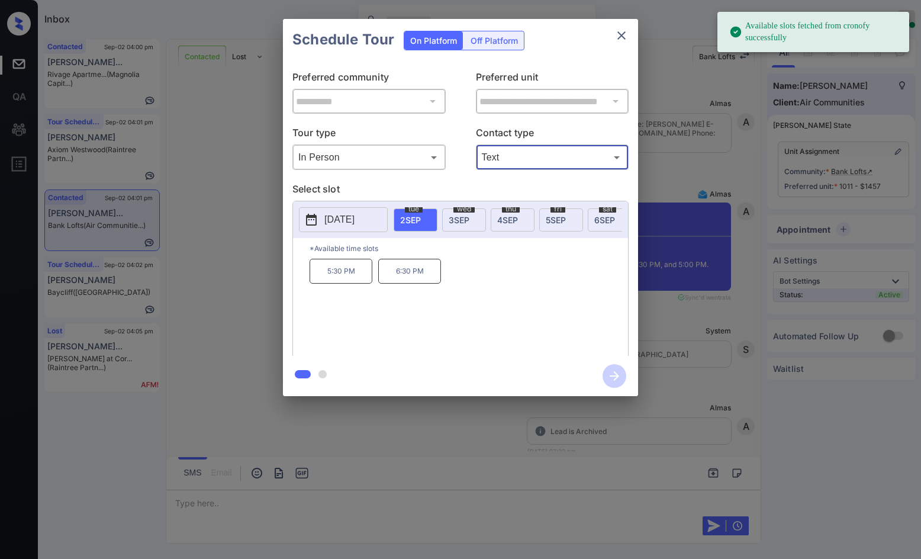
click at [519, 215] on div "[DATE]" at bounding box center [513, 219] width 44 height 23
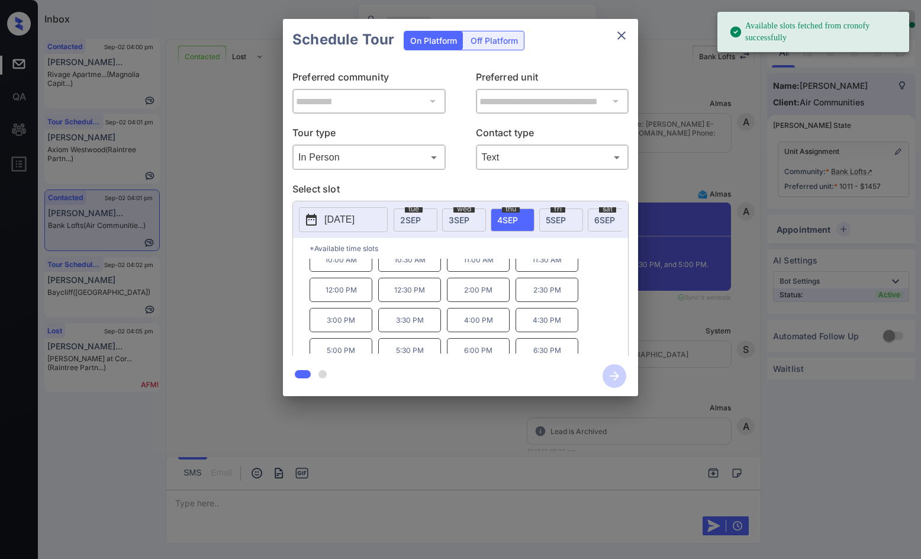
scroll to position [20, 0]
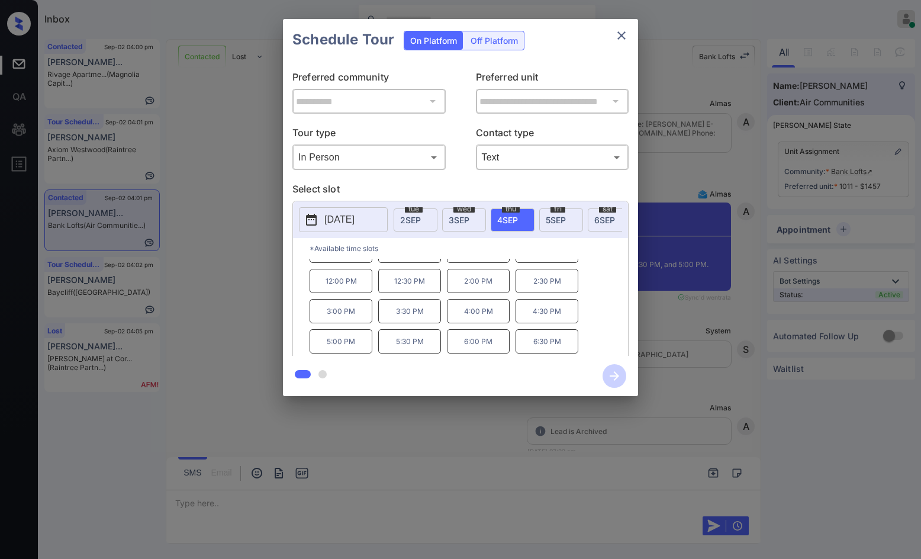
click at [661, 328] on div "**********" at bounding box center [460, 207] width 921 height 415
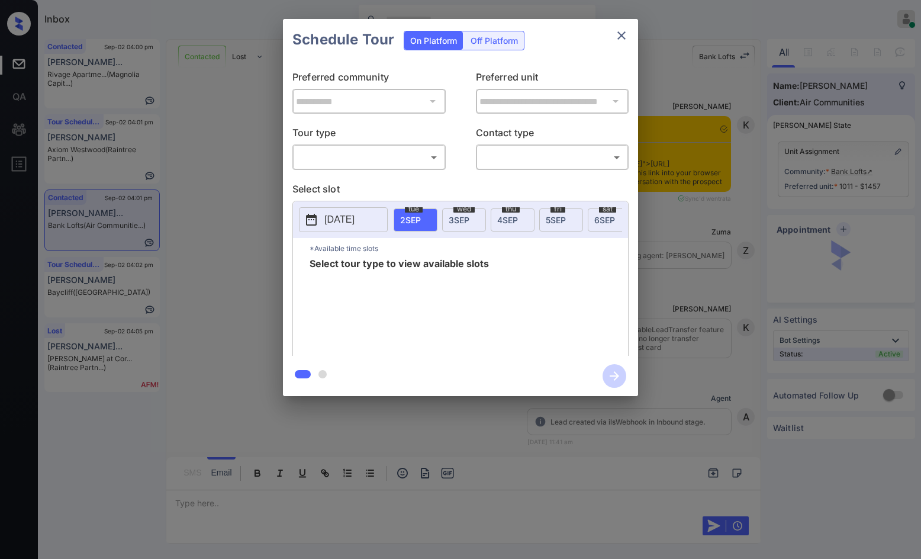
scroll to position [3973, 0]
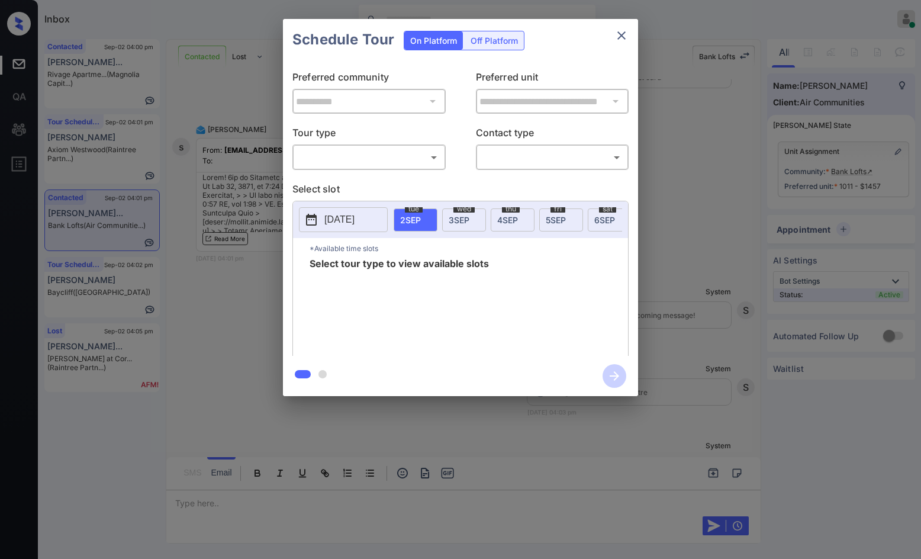
click at [434, 150] on body "Inbox Jezcil Usanastre Online Set yourself offline Set yourself on break Profil…" at bounding box center [460, 279] width 921 height 559
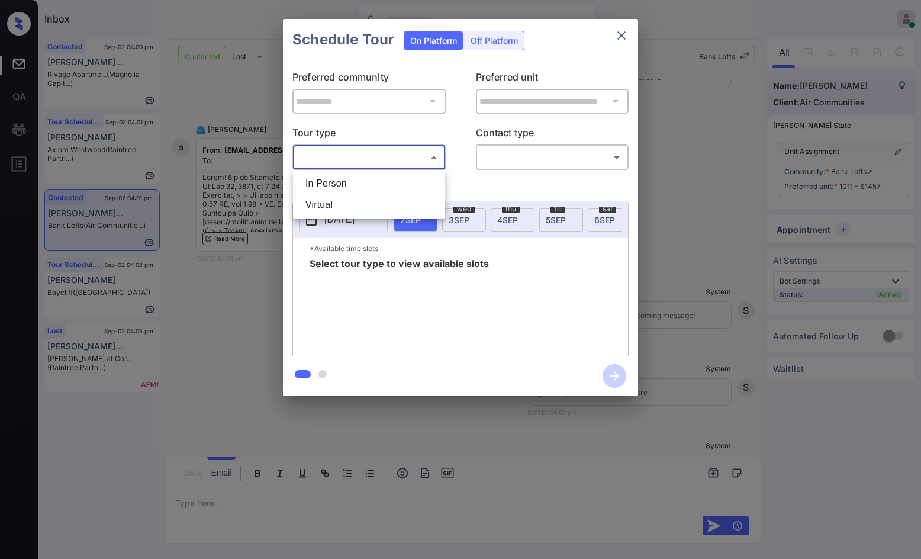
click at [373, 191] on li "In Person" at bounding box center [369, 183] width 146 height 21
type input "********"
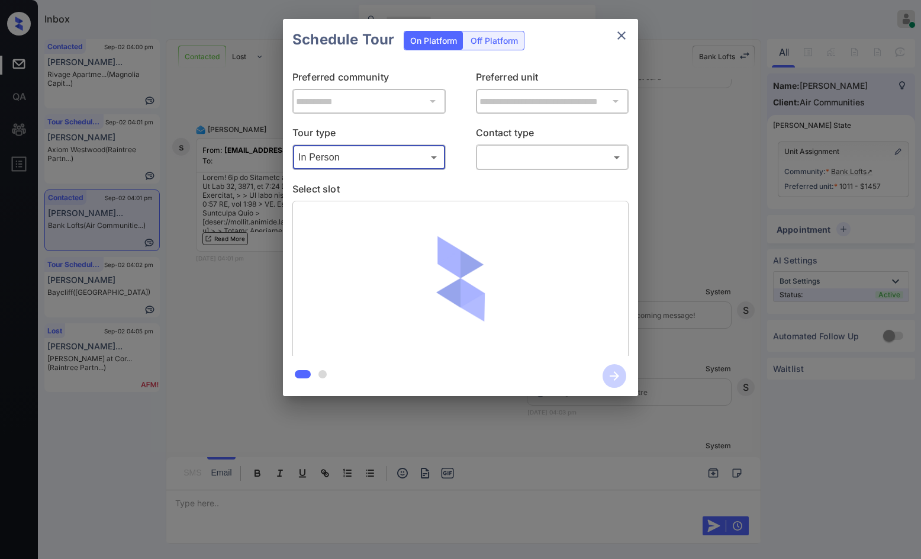
click at [520, 156] on body "Inbox Jezcil Usanastre Online Set yourself offline Set yourself on break Profil…" at bounding box center [460, 279] width 921 height 559
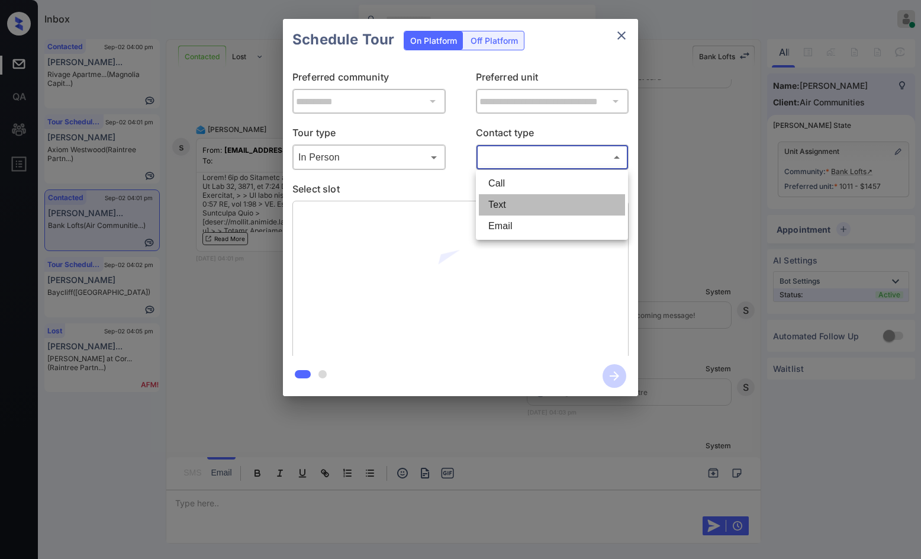
click at [511, 214] on li "Text" at bounding box center [552, 204] width 146 height 21
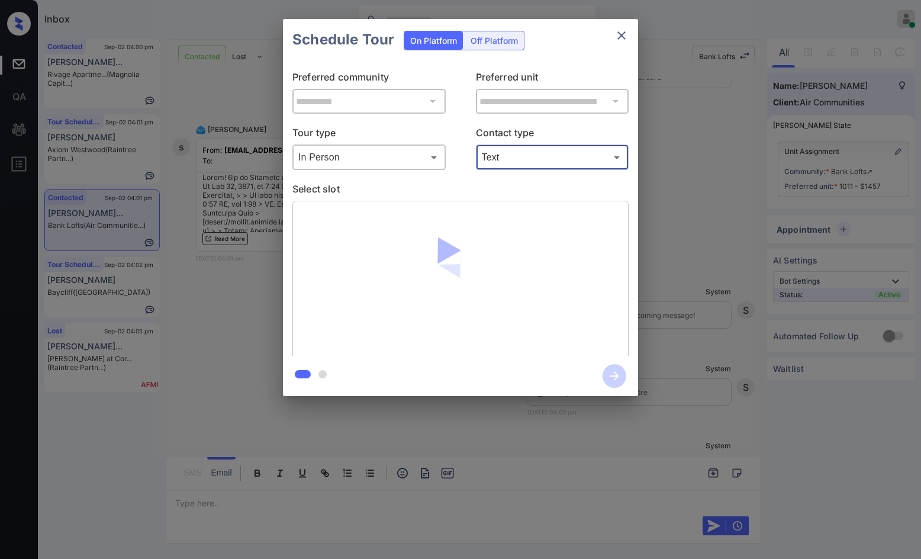
click at [512, 167] on div "Text **** ​" at bounding box center [552, 156] width 153 height 25
click at [514, 154] on body "Inbox Jezcil Usanastre Online Set yourself offline Set yourself on break Profil…" at bounding box center [460, 279] width 921 height 559
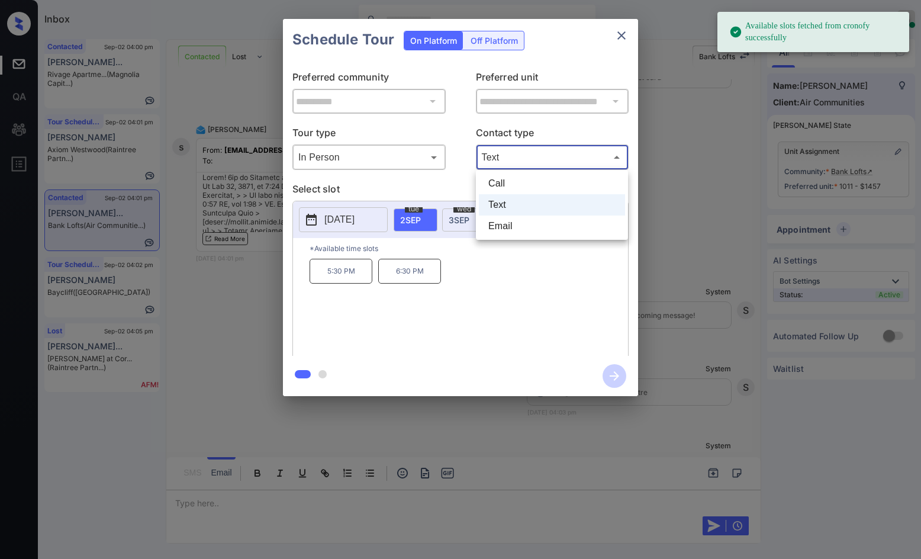
click at [515, 231] on li "Email" at bounding box center [552, 225] width 146 height 21
type input "*****"
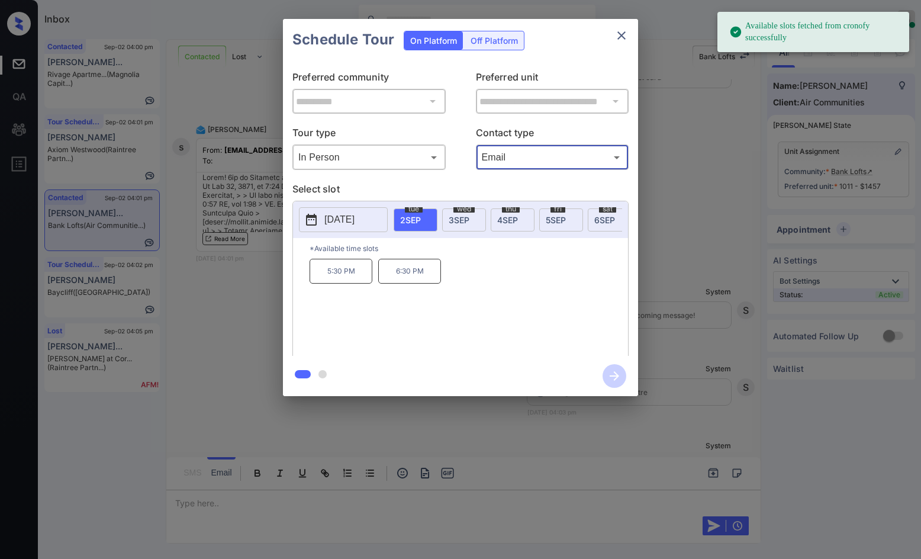
click at [520, 221] on div "[DATE]" at bounding box center [513, 219] width 44 height 23
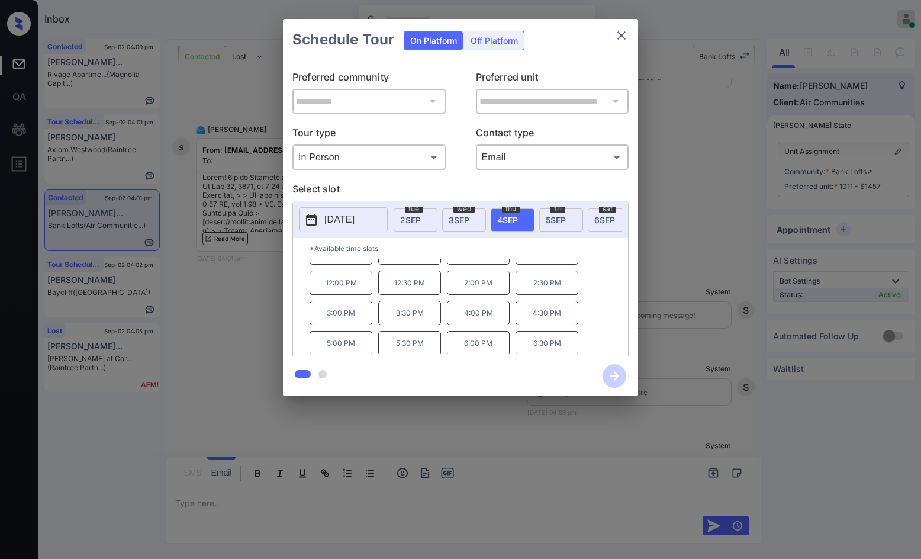
scroll to position [20, 0]
click at [358, 350] on p "5:00 PM" at bounding box center [340, 341] width 63 height 24
click at [620, 375] on icon "button" at bounding box center [614, 376] width 24 height 24
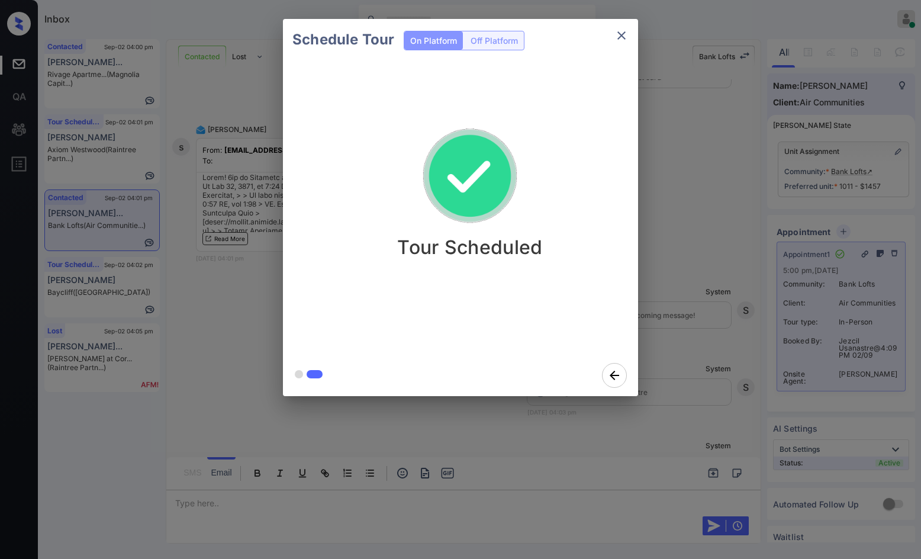
click at [211, 229] on div "Schedule Tour On Platform Off Platform Tour Scheduled" at bounding box center [460, 207] width 921 height 415
